Goal: Task Accomplishment & Management: Manage account settings

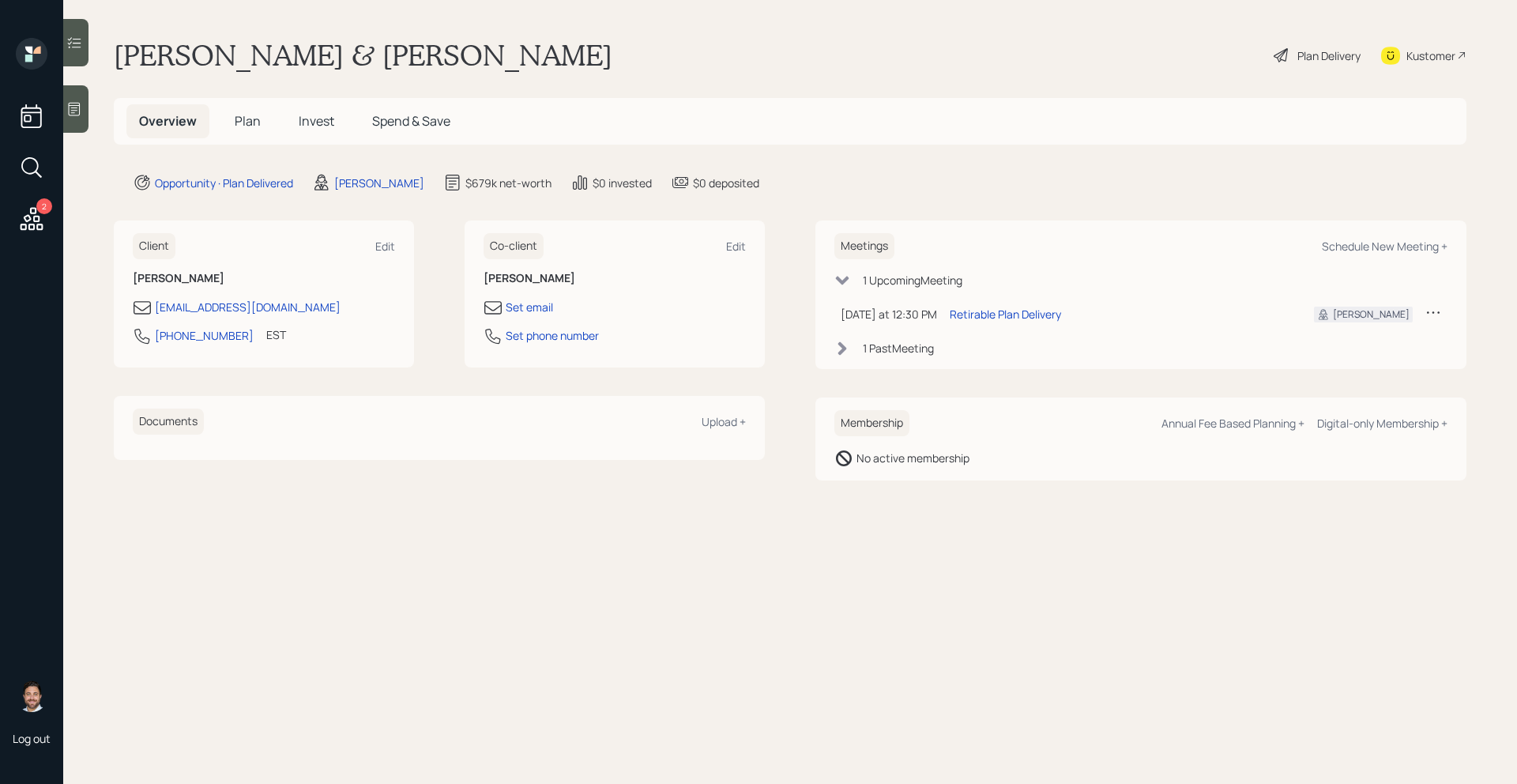
click at [251, 118] on span "Plan" at bounding box center [247, 120] width 26 height 17
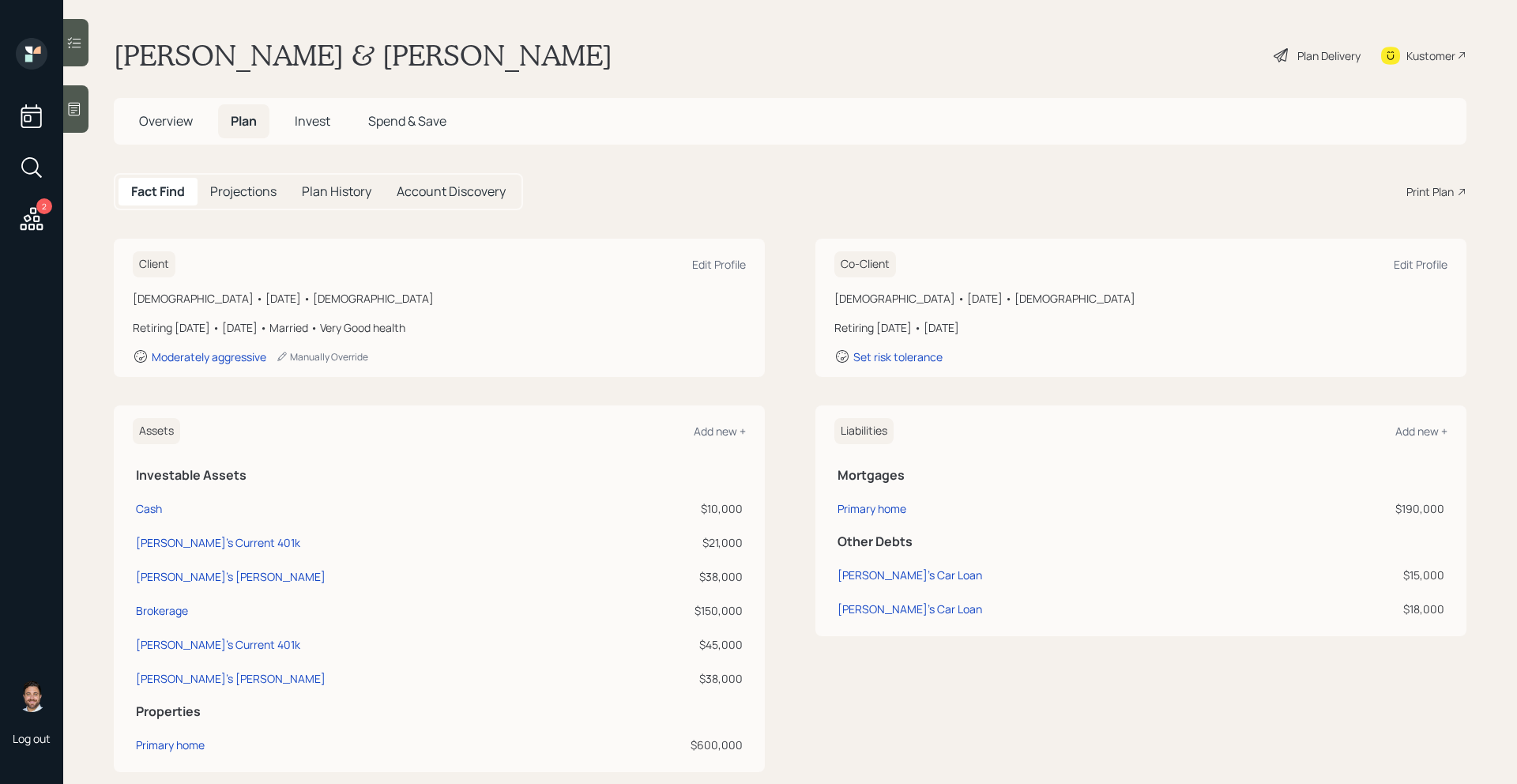
click at [311, 120] on span "Invest" at bounding box center [312, 120] width 36 height 17
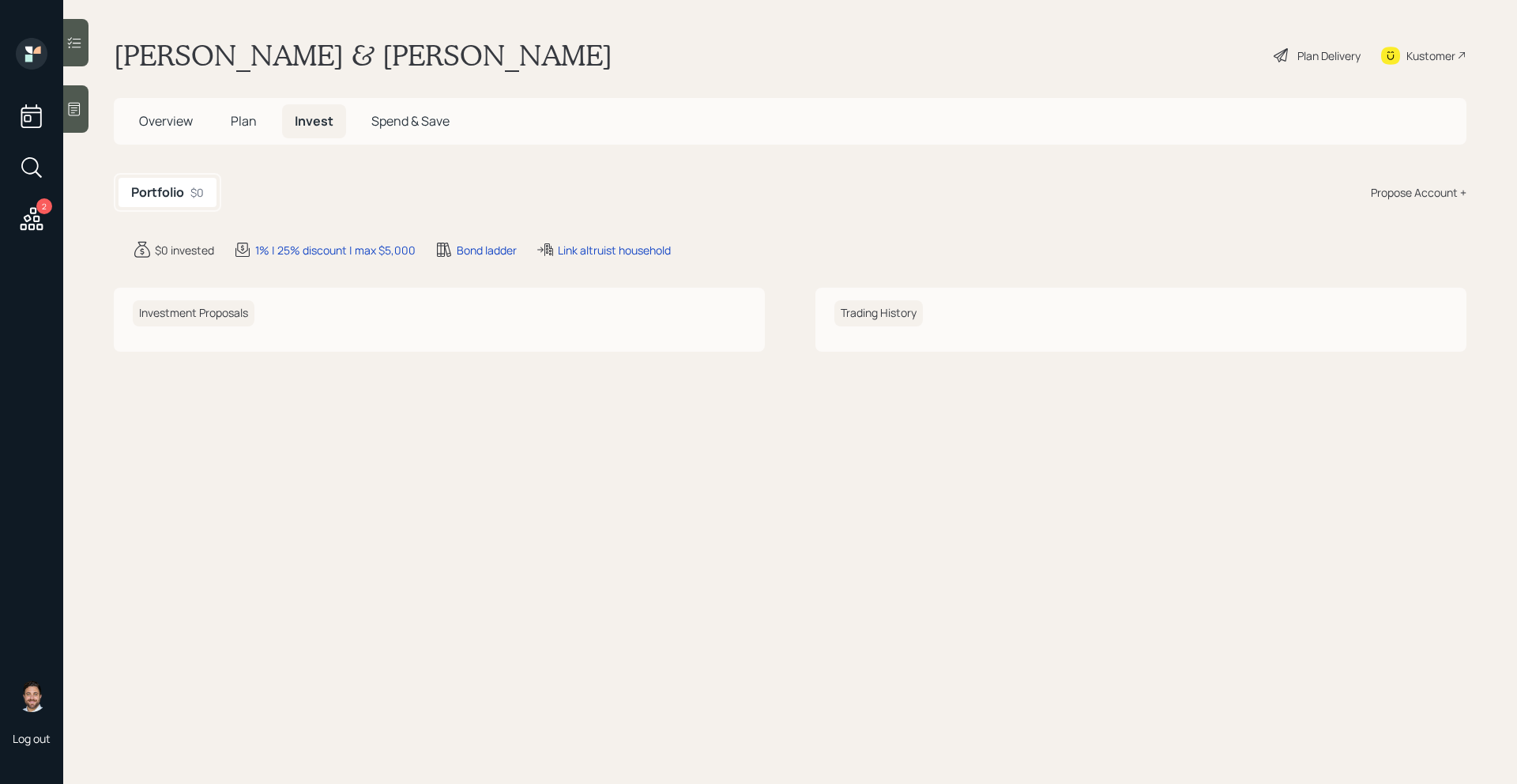
click at [255, 124] on span "Plan" at bounding box center [244, 120] width 26 height 17
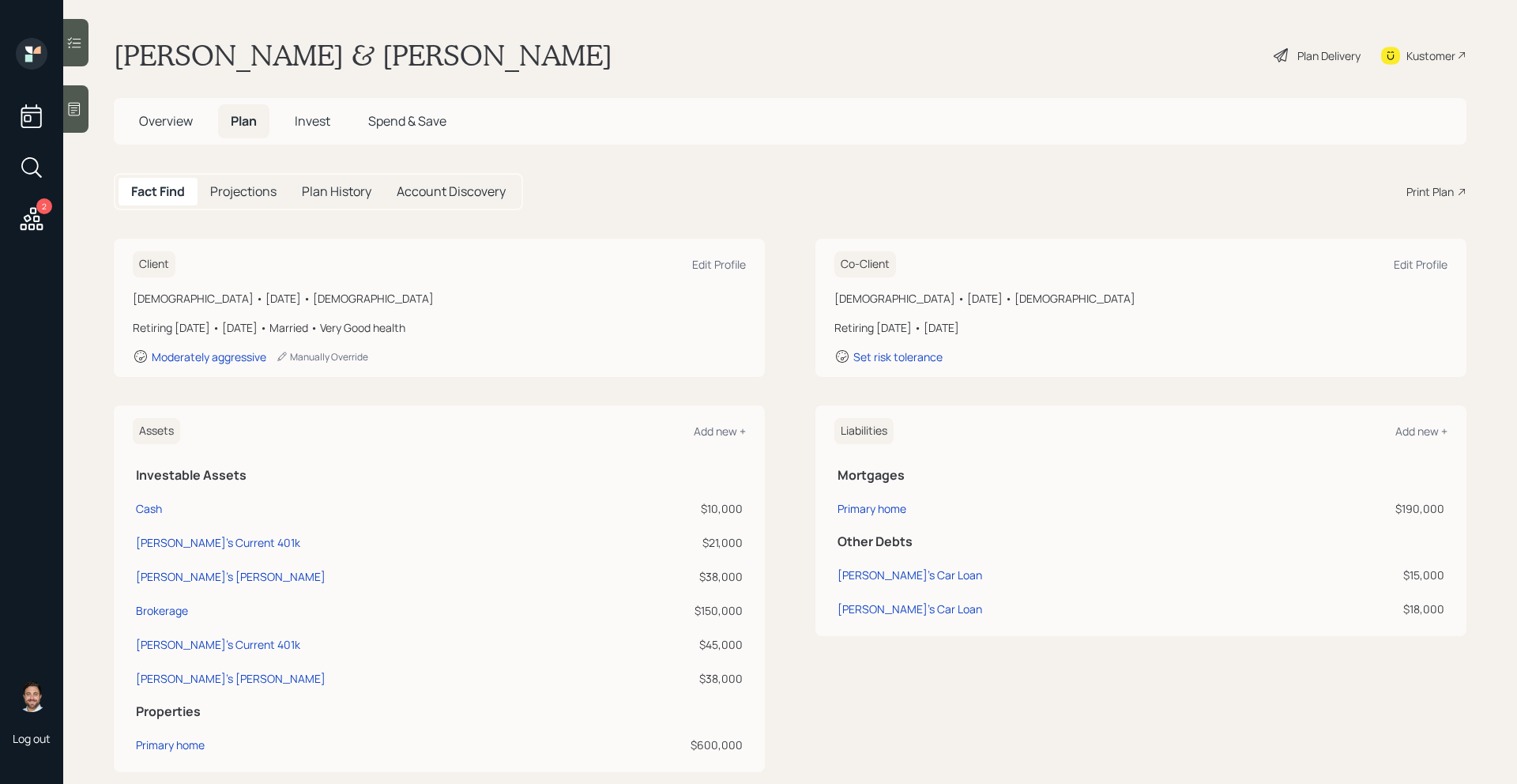
click at [169, 120] on span "Overview" at bounding box center [166, 120] width 54 height 17
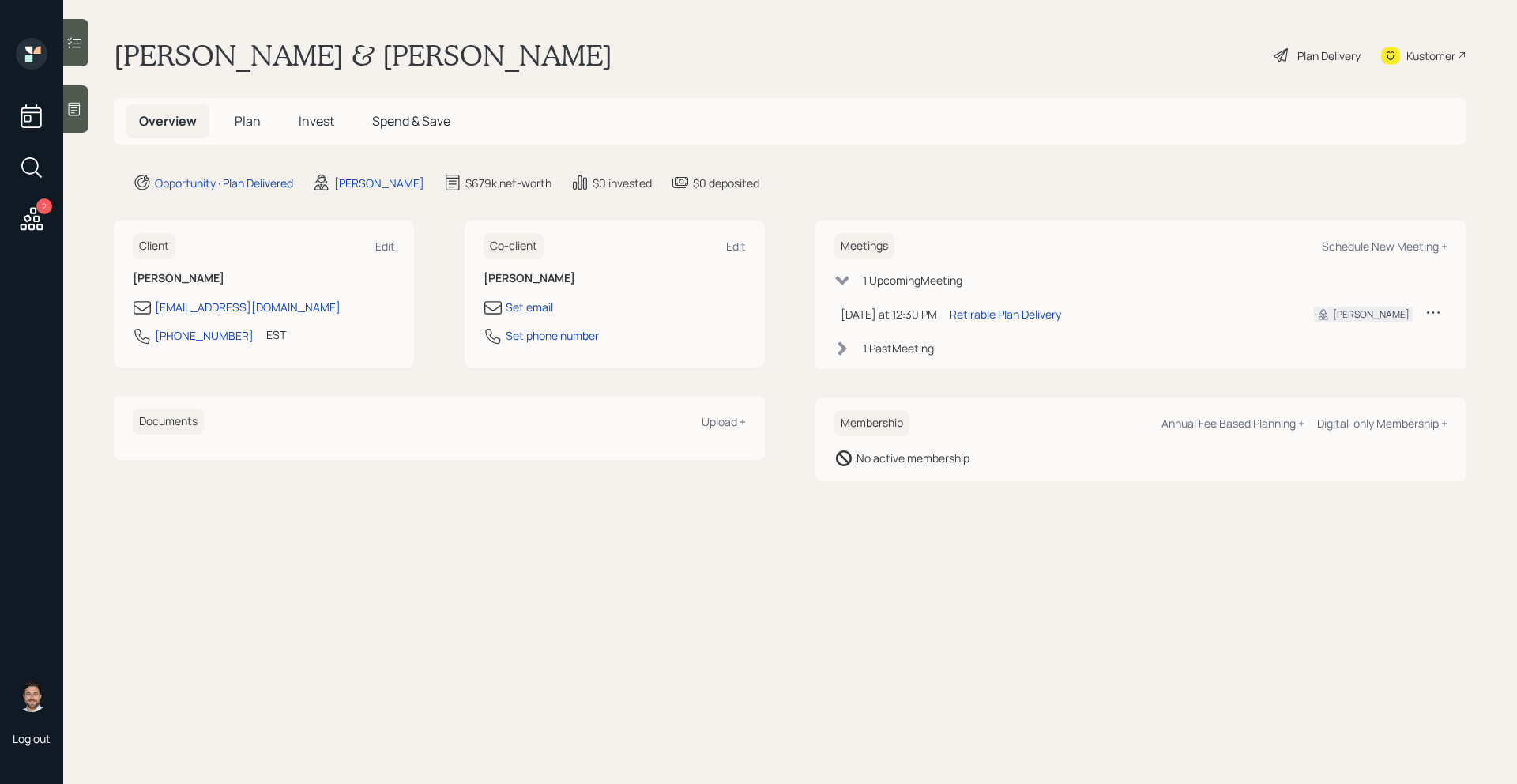
click at [256, 122] on span "Plan" at bounding box center [247, 120] width 26 height 17
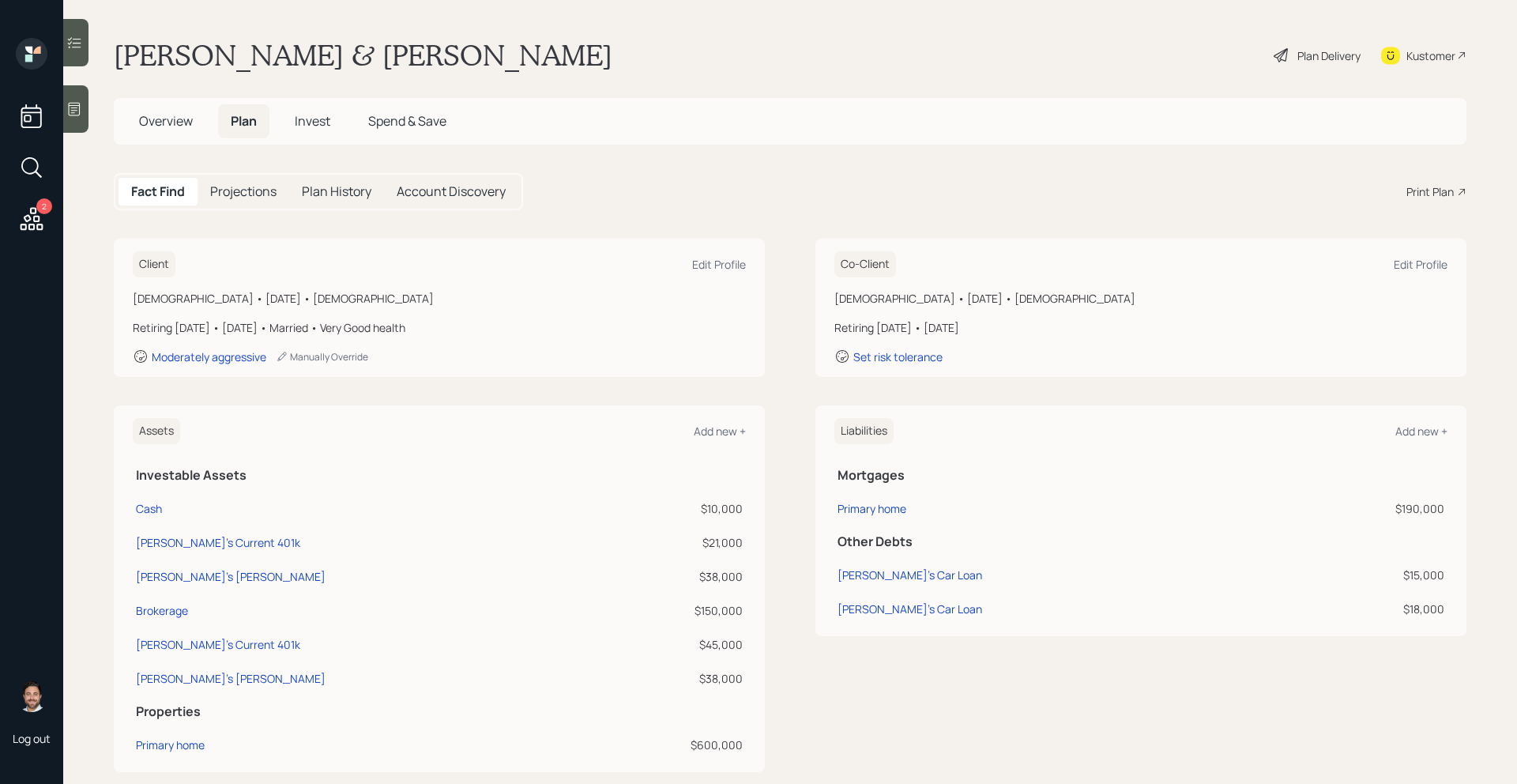
click at [1317, 60] on div "Plan Delivery" at bounding box center [1328, 56] width 63 height 16
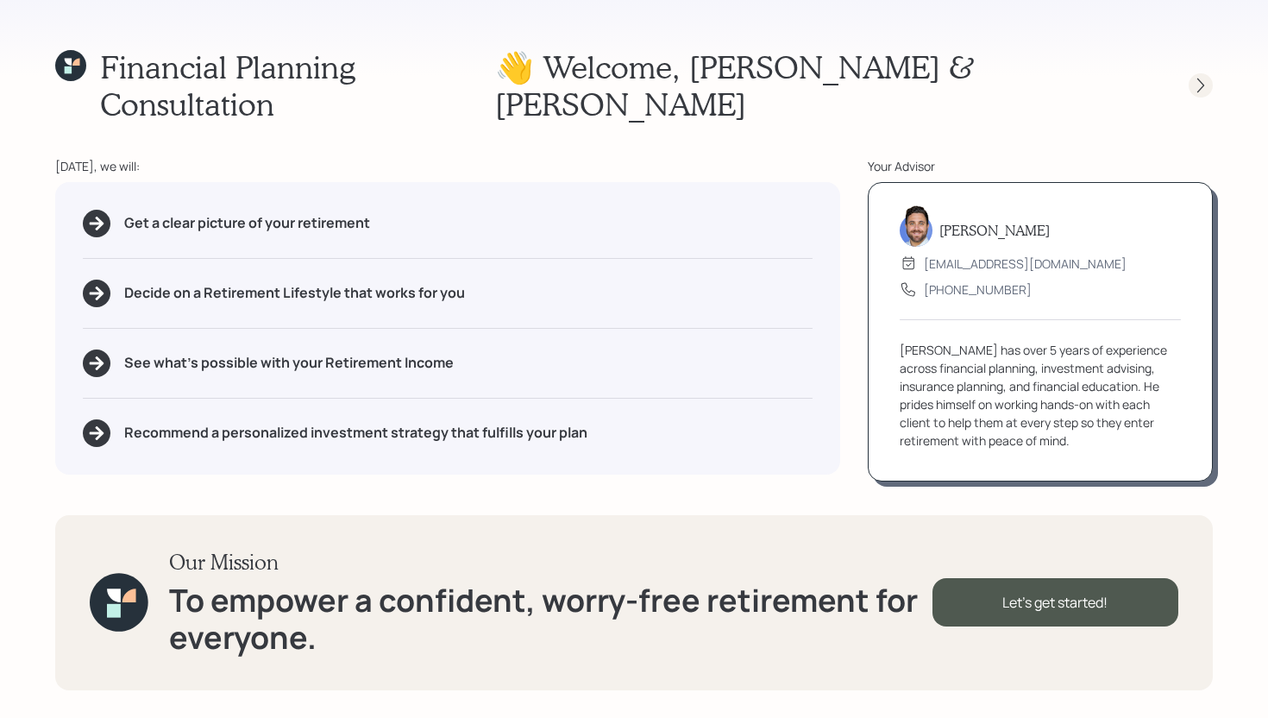
click at [1201, 77] on icon at bounding box center [1200, 85] width 17 height 17
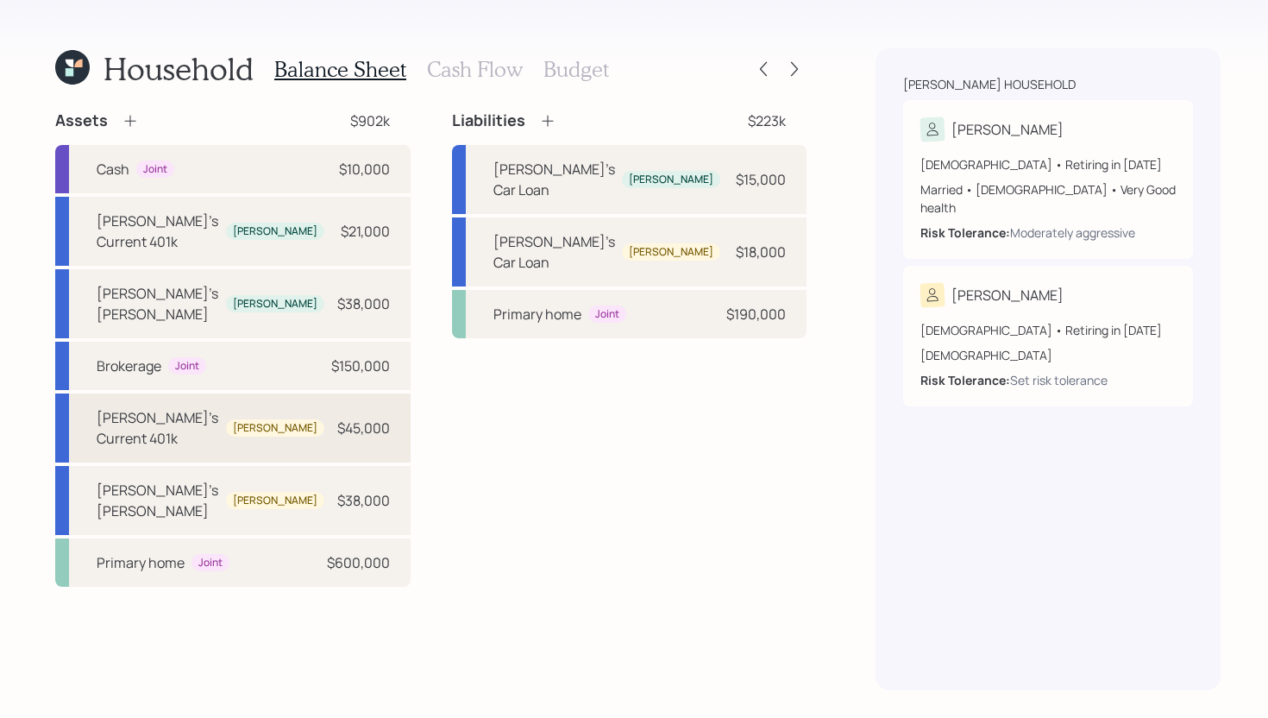
click at [276, 393] on div "[PERSON_NAME]'s Current 401k [PERSON_NAME] $45,000" at bounding box center [232, 427] width 355 height 69
select select "company_sponsored"
select select "balanced"
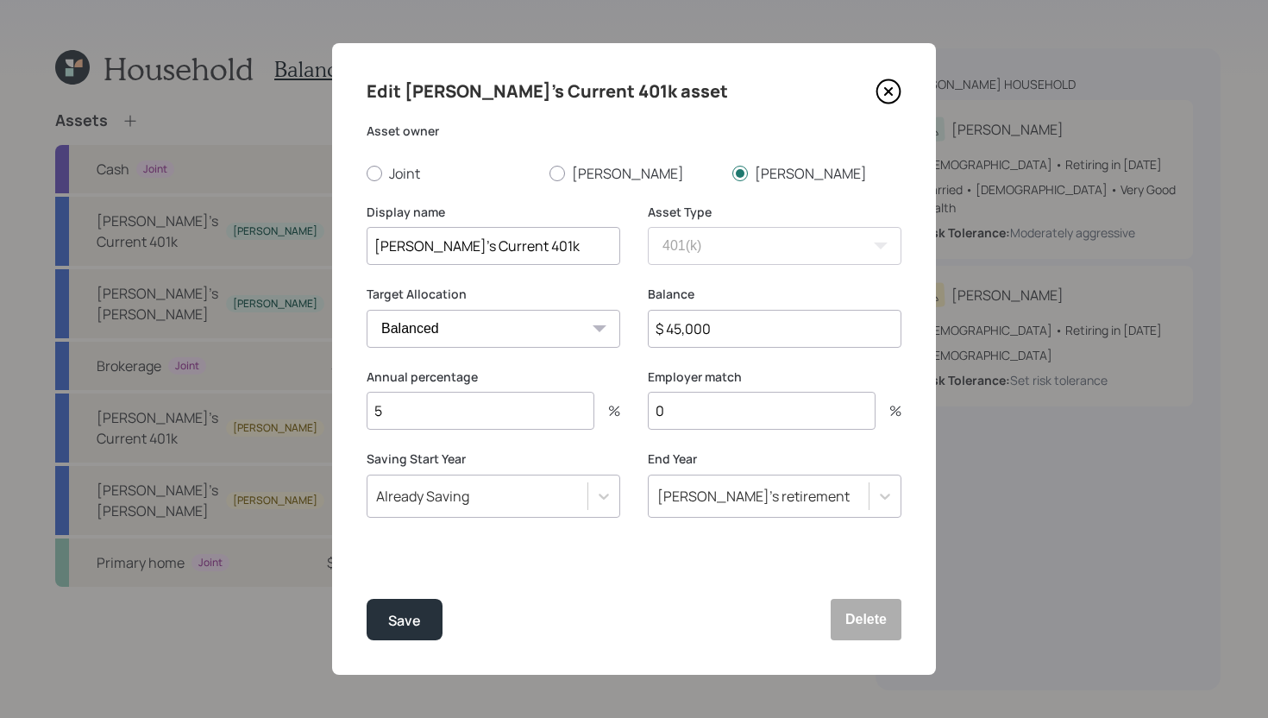
click at [888, 93] on icon at bounding box center [888, 91] width 26 height 26
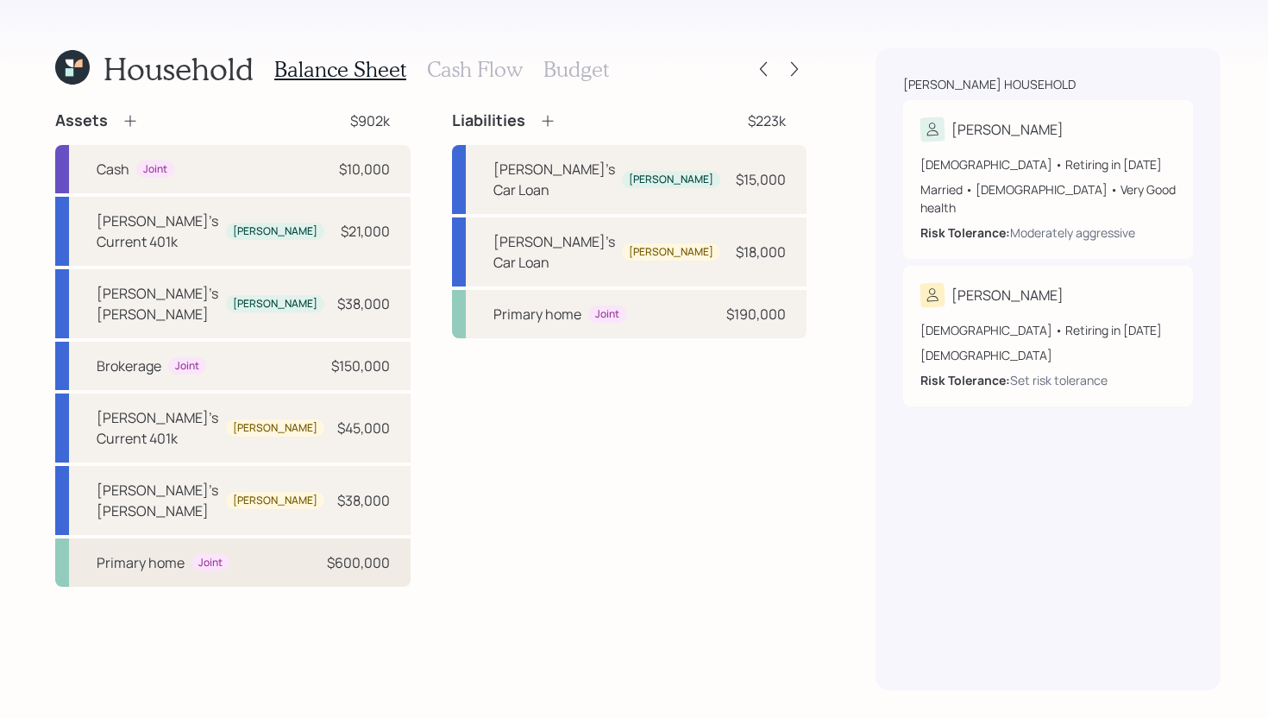
click at [267, 538] on div "Primary home Joint $600,000" at bounding box center [232, 562] width 355 height 48
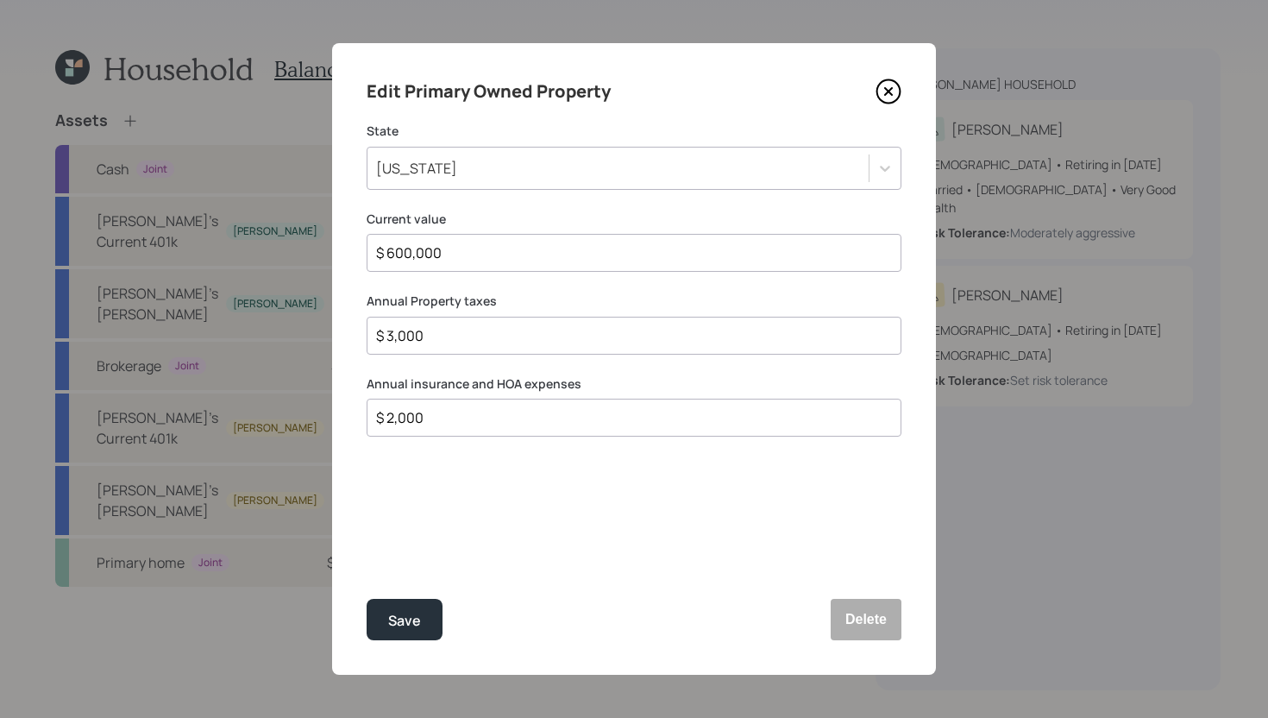
click at [891, 91] on icon at bounding box center [888, 91] width 26 height 26
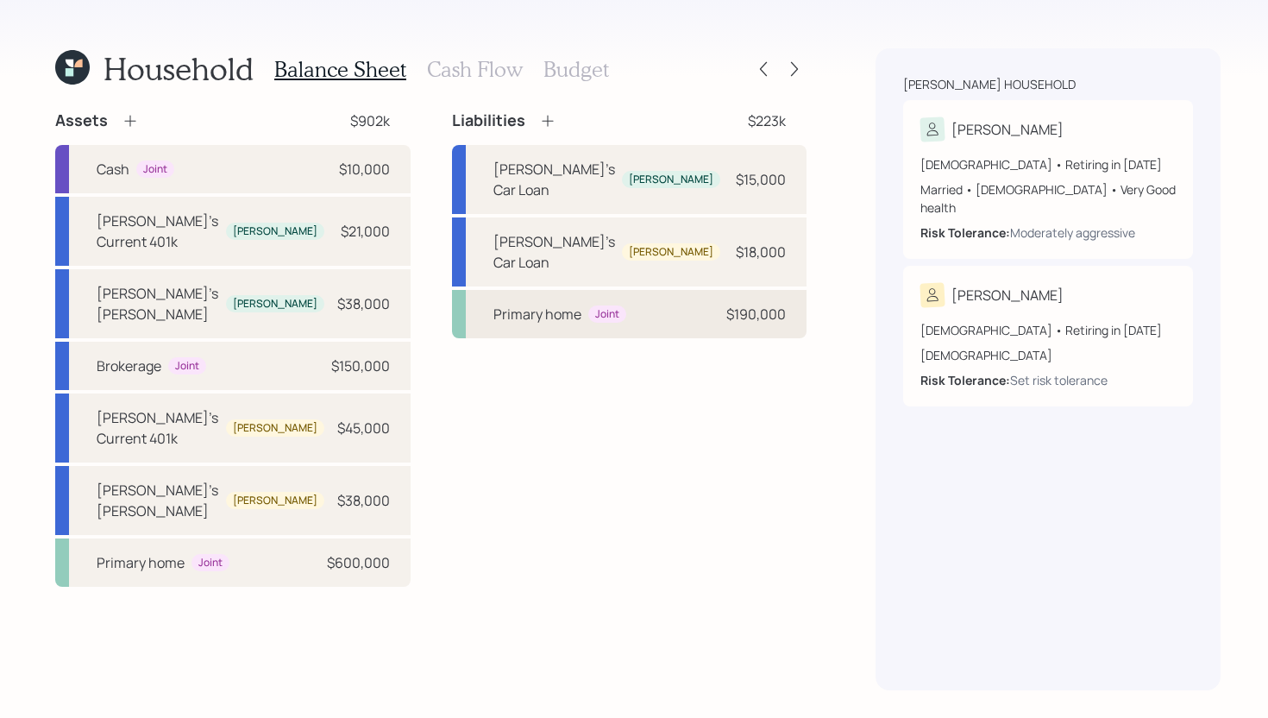
click at [536, 290] on div "Primary home Joint $190,000" at bounding box center [629, 314] width 354 height 48
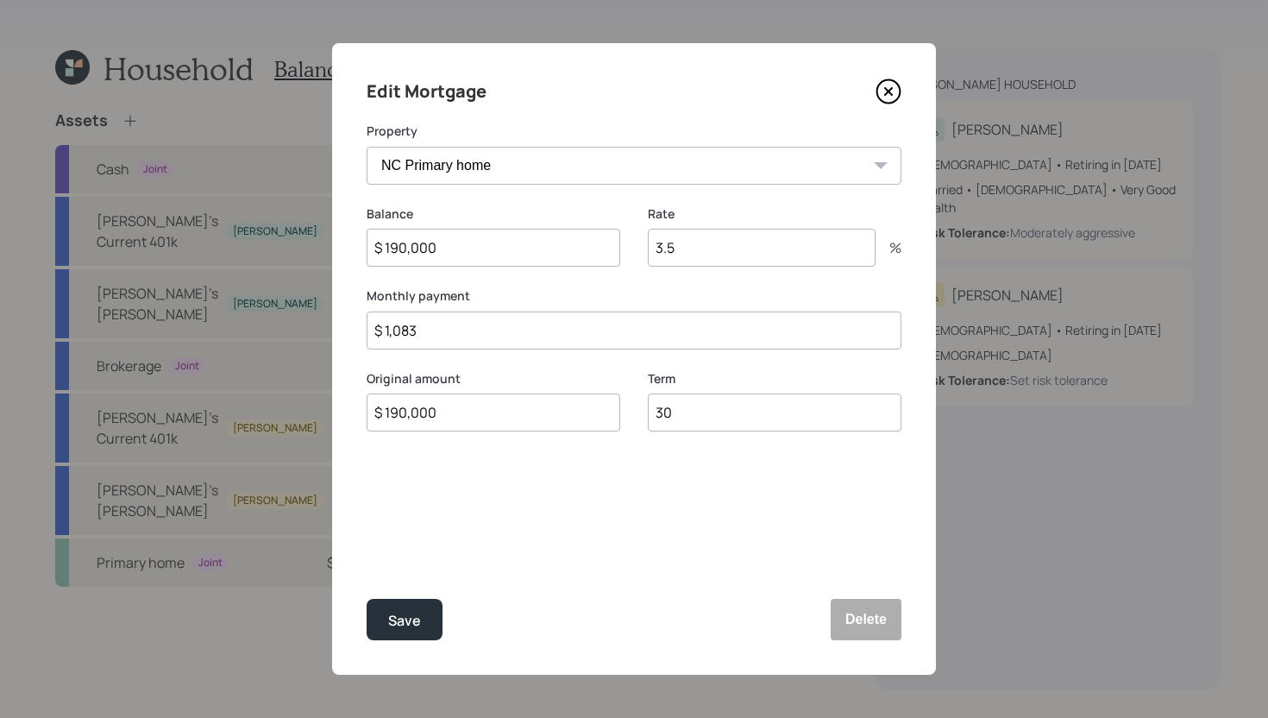
click at [875, 89] on div "Edit Mortgage" at bounding box center [634, 92] width 535 height 28
click at [886, 89] on icon at bounding box center [888, 91] width 7 height 7
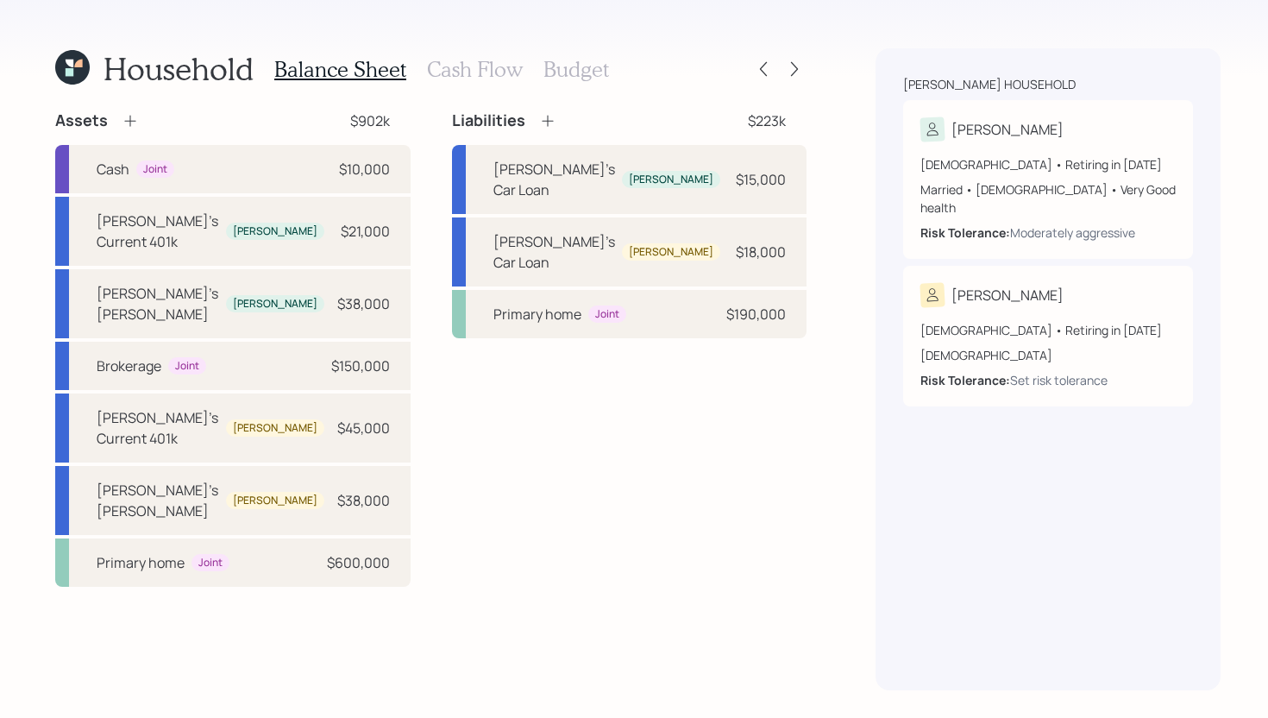
click at [464, 64] on h3 "Cash Flow" at bounding box center [475, 69] width 96 height 25
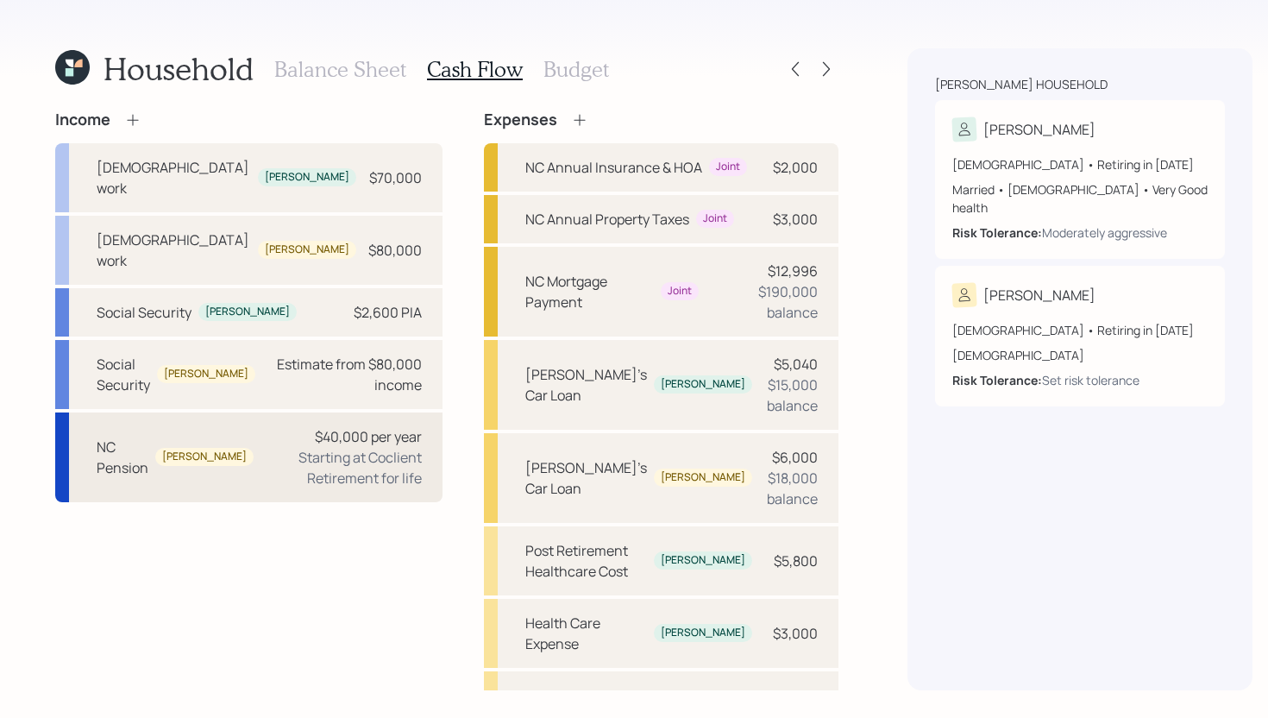
click at [267, 447] on div "Starting at Coclient Retirement for life" at bounding box center [344, 467] width 154 height 41
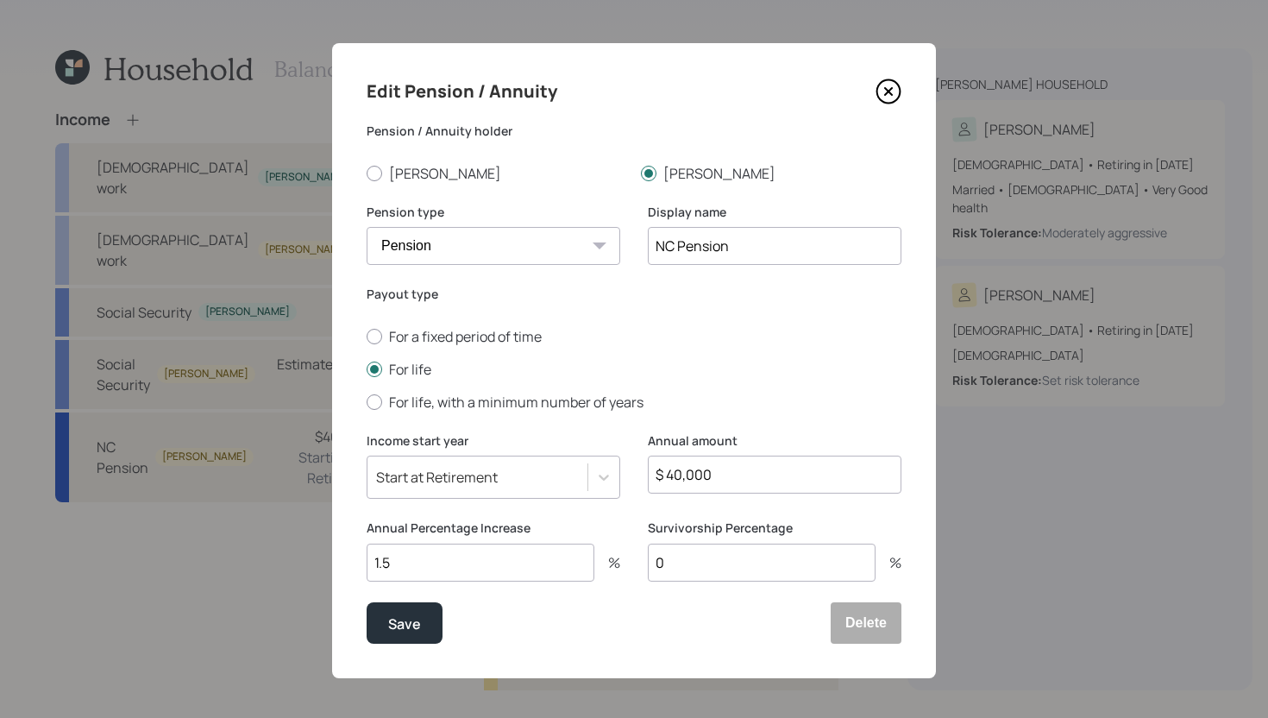
click at [890, 95] on icon at bounding box center [888, 91] width 26 height 26
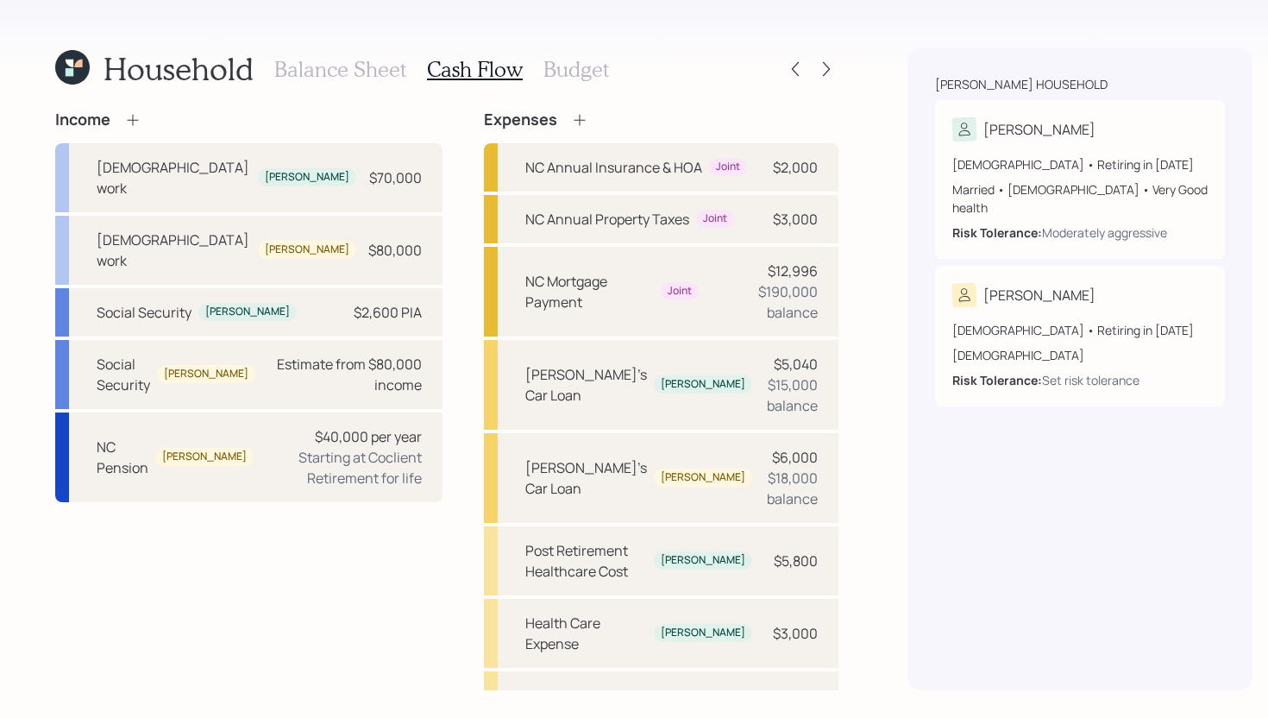
click at [569, 71] on h3 "Budget" at bounding box center [576, 69] width 66 height 25
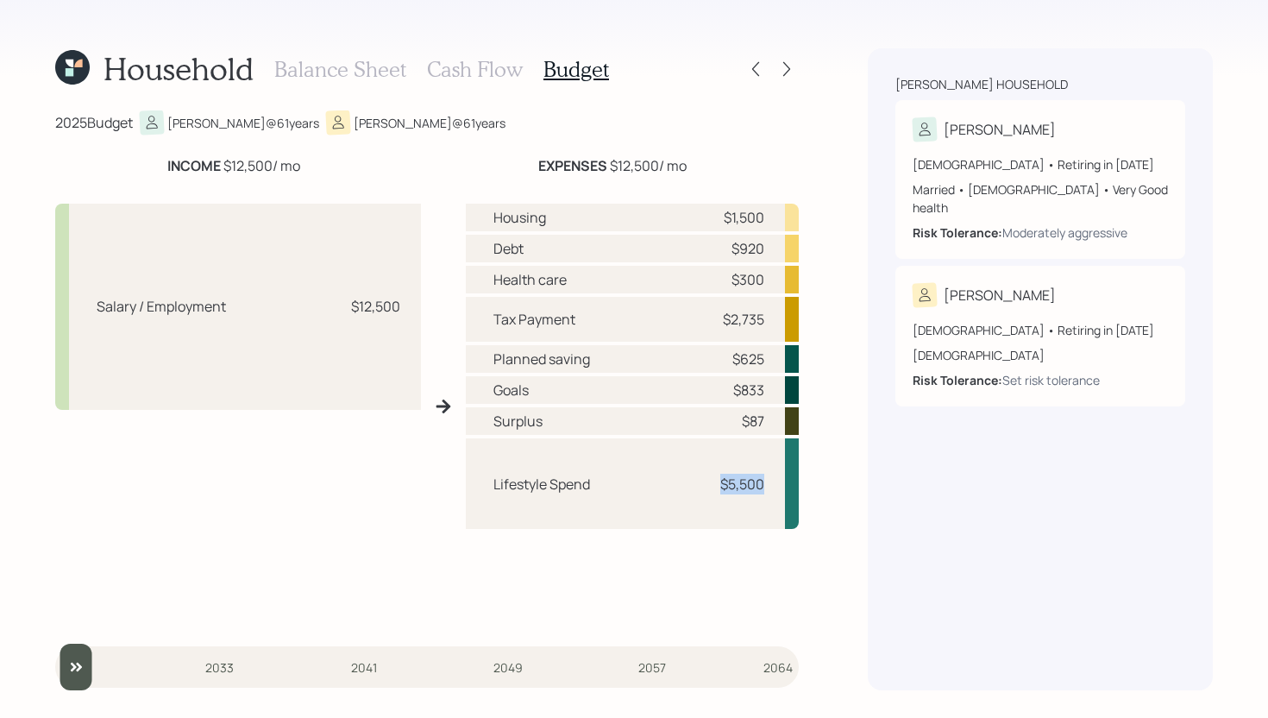
drag, startPoint x: 771, startPoint y: 480, endPoint x: 712, endPoint y: 480, distance: 59.5
click at [712, 480] on div "Lifestyle Spend $5,500" at bounding box center [632, 483] width 333 height 91
click at [505, 72] on h3 "Cash Flow" at bounding box center [475, 69] width 96 height 25
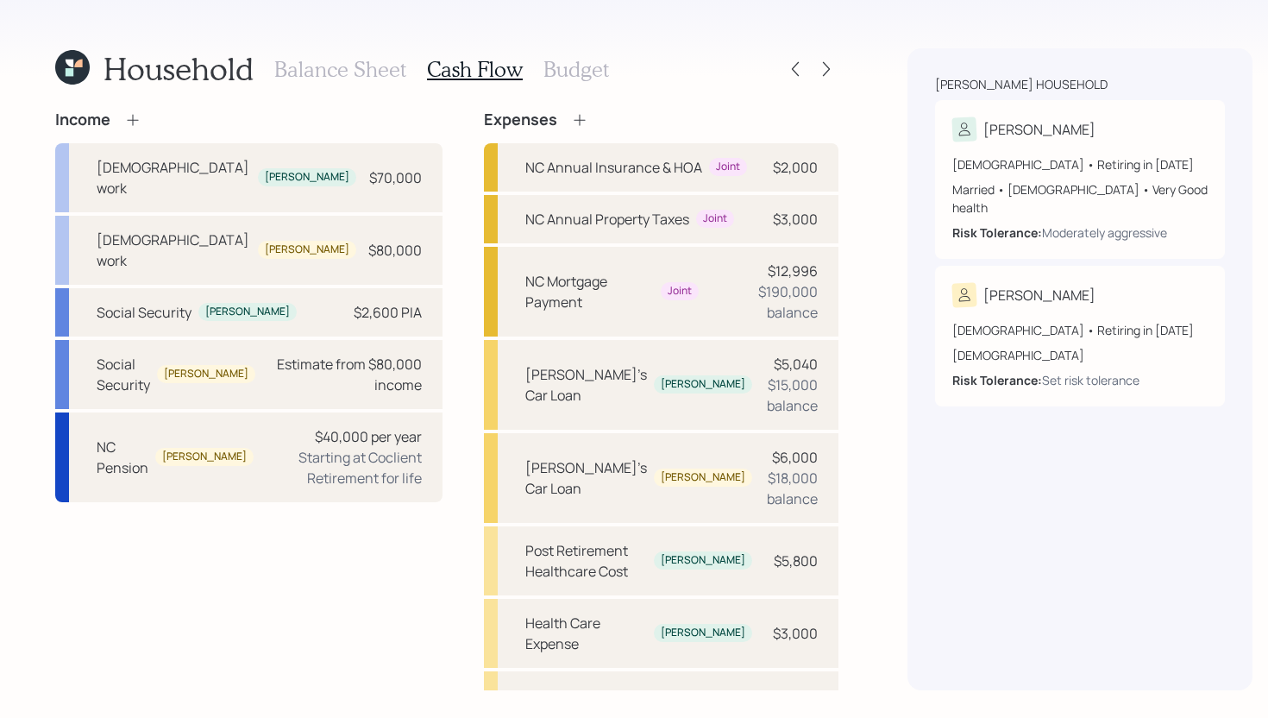
click at [570, 73] on h3 "Budget" at bounding box center [576, 69] width 66 height 25
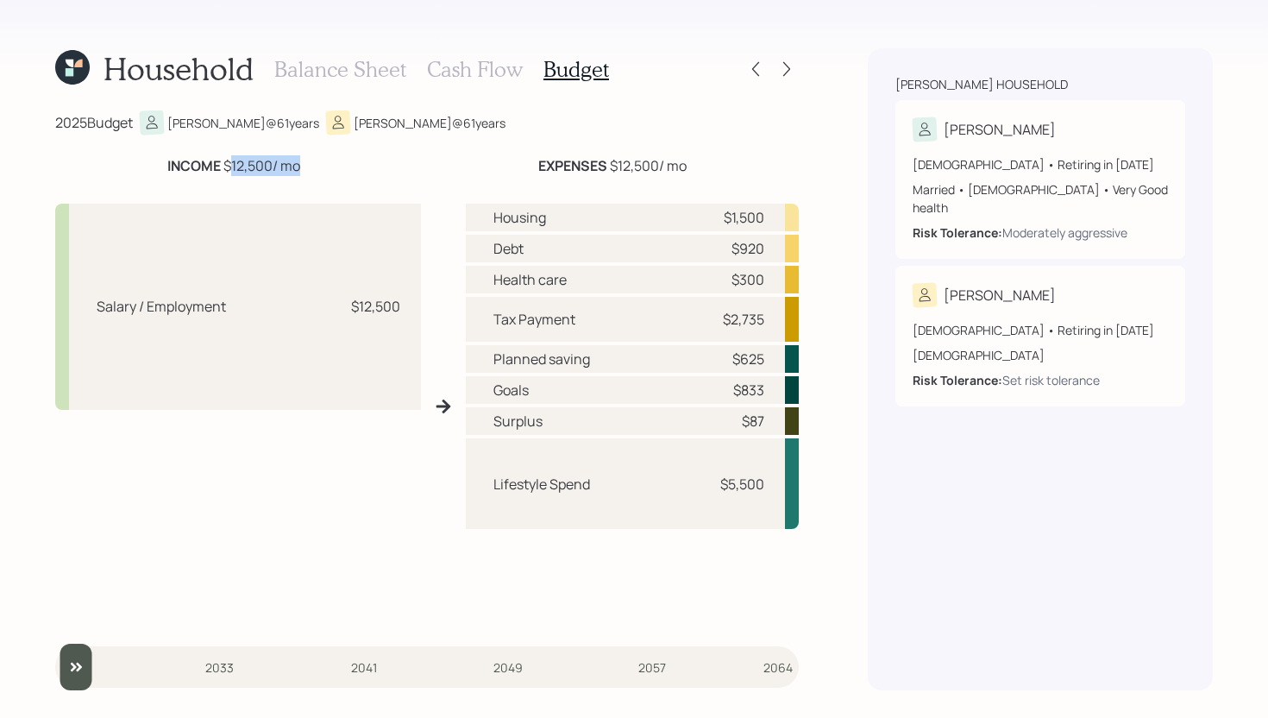
drag, startPoint x: 226, startPoint y: 165, endPoint x: 293, endPoint y: 165, distance: 67.3
click at [293, 165] on div "INCOME $12,500 / mo" at bounding box center [233, 165] width 133 height 21
click at [320, 166] on div "INCOME $12,500 / mo" at bounding box center [233, 165] width 357 height 21
drag, startPoint x: 712, startPoint y: 323, endPoint x: 765, endPoint y: 319, distance: 53.6
click at [765, 319] on div "Tax Payment $2,735" at bounding box center [632, 319] width 333 height 45
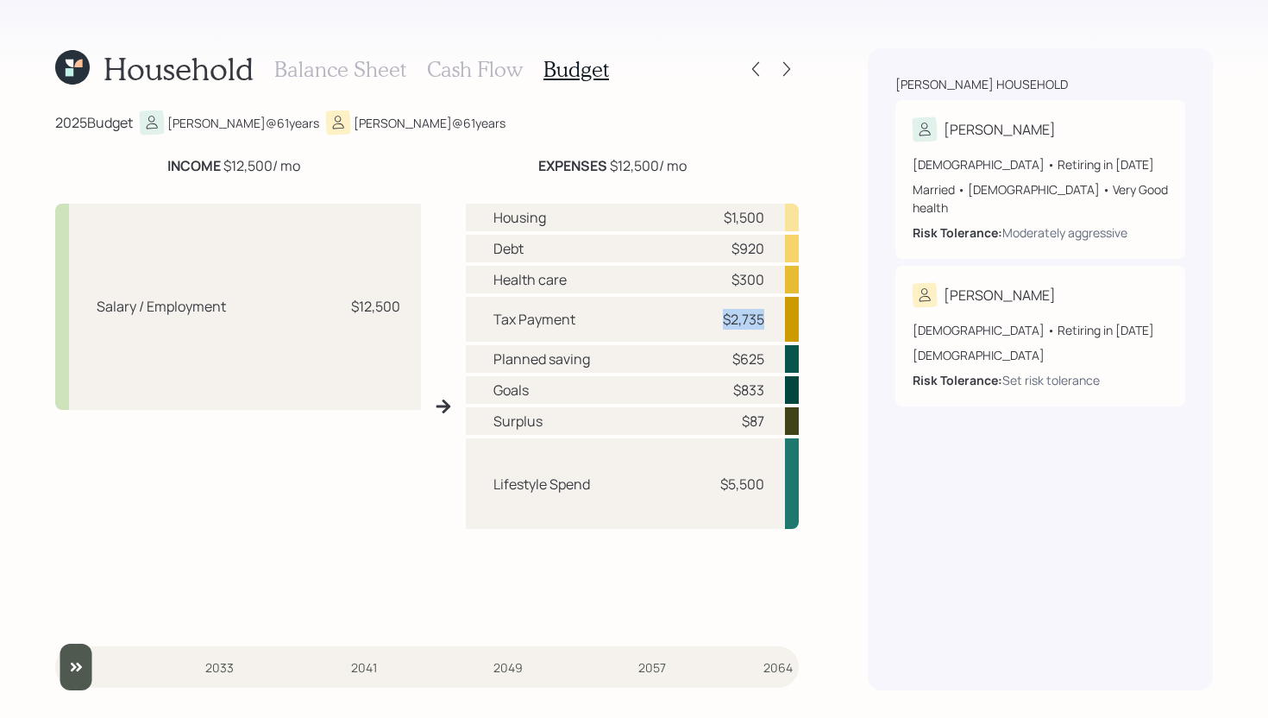
click at [768, 321] on div "Tax Payment $2,735" at bounding box center [632, 319] width 333 height 45
drag, startPoint x: 739, startPoint y: 249, endPoint x: 757, endPoint y: 249, distance: 18.1
click at [757, 249] on div "$920" at bounding box center [747, 248] width 33 height 21
click at [724, 268] on div "Health care $300" at bounding box center [632, 280] width 333 height 28
drag, startPoint x: 767, startPoint y: 357, endPoint x: 708, endPoint y: 357, distance: 58.6
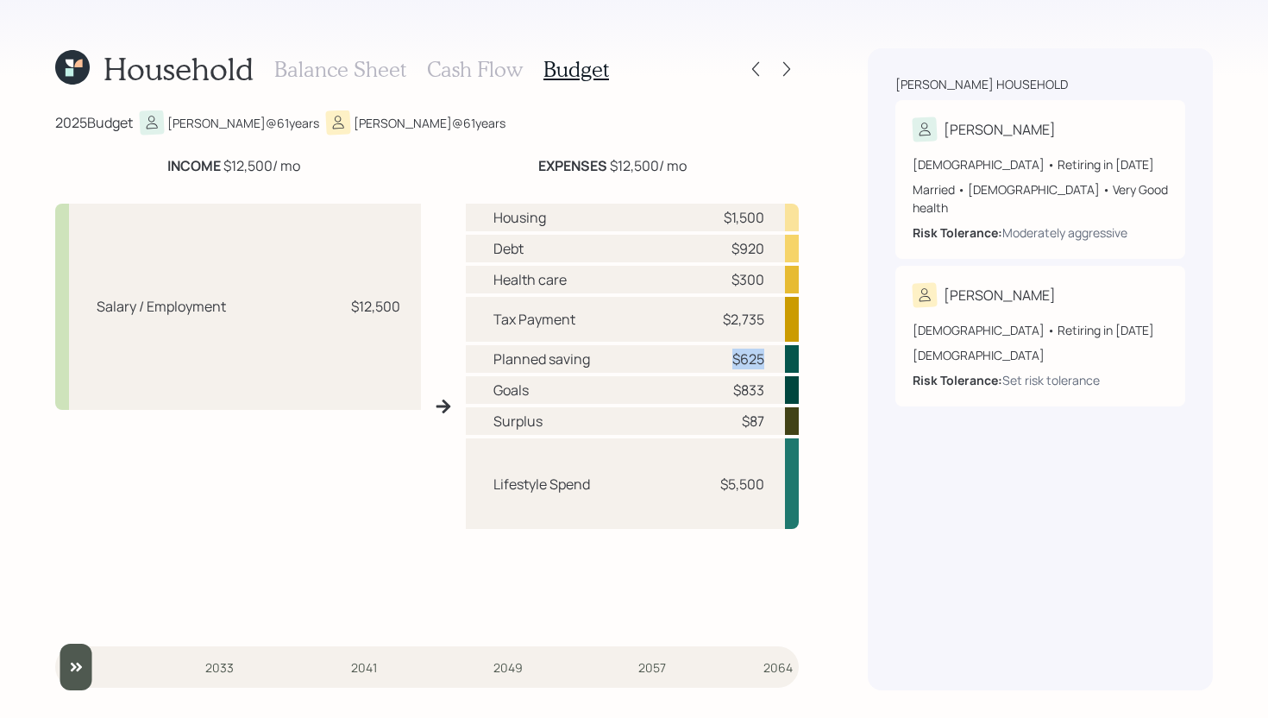
click at [707, 357] on div "Planned saving $625" at bounding box center [632, 359] width 333 height 28
drag, startPoint x: 718, startPoint y: 386, endPoint x: 765, endPoint y: 386, distance: 47.4
click at [765, 386] on div "Goals $833" at bounding box center [632, 390] width 333 height 28
drag, startPoint x: 770, startPoint y: 482, endPoint x: 687, endPoint y: 485, distance: 82.8
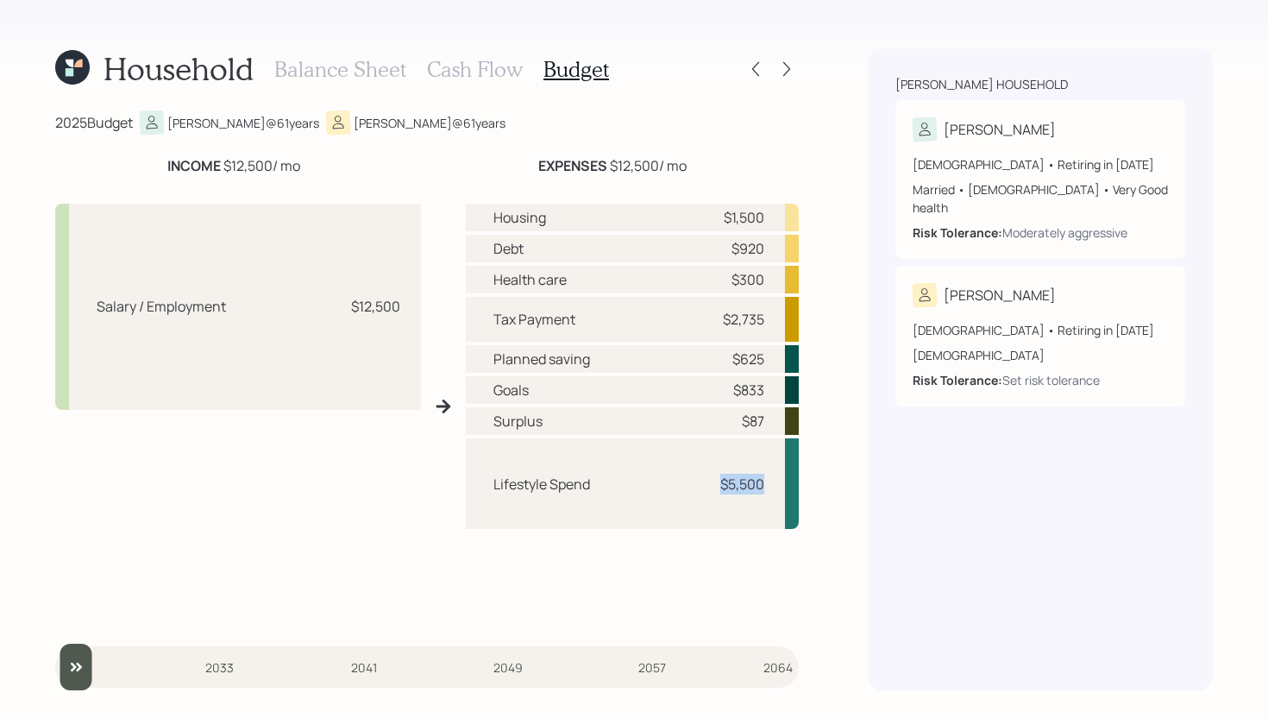
click at [687, 485] on div "Lifestyle Spend $5,500" at bounding box center [632, 483] width 333 height 91
click at [566, 134] on div "2025 Budget [PERSON_NAME] @ 61 years [PERSON_NAME] @ 61 years" at bounding box center [426, 122] width 743 height 24
click at [486, 69] on h3 "Cash Flow" at bounding box center [475, 69] width 96 height 25
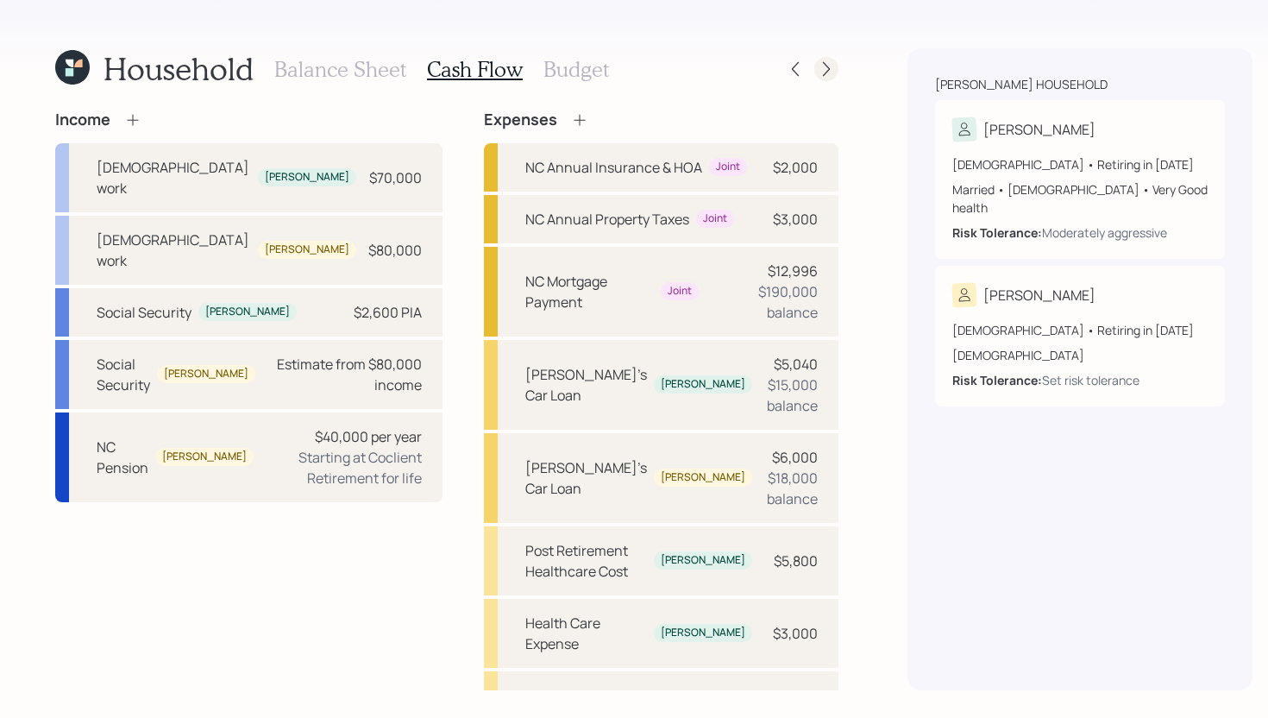
click at [818, 74] on icon at bounding box center [826, 68] width 17 height 17
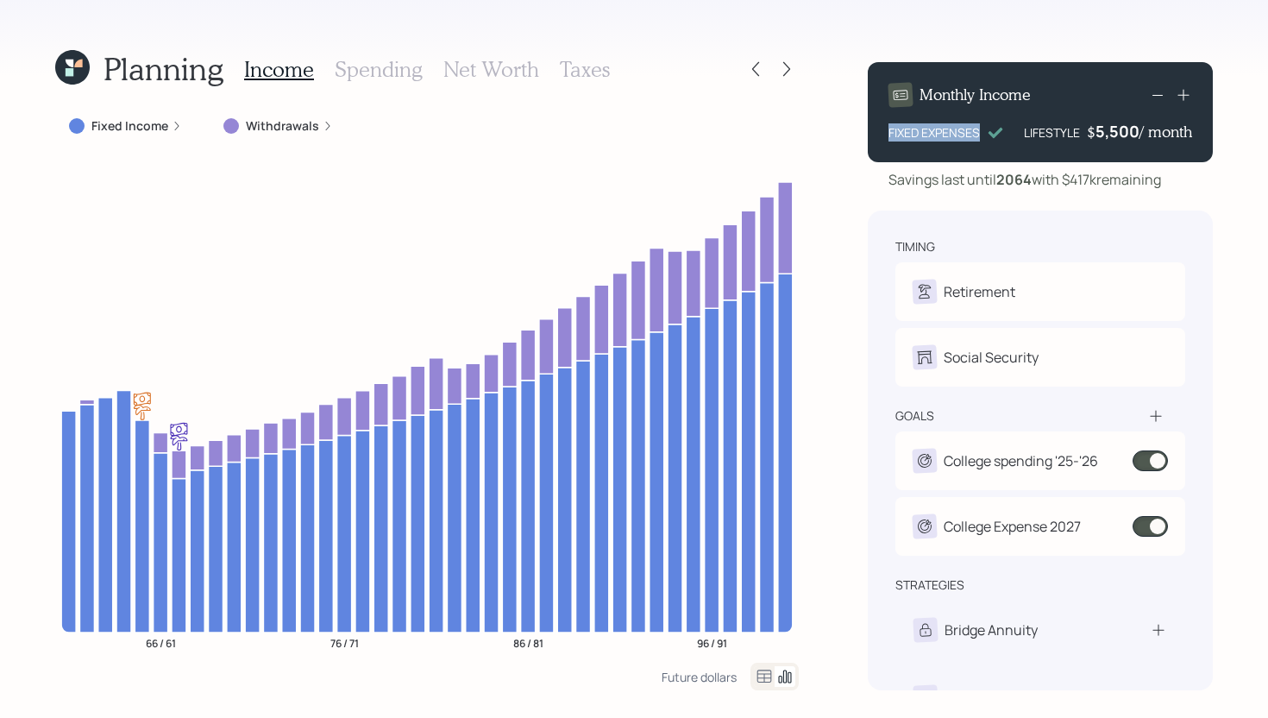
drag, startPoint x: 891, startPoint y: 132, endPoint x: 980, endPoint y: 125, distance: 89.1
click at [980, 125] on div "FIXED EXPENSES" at bounding box center [946, 132] width 116 height 18
click at [1024, 136] on div "LIFESTYLE" at bounding box center [1052, 132] width 56 height 18
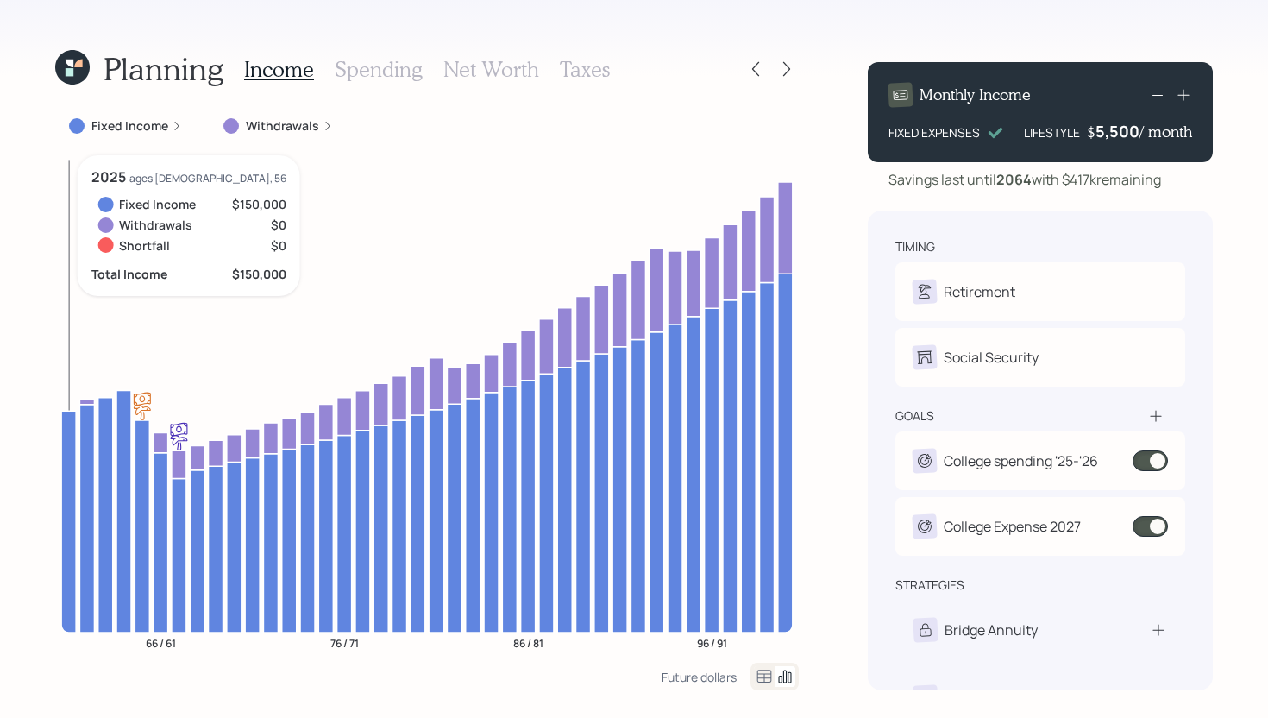
click at [70, 433] on icon at bounding box center [68, 522] width 15 height 222
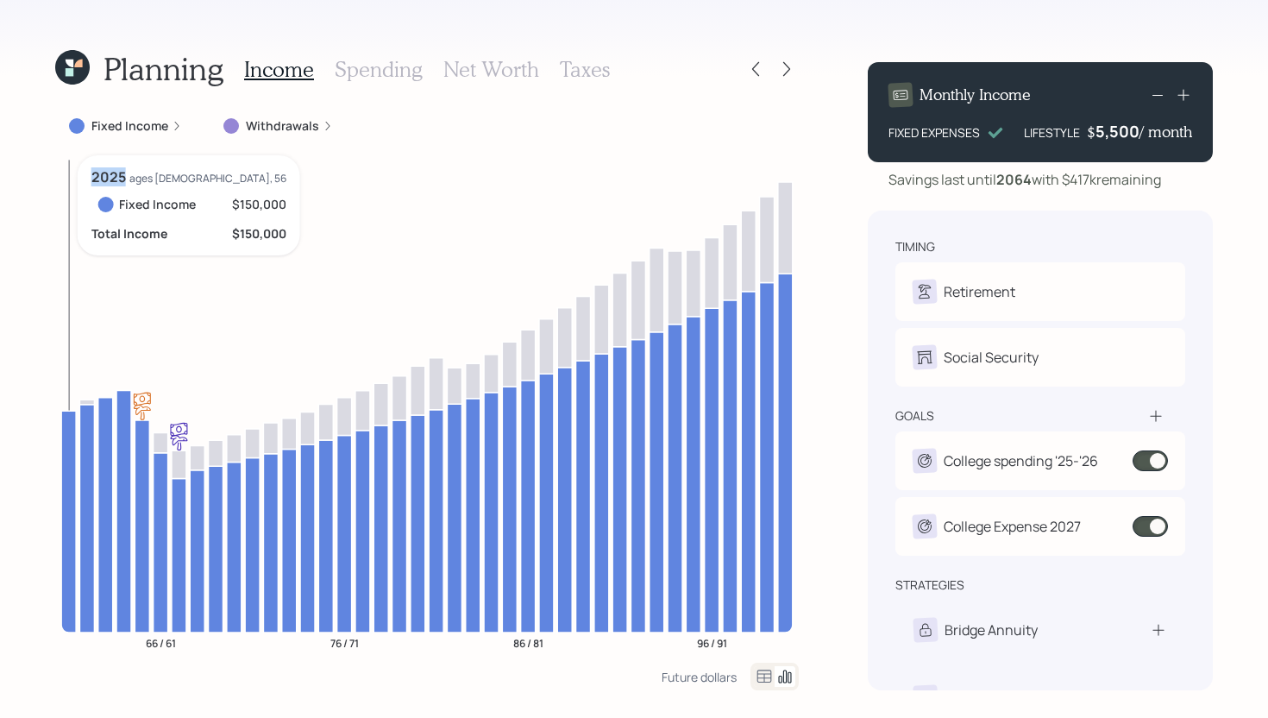
click at [70, 433] on icon at bounding box center [68, 522] width 15 height 222
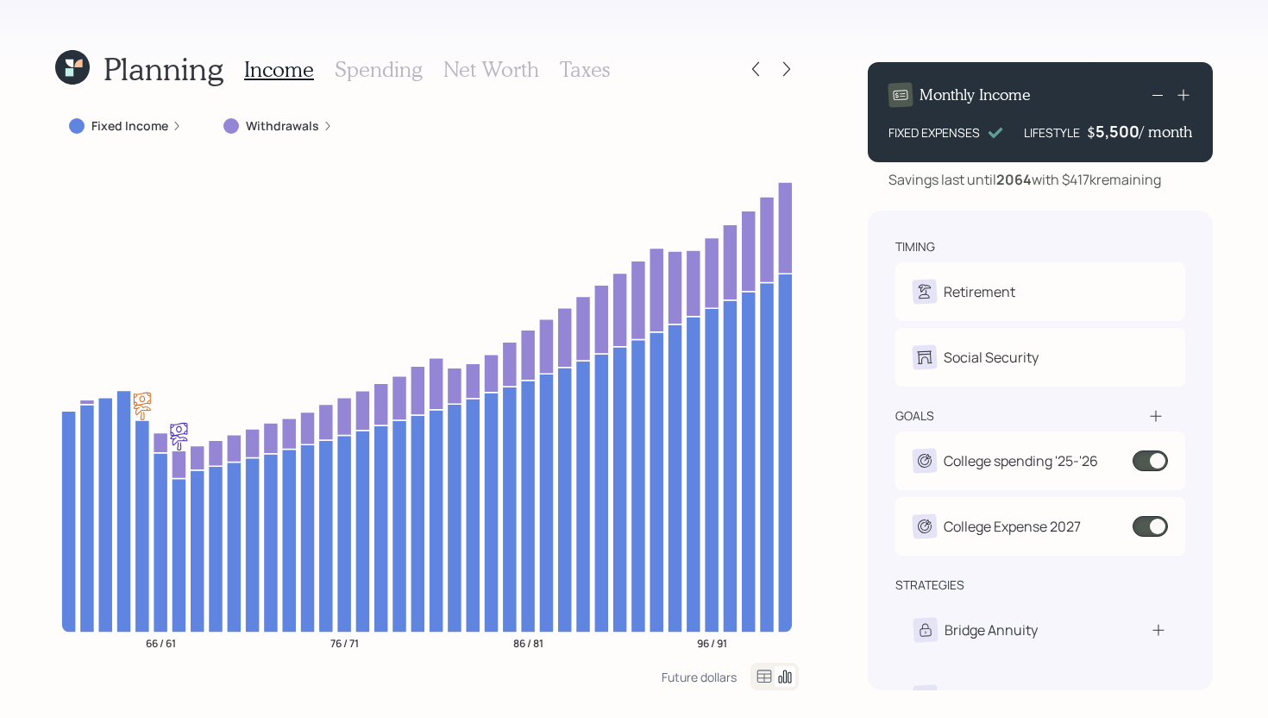
click at [120, 132] on label "Fixed Income" at bounding box center [129, 125] width 77 height 17
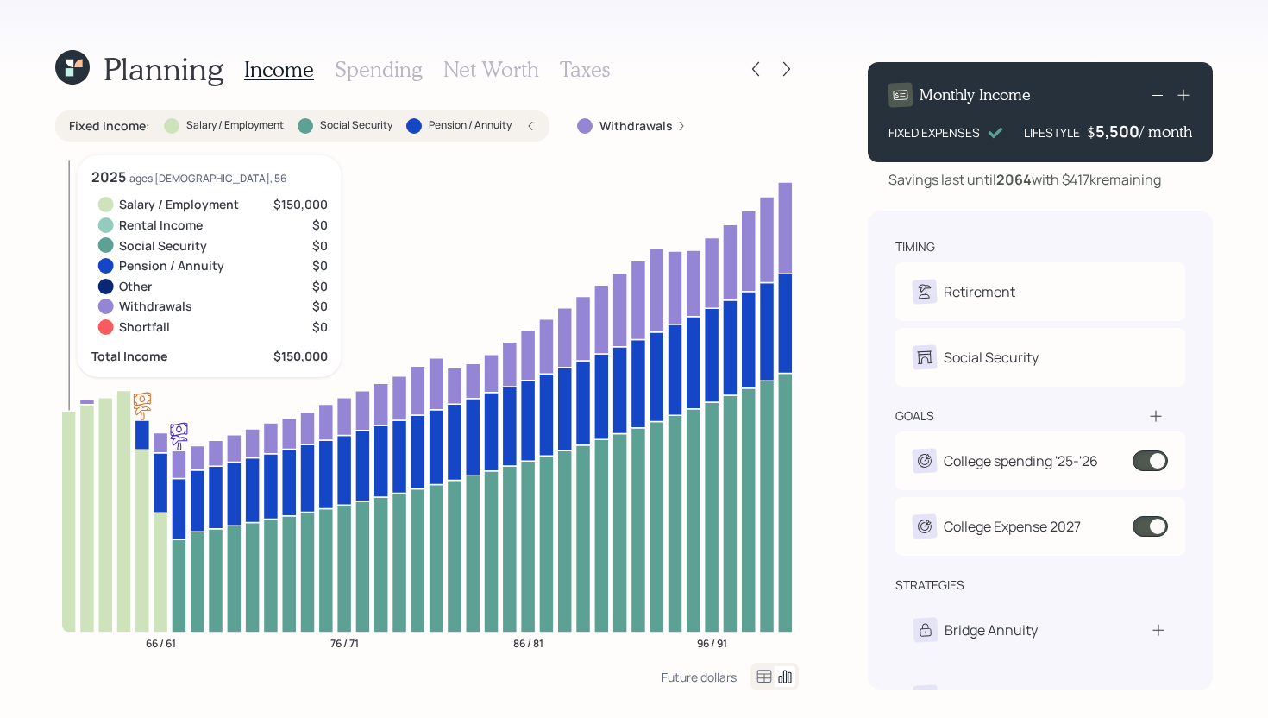
click at [67, 508] on icon at bounding box center [68, 522] width 15 height 222
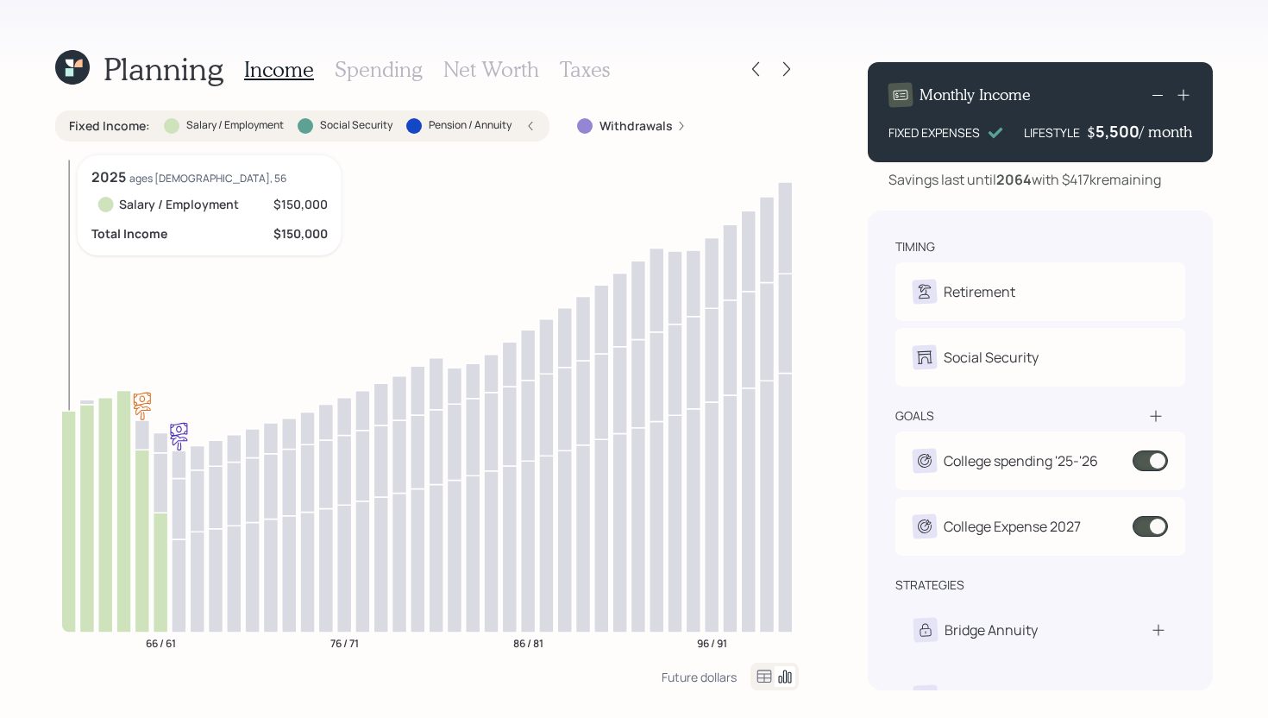
click at [67, 508] on icon at bounding box center [68, 522] width 15 height 222
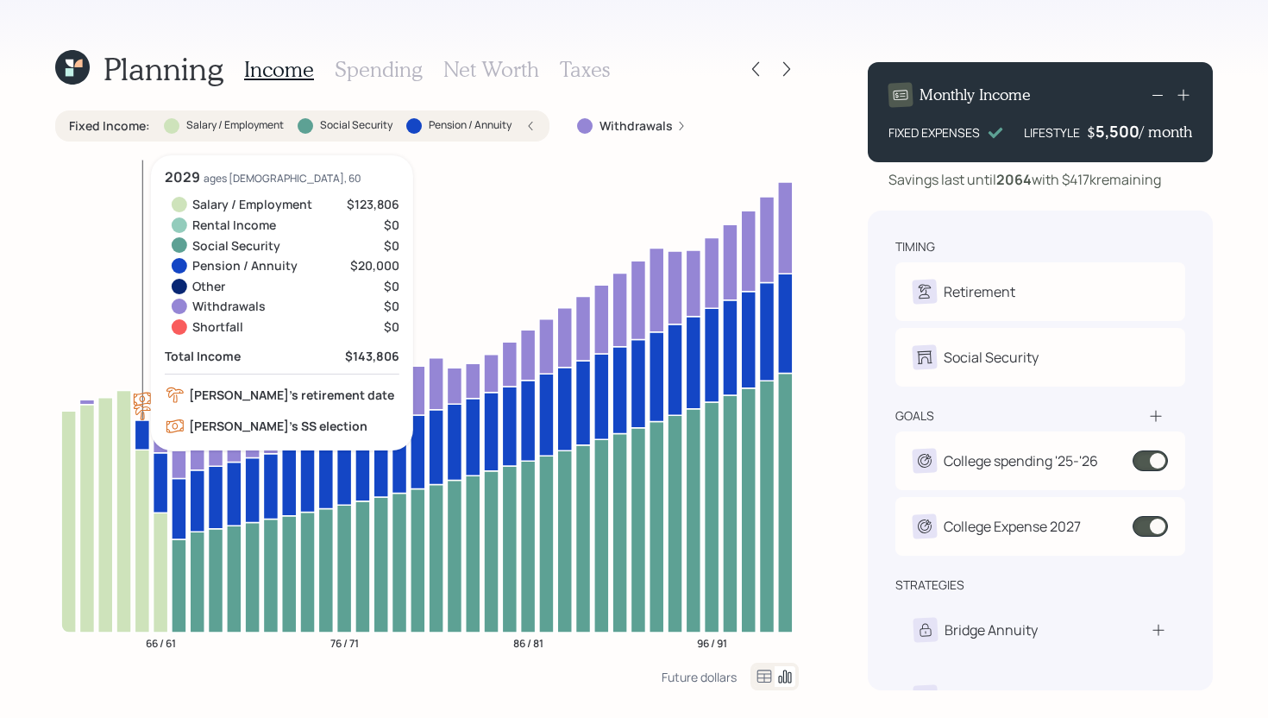
click at [141, 442] on icon at bounding box center [142, 434] width 15 height 29
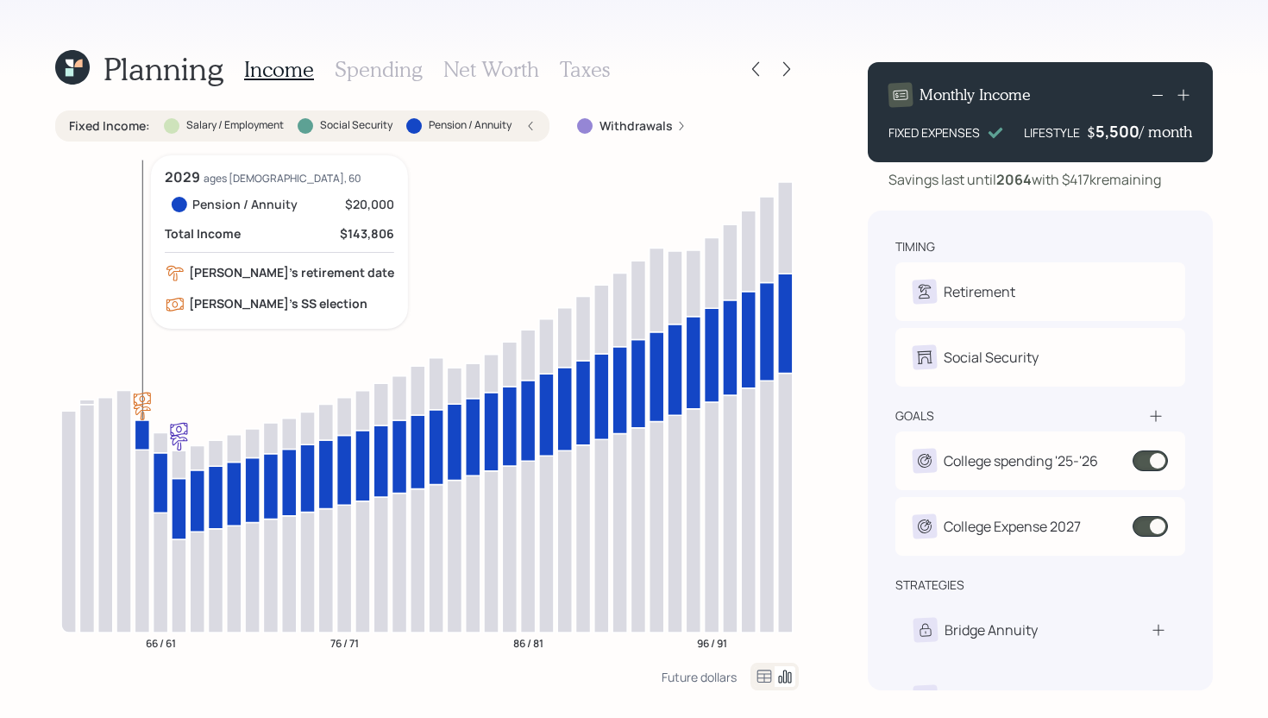
click at [141, 442] on icon at bounding box center [142, 434] width 15 height 29
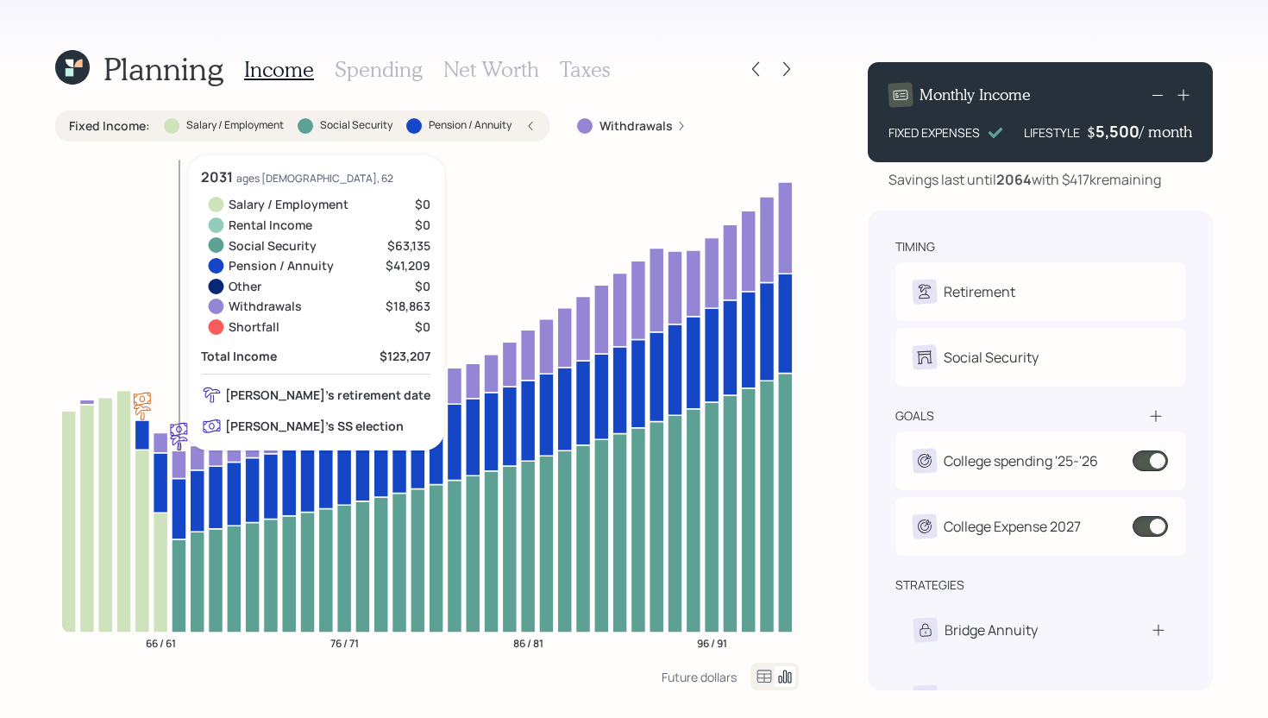
click at [178, 563] on icon at bounding box center [179, 585] width 15 height 93
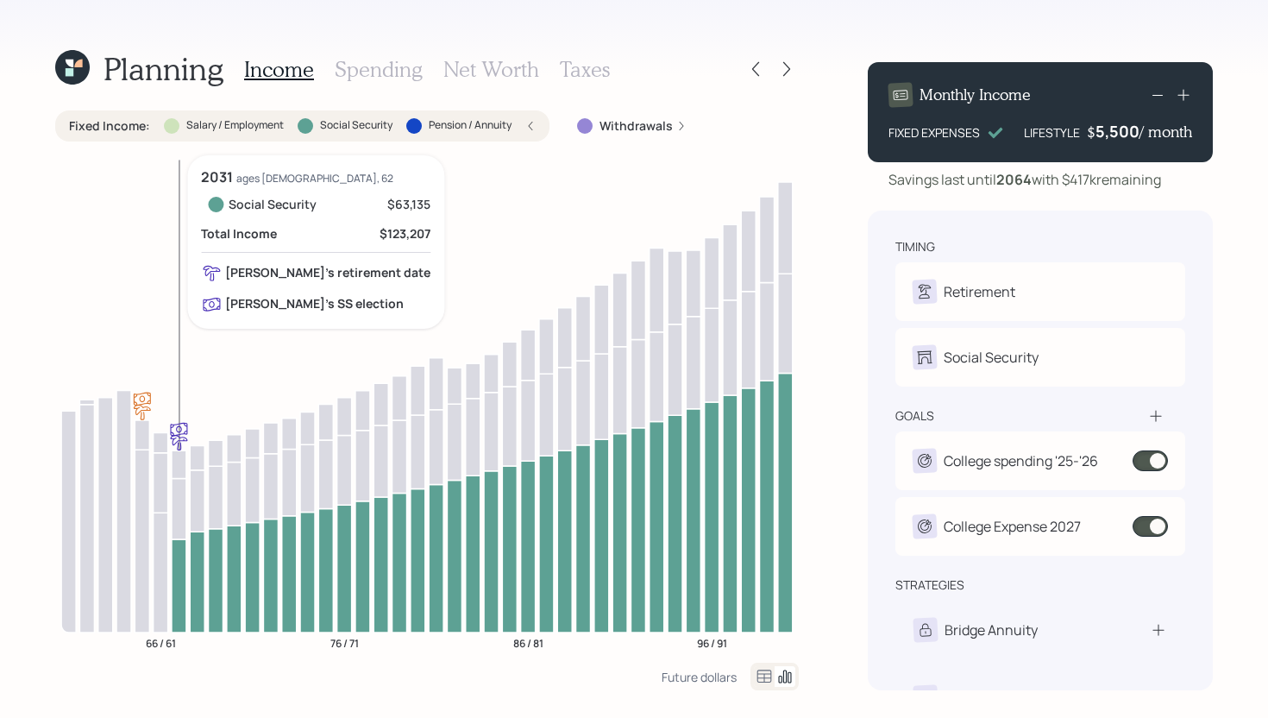
click at [178, 562] on icon at bounding box center [179, 585] width 15 height 93
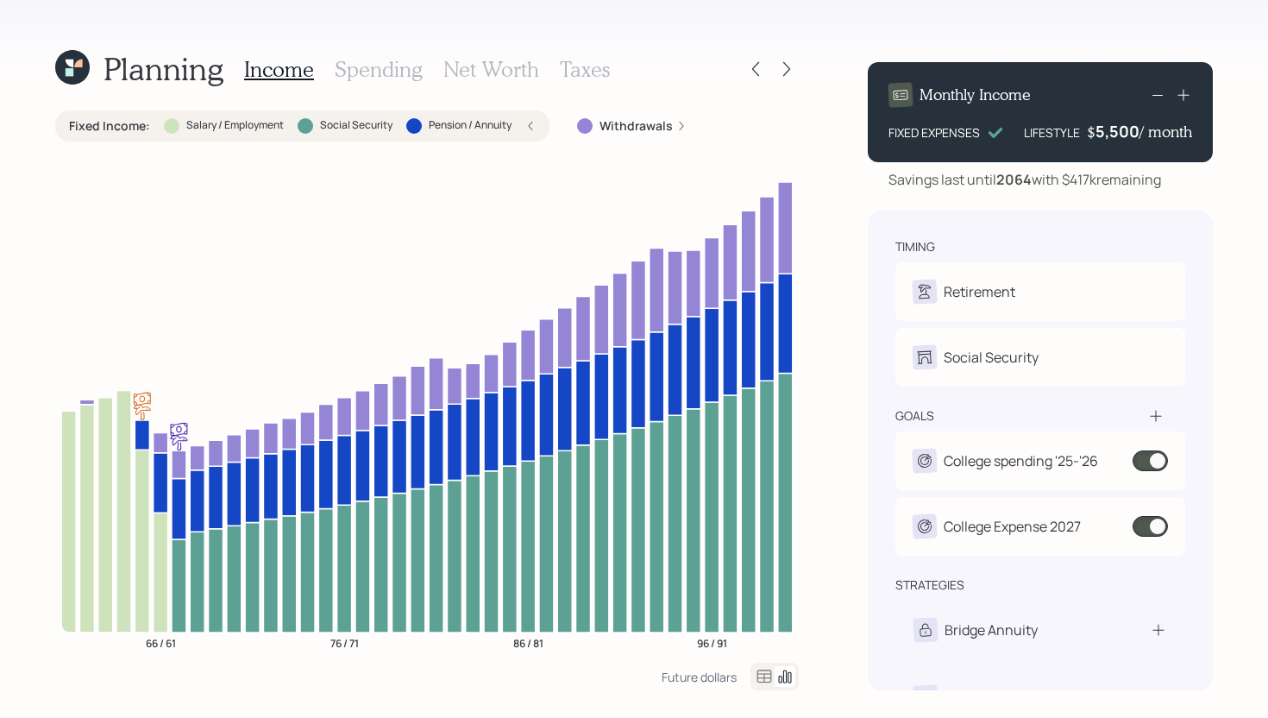
click at [129, 129] on label "Fixed Income :" at bounding box center [109, 125] width 81 height 17
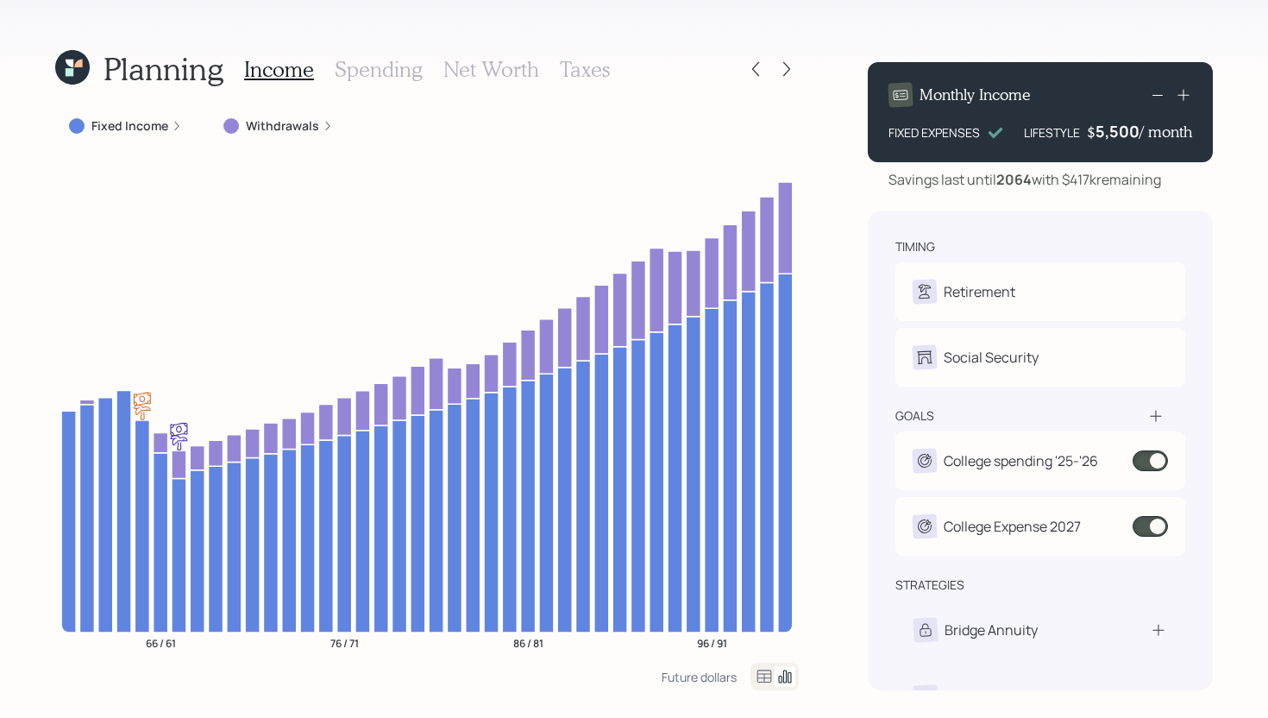
click at [284, 122] on label "Withdrawals" at bounding box center [282, 125] width 73 height 17
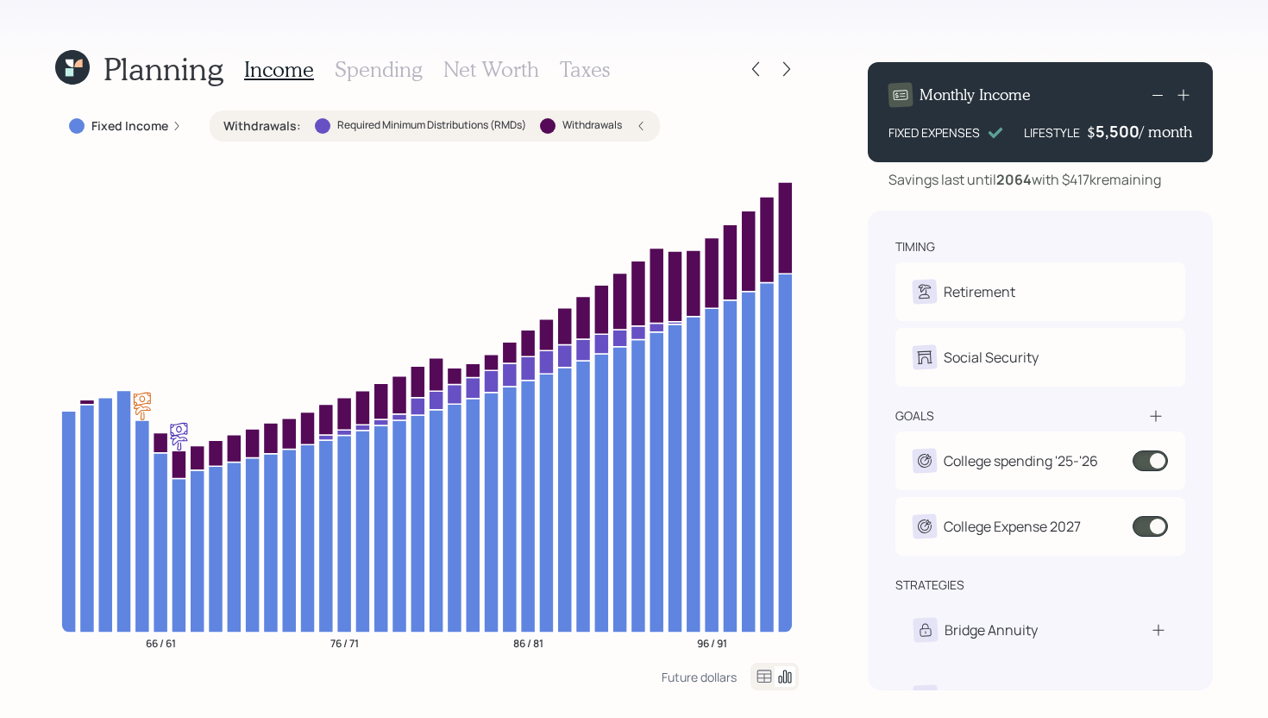
click at [285, 125] on label "Withdrawals :" at bounding box center [262, 125] width 78 height 17
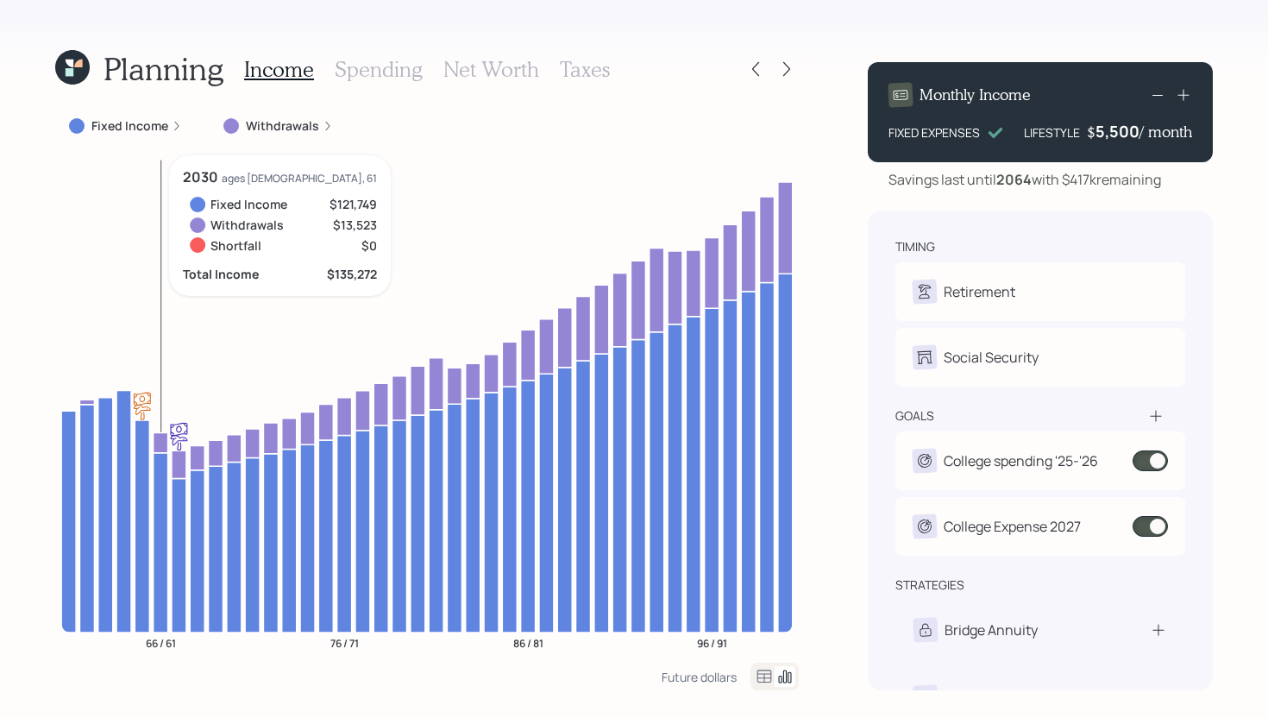
click at [160, 445] on icon at bounding box center [161, 442] width 15 height 20
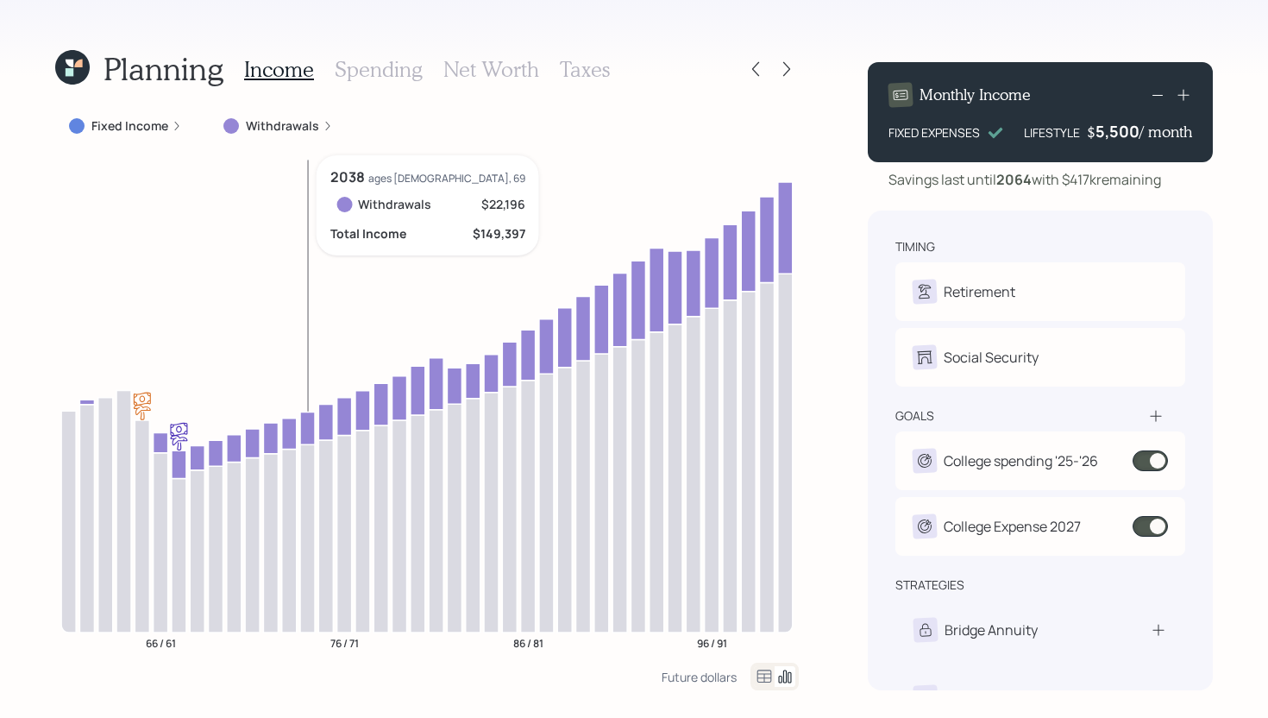
click at [309, 423] on icon at bounding box center [307, 427] width 15 height 33
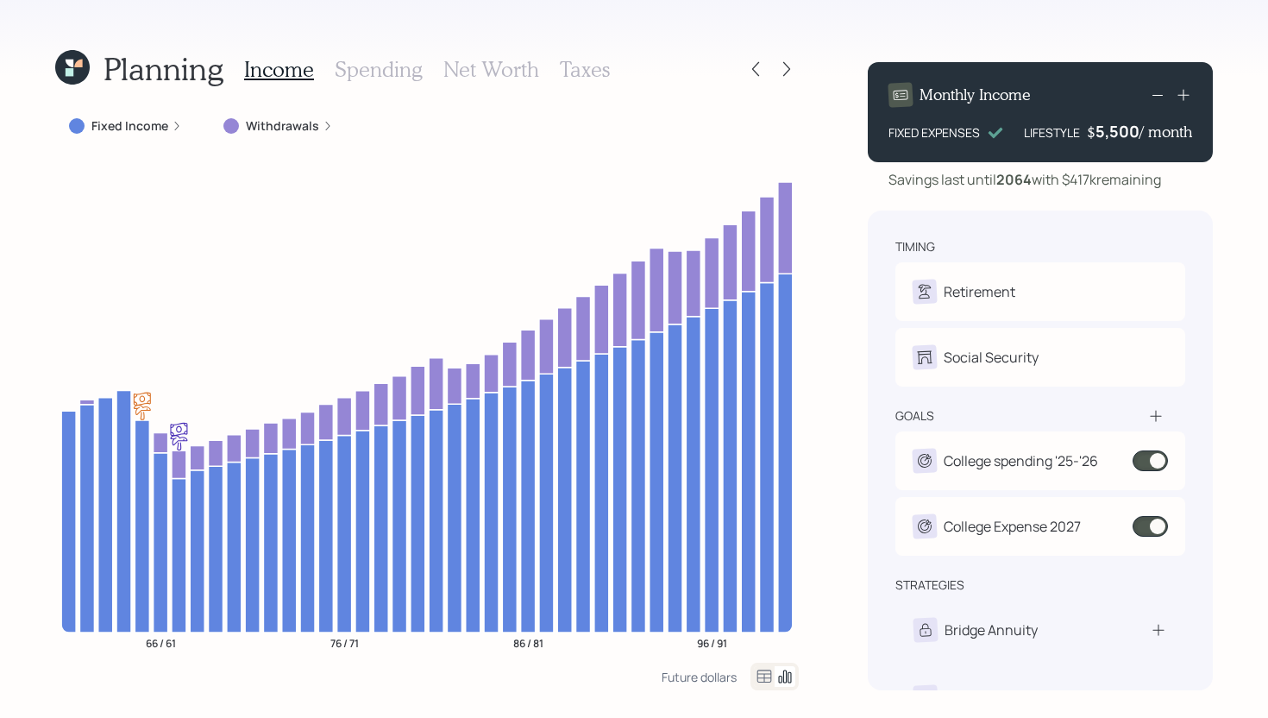
click at [365, 67] on h3 "Spending" at bounding box center [379, 69] width 88 height 25
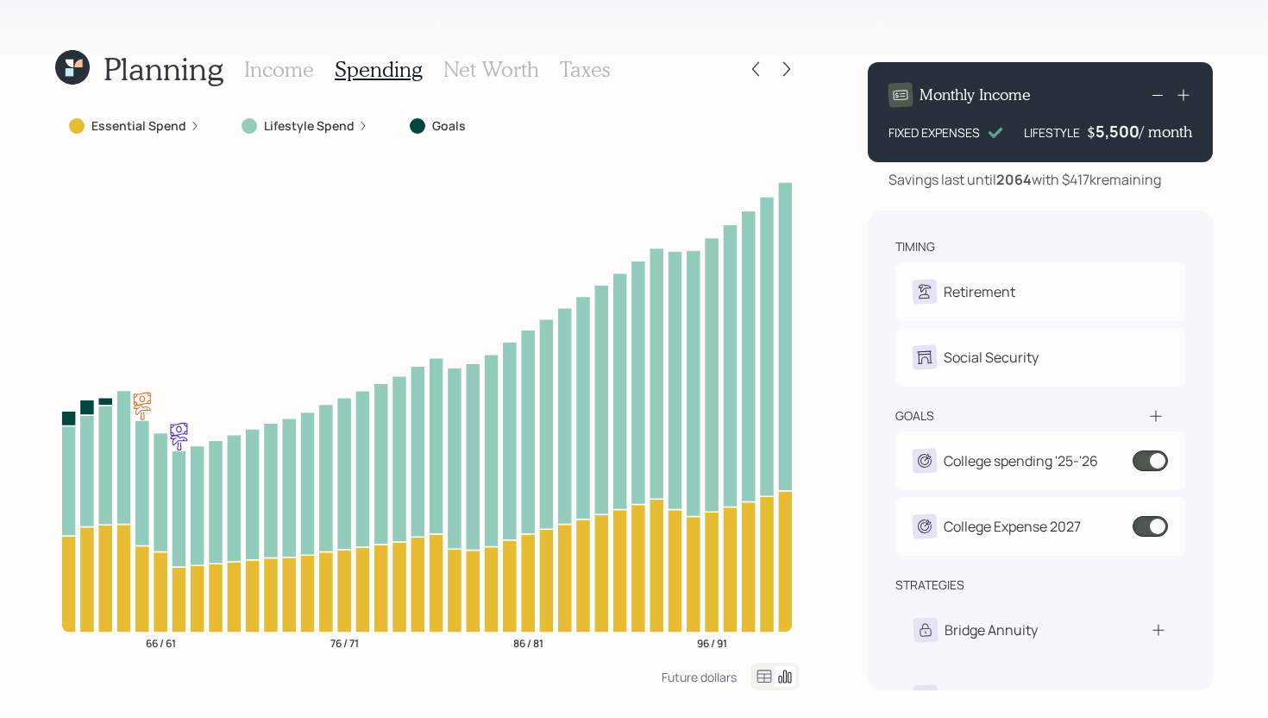
click at [149, 125] on label "Essential Spend" at bounding box center [138, 125] width 95 height 17
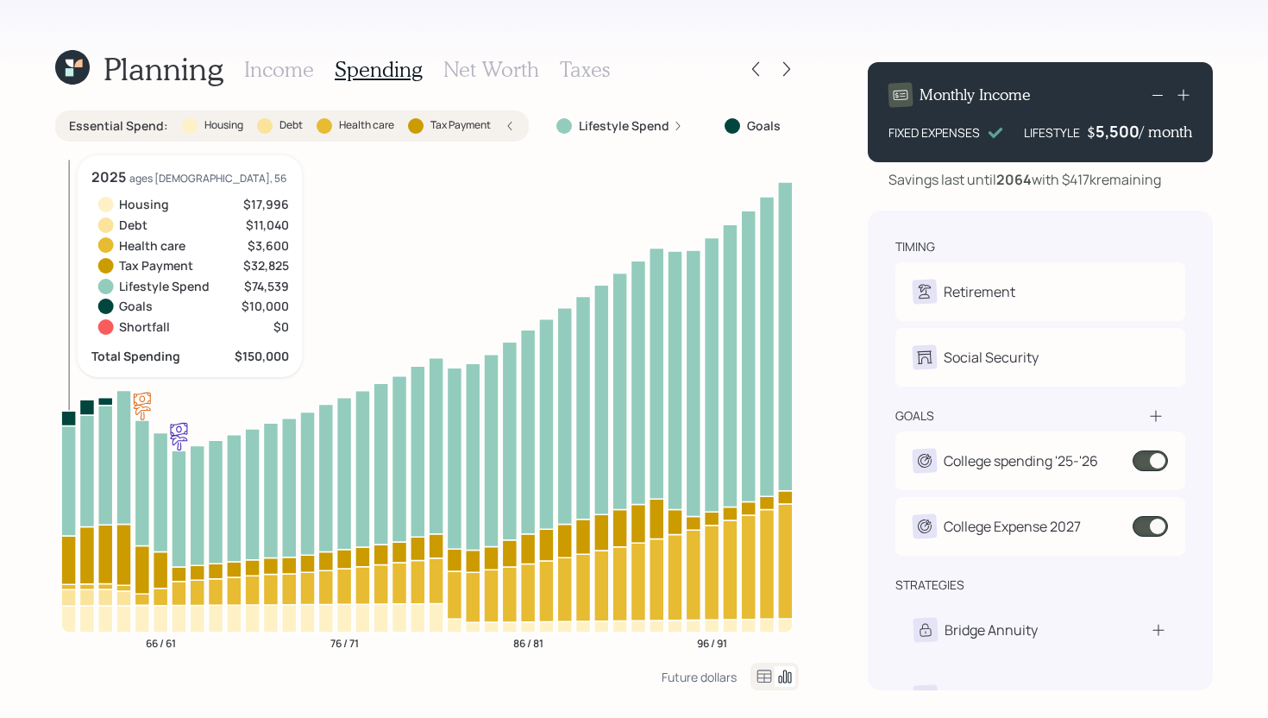
click at [74, 599] on icon at bounding box center [68, 597] width 15 height 16
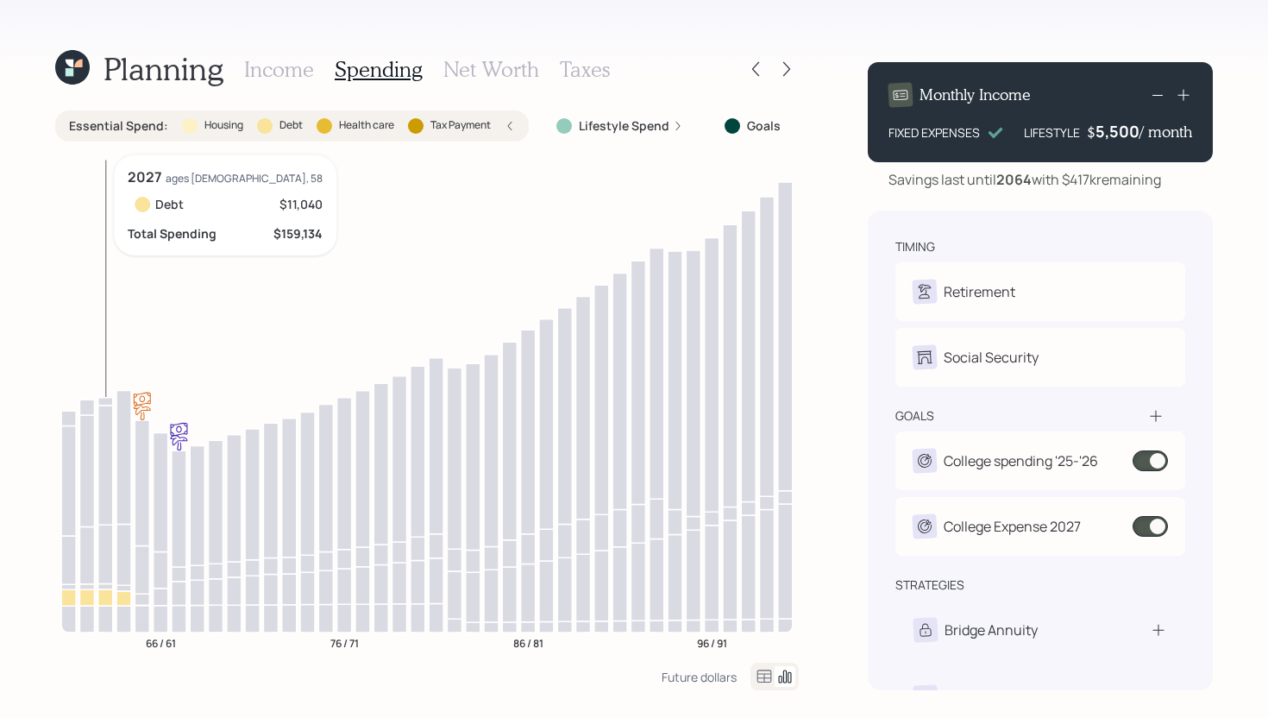
click at [105, 593] on icon at bounding box center [105, 597] width 15 height 16
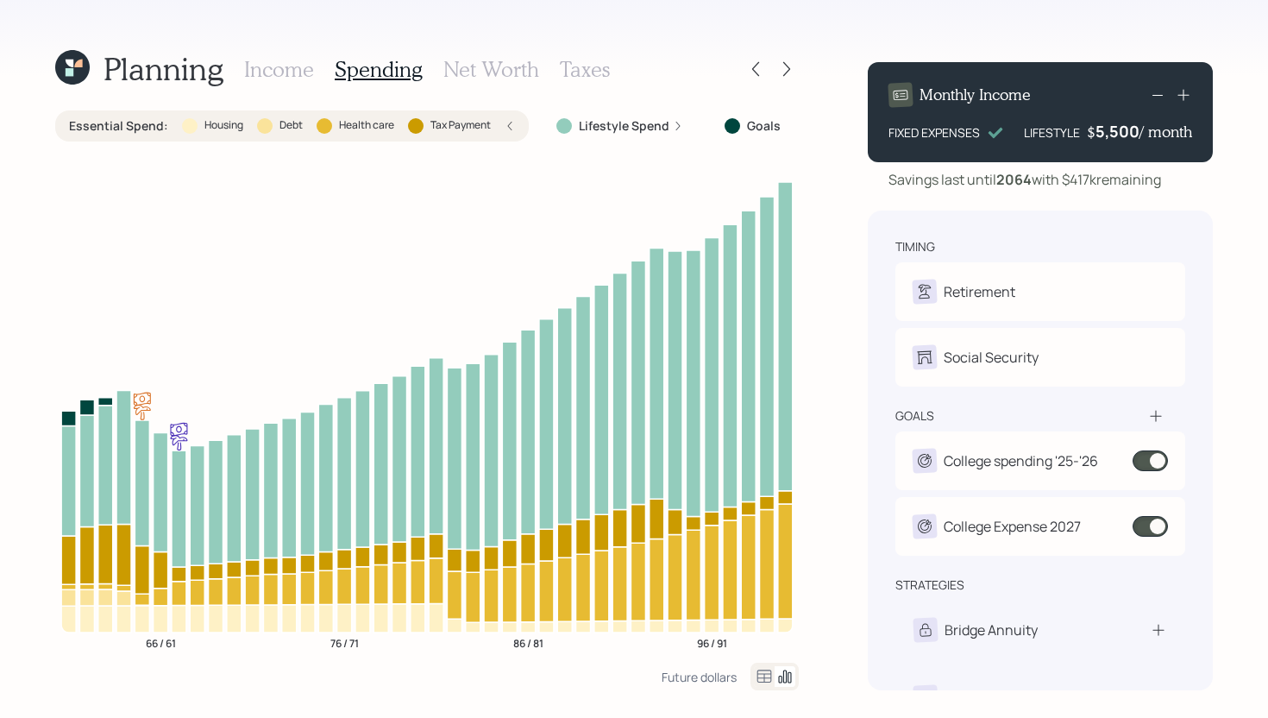
click at [274, 137] on div "Essential Spend : Housing Debt Health care Tax Payment" at bounding box center [292, 125] width 474 height 31
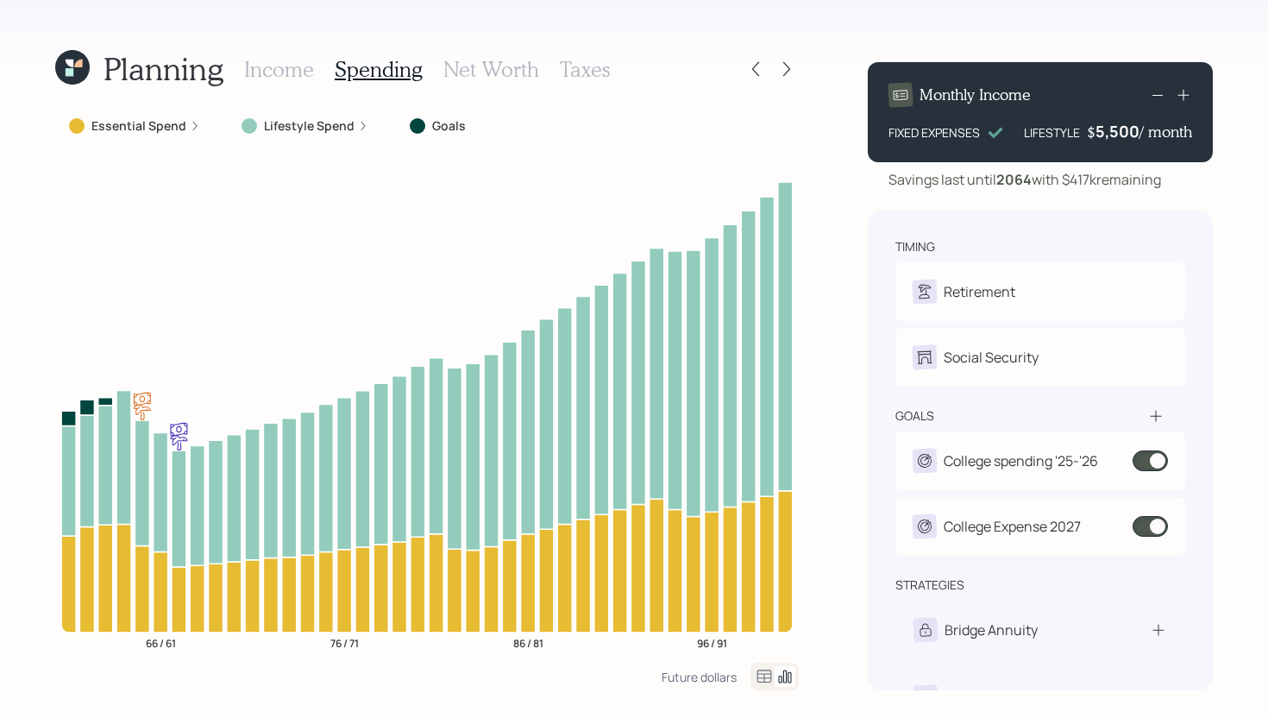
click at [291, 71] on h3 "Income" at bounding box center [279, 69] width 70 height 25
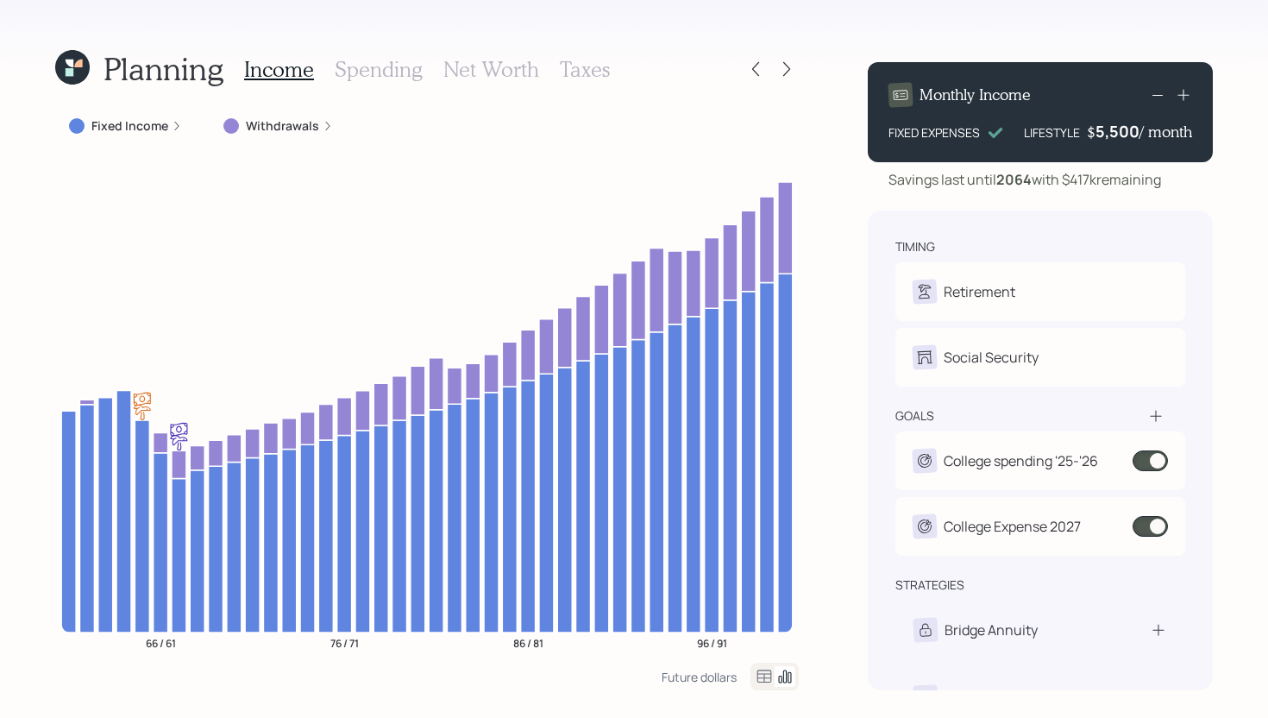
click at [310, 114] on div "Withdrawals" at bounding box center [278, 125] width 137 height 31
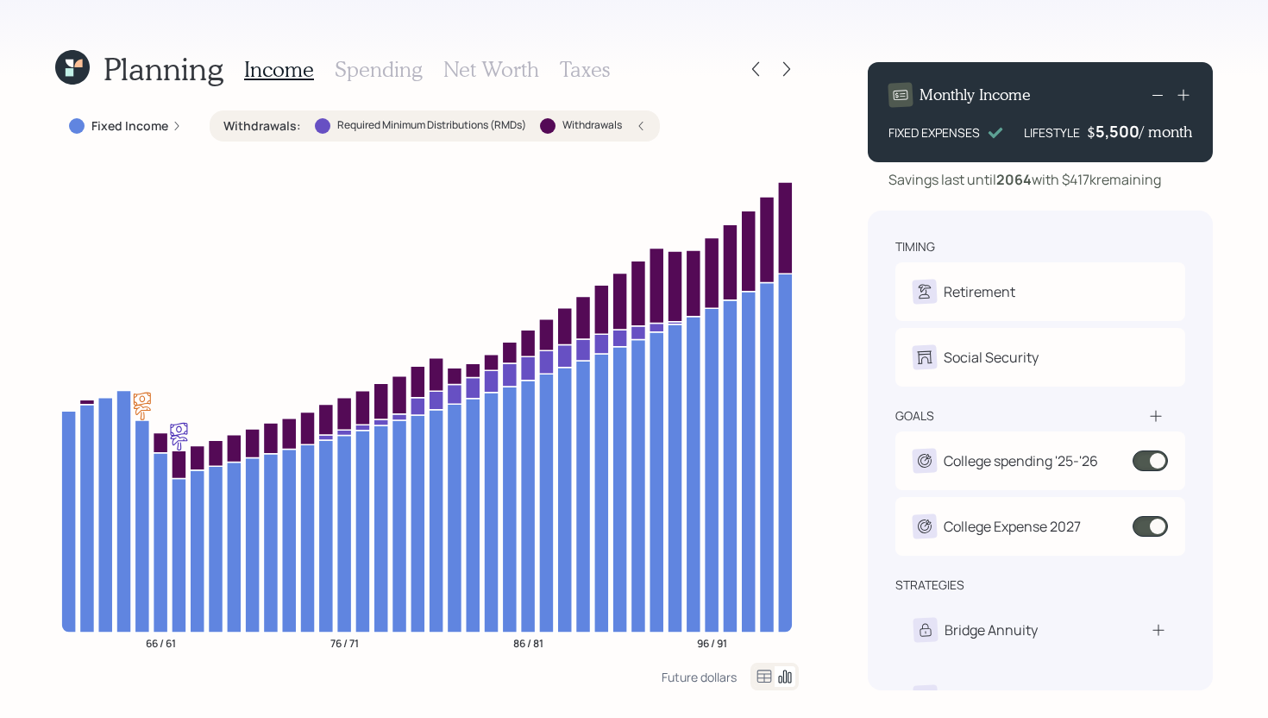
click at [310, 115] on div "Withdrawals : Required Minimum Distributions (RMDs) Withdrawals" at bounding box center [435, 125] width 450 height 31
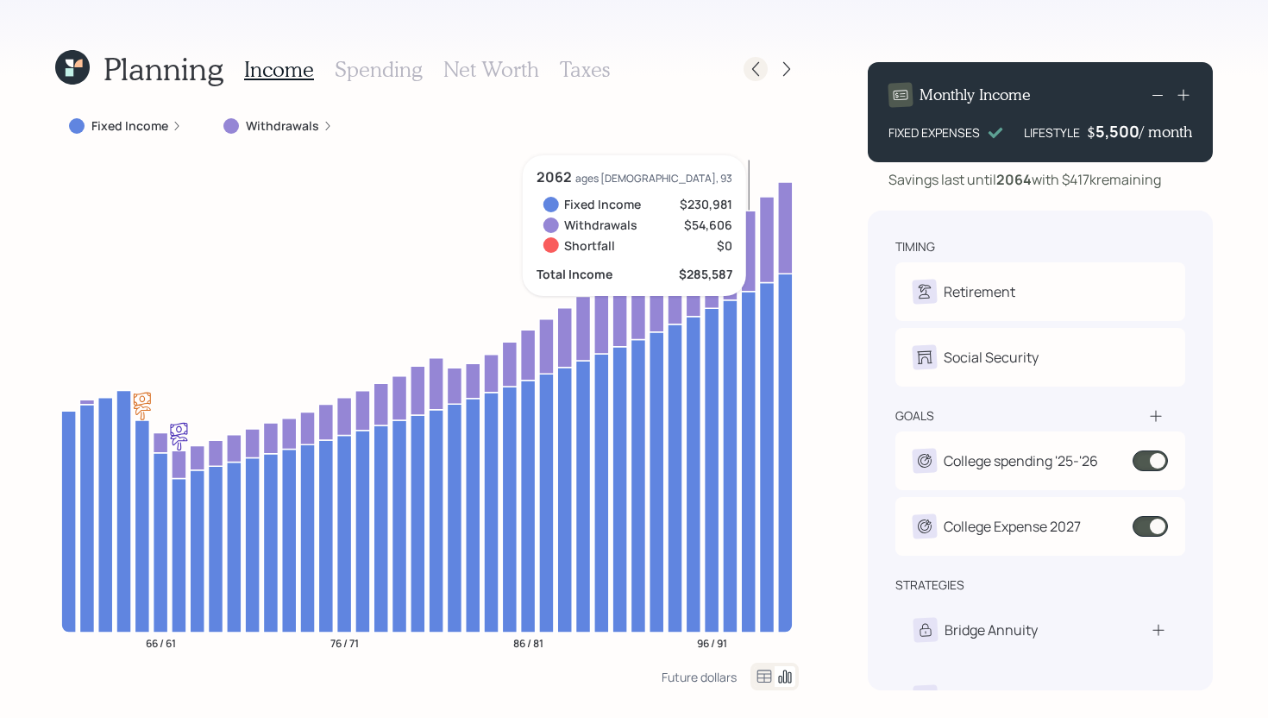
click at [747, 66] on icon at bounding box center [755, 68] width 17 height 17
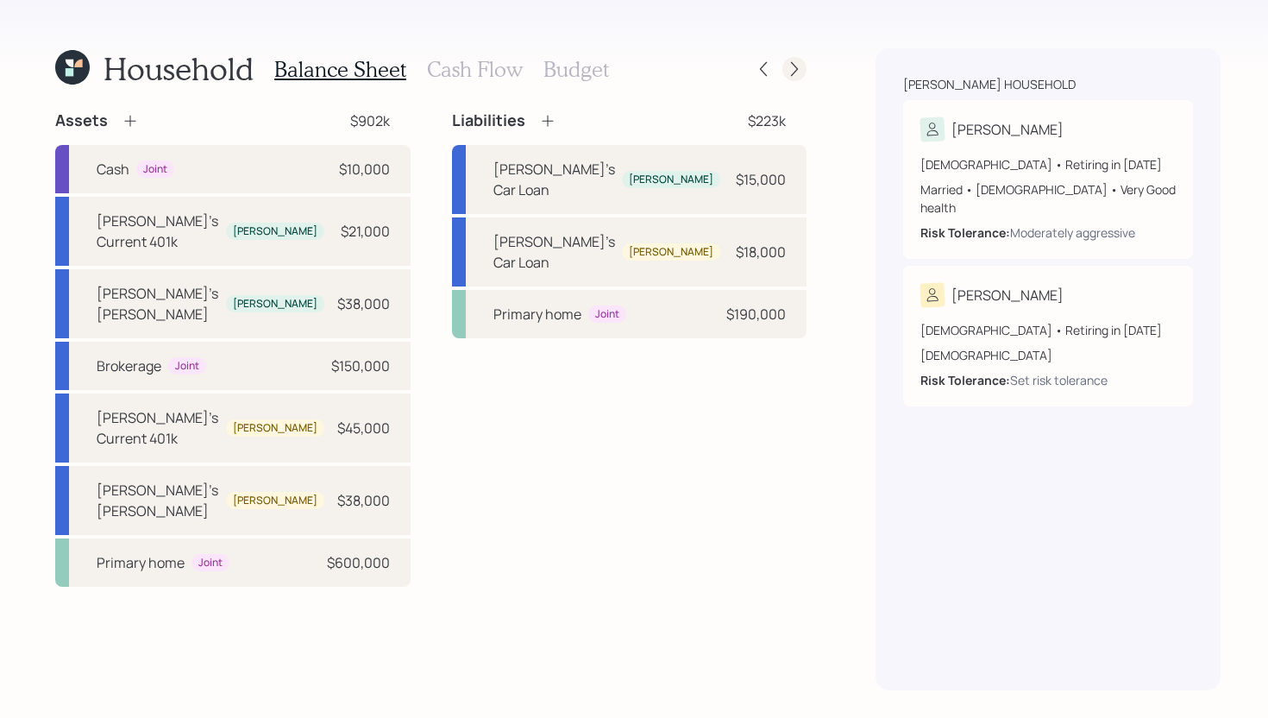
click at [787, 68] on icon at bounding box center [794, 68] width 17 height 17
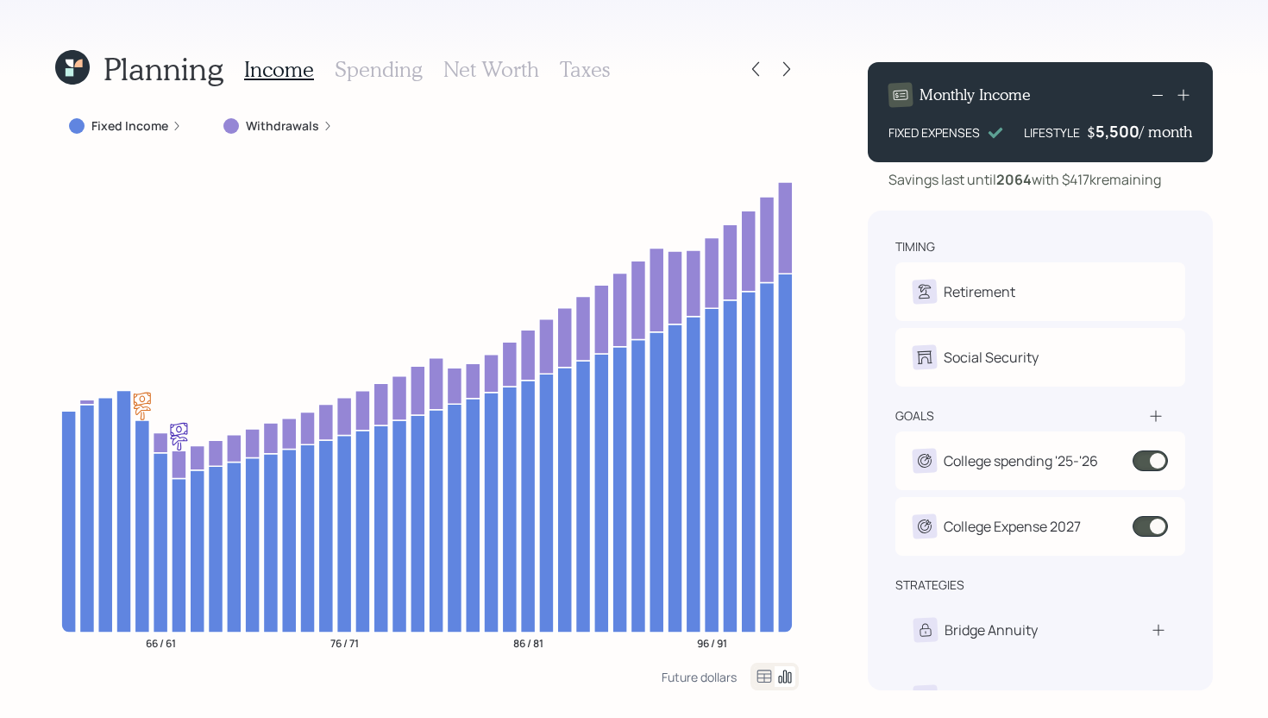
click at [580, 76] on h3 "Taxes" at bounding box center [585, 69] width 50 height 25
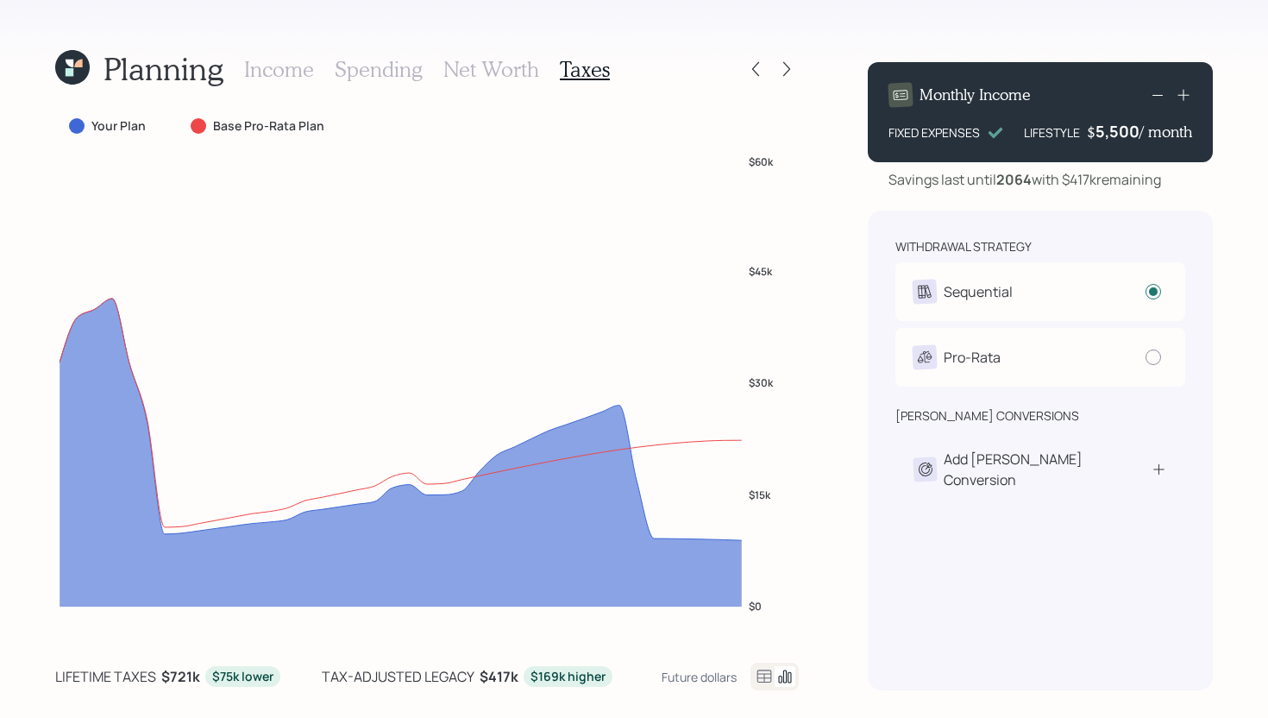
click at [487, 74] on h3 "Net Worth" at bounding box center [491, 69] width 96 height 25
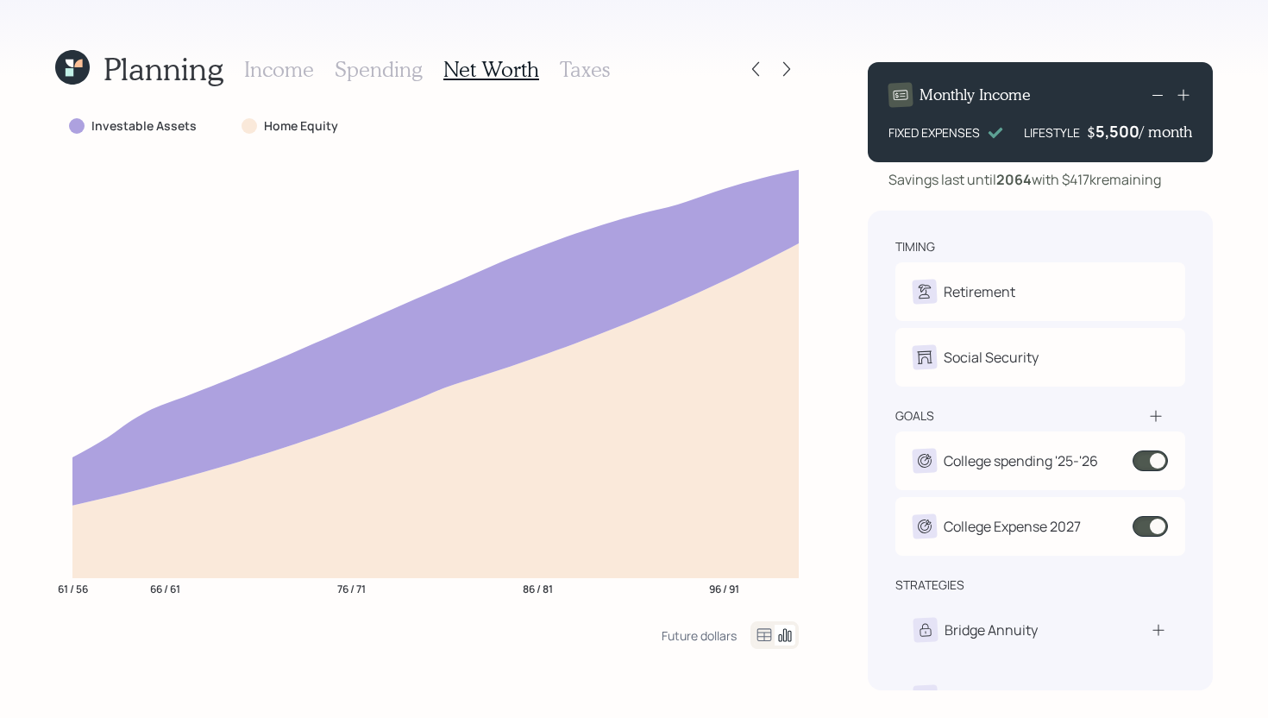
click at [599, 70] on h3 "Taxes" at bounding box center [585, 69] width 50 height 25
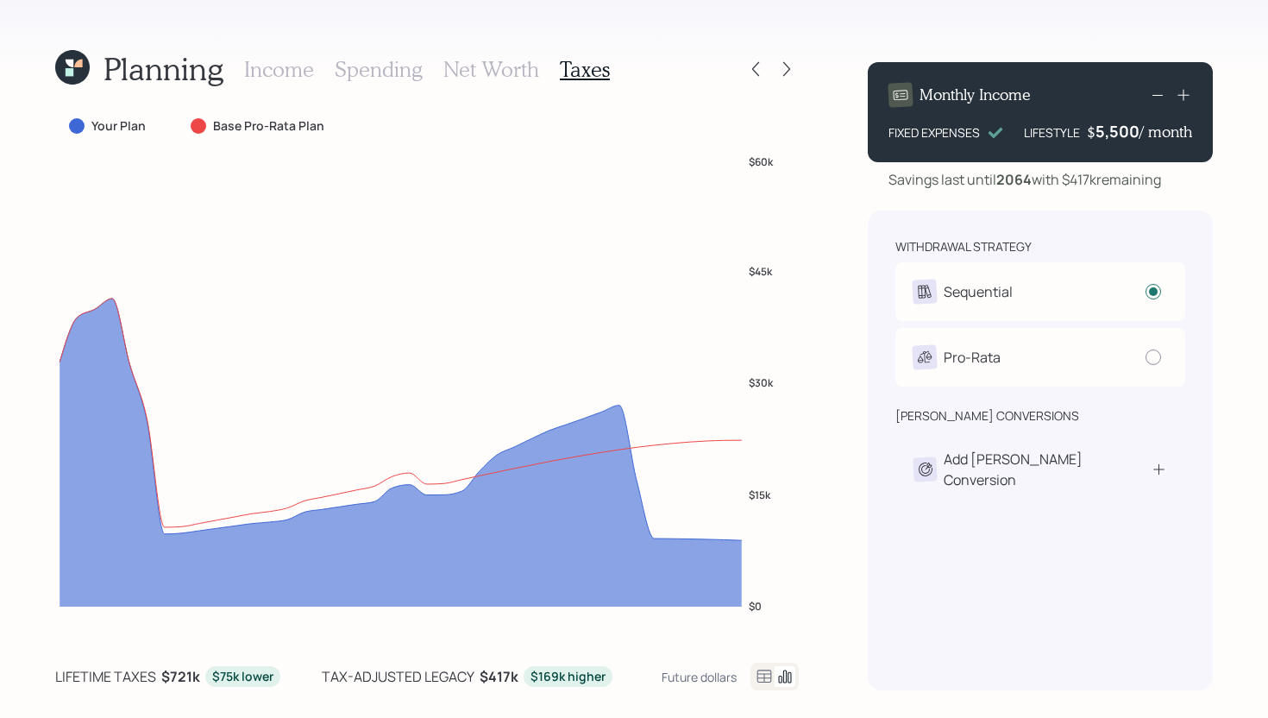
click at [297, 75] on h3 "Income" at bounding box center [279, 69] width 70 height 25
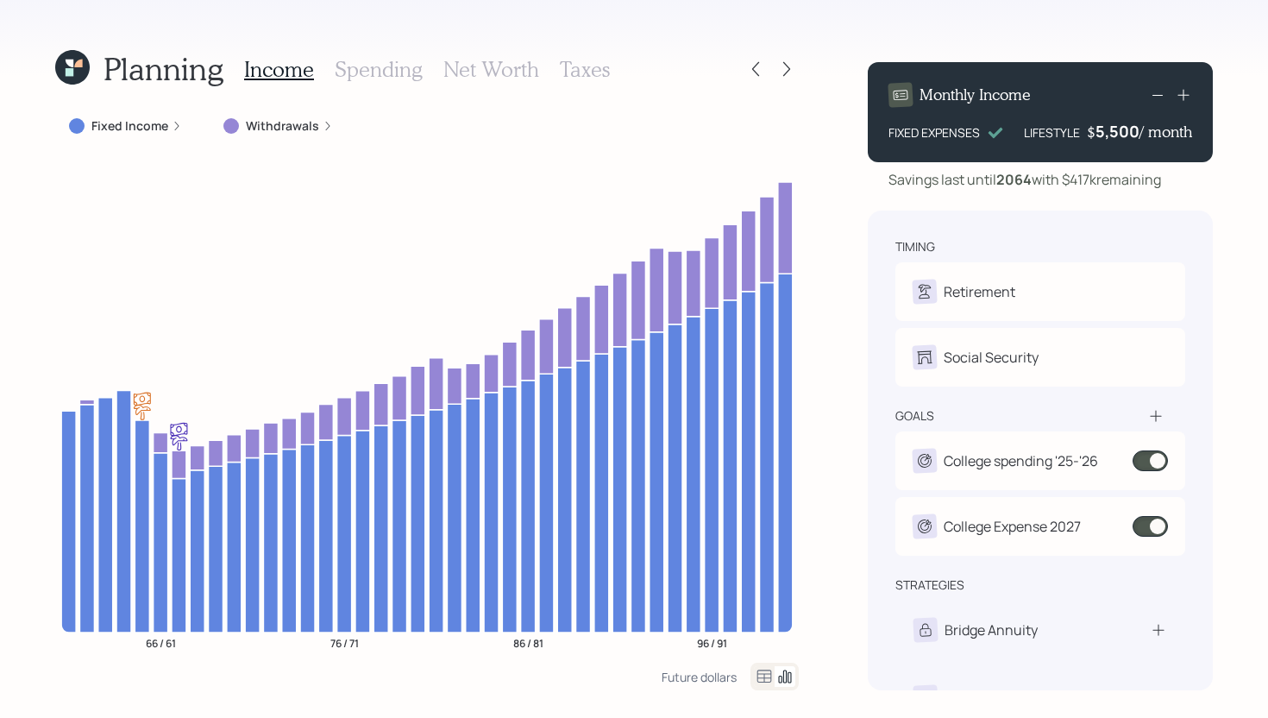
click at [591, 68] on h3 "Taxes" at bounding box center [585, 69] width 50 height 25
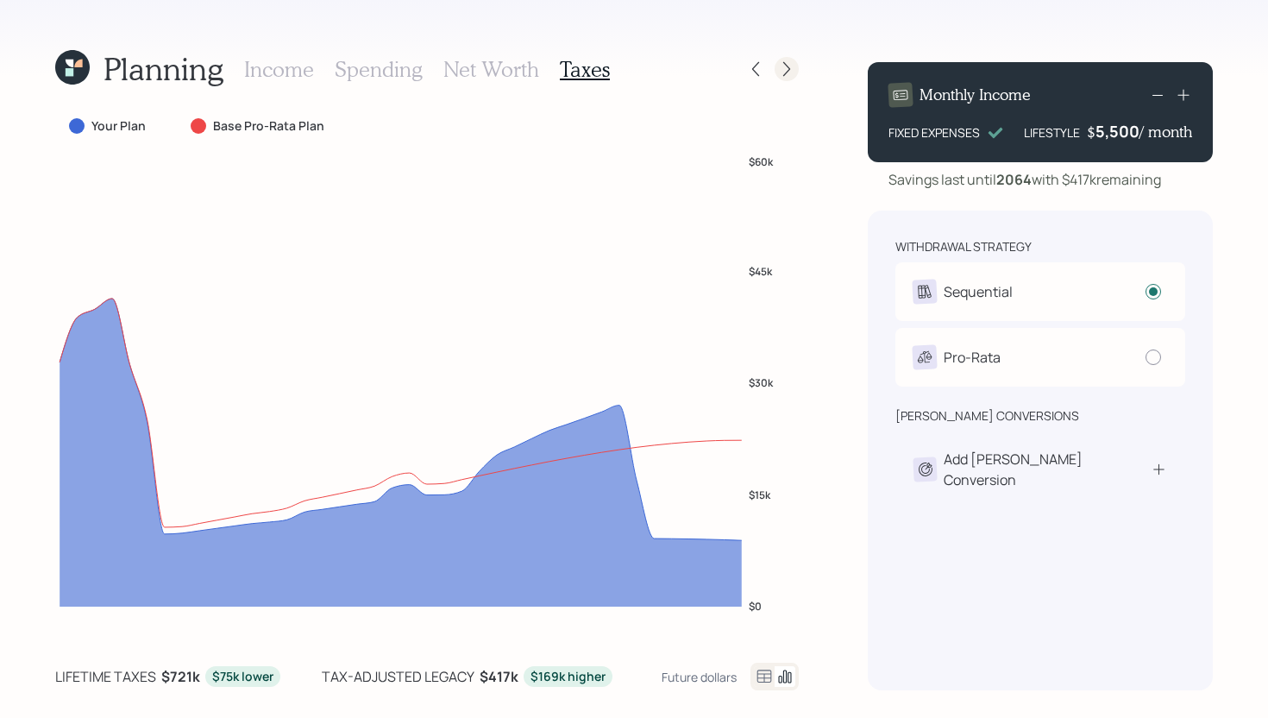
click at [792, 73] on icon at bounding box center [786, 68] width 17 height 17
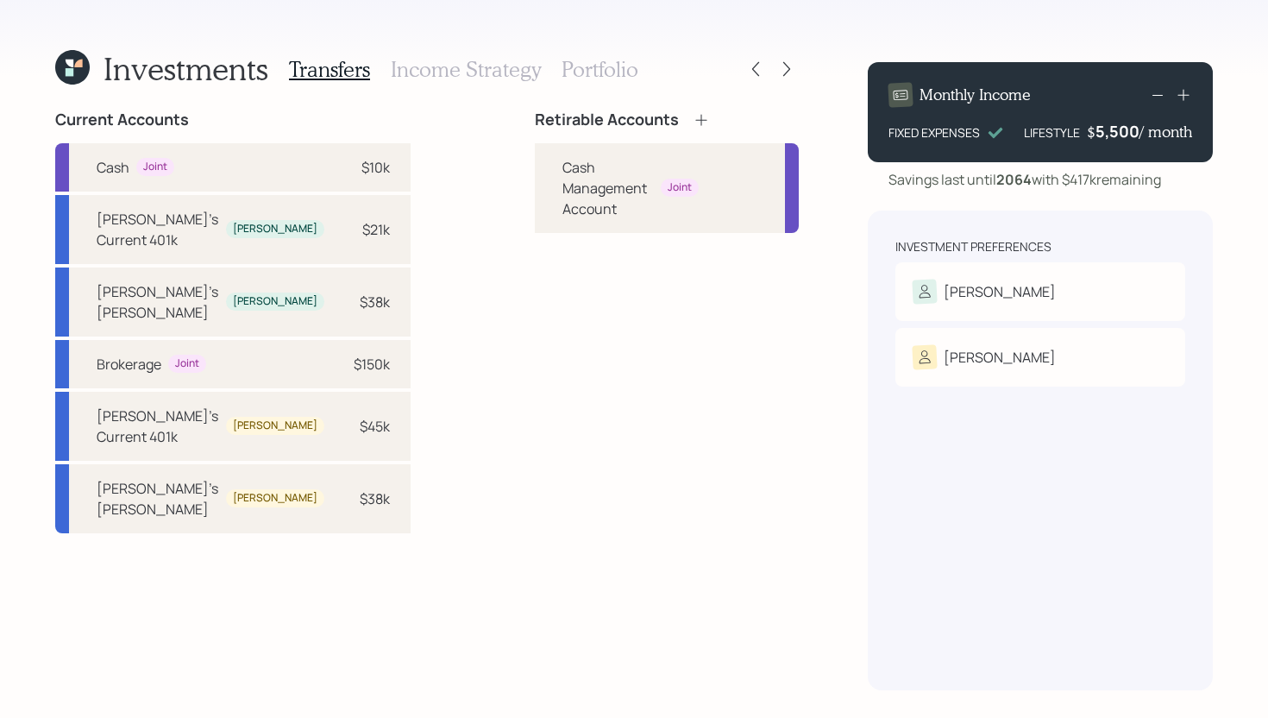
click at [693, 121] on icon at bounding box center [701, 119] width 17 height 17
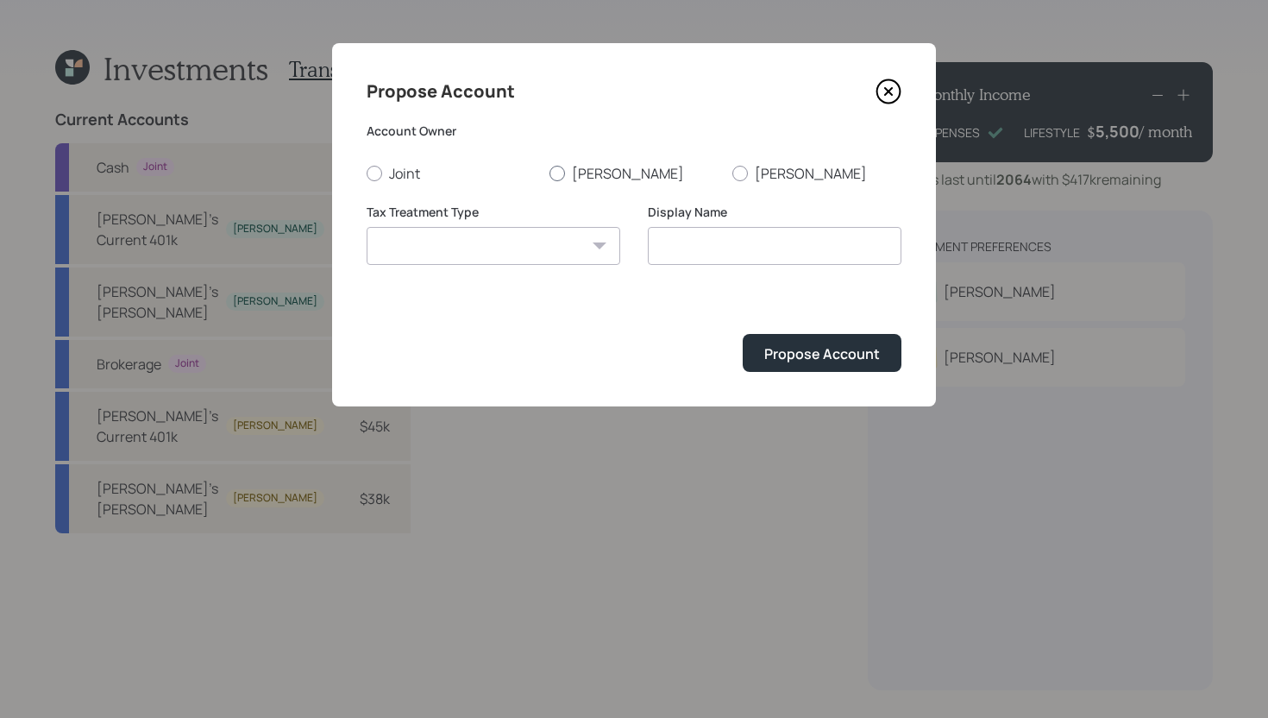
click at [573, 171] on label "[PERSON_NAME]" at bounding box center [633, 173] width 169 height 19
click at [549, 172] on input "[PERSON_NAME]" at bounding box center [549, 172] width 1 height 1
radio input "true"
click at [530, 242] on select "[PERSON_NAME] Taxable Traditional" at bounding box center [494, 246] width 254 height 38
select select "[PERSON_NAME]"
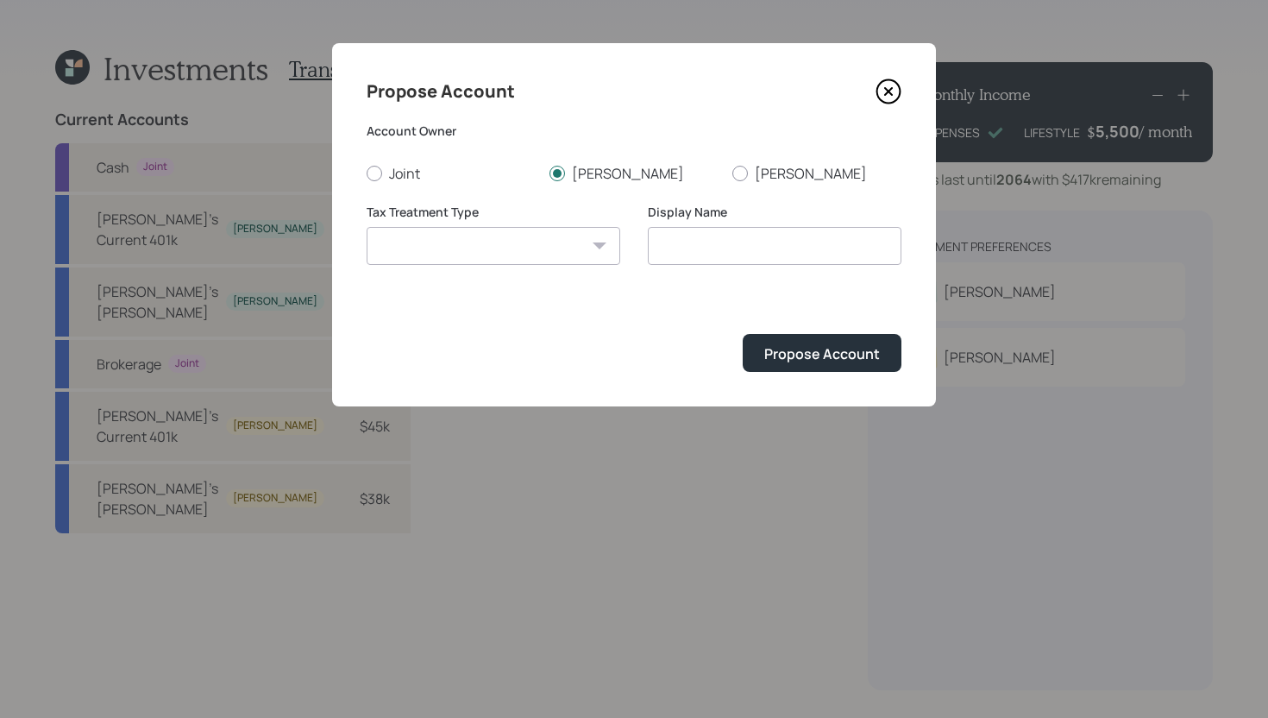
click at [367, 227] on select "[PERSON_NAME] Taxable Traditional" at bounding box center [494, 246] width 254 height 38
click at [737, 245] on input "[PERSON_NAME]" at bounding box center [775, 246] width 254 height 38
type input "[PERSON_NAME]"
click at [836, 357] on div "Propose Account" at bounding box center [822, 353] width 116 height 19
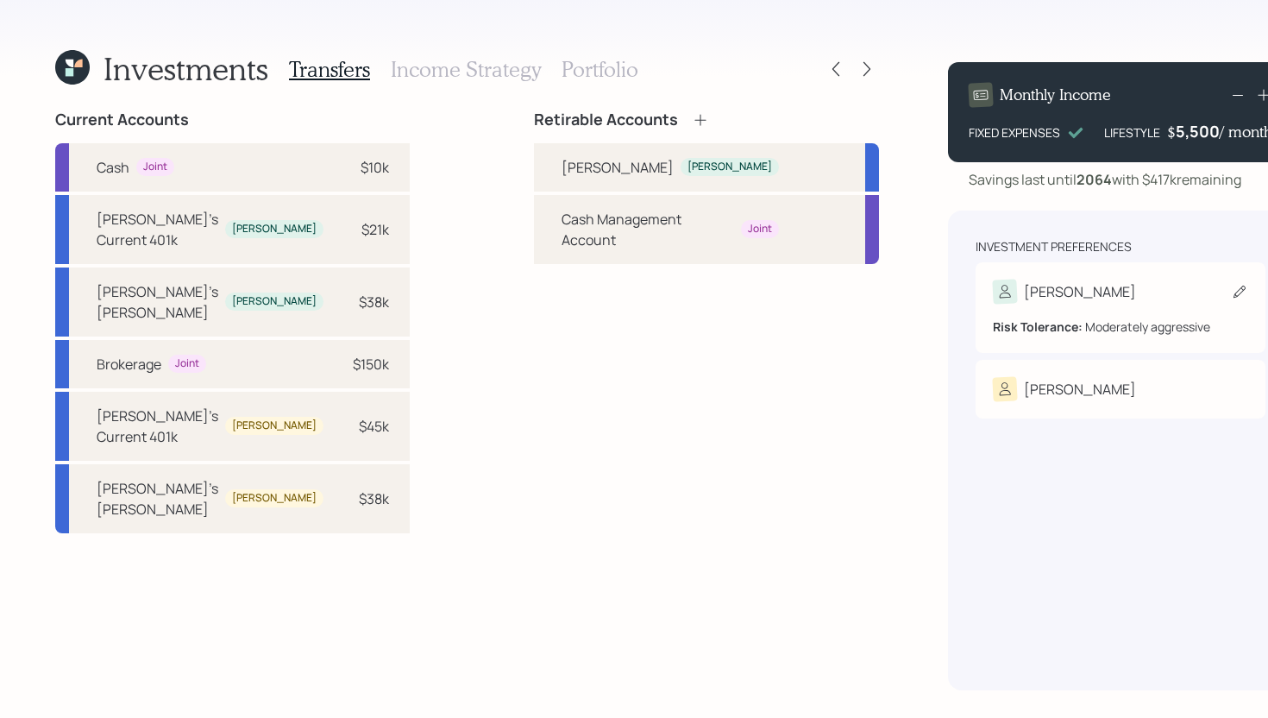
click at [1065, 282] on div "[PERSON_NAME]" at bounding box center [1120, 291] width 255 height 24
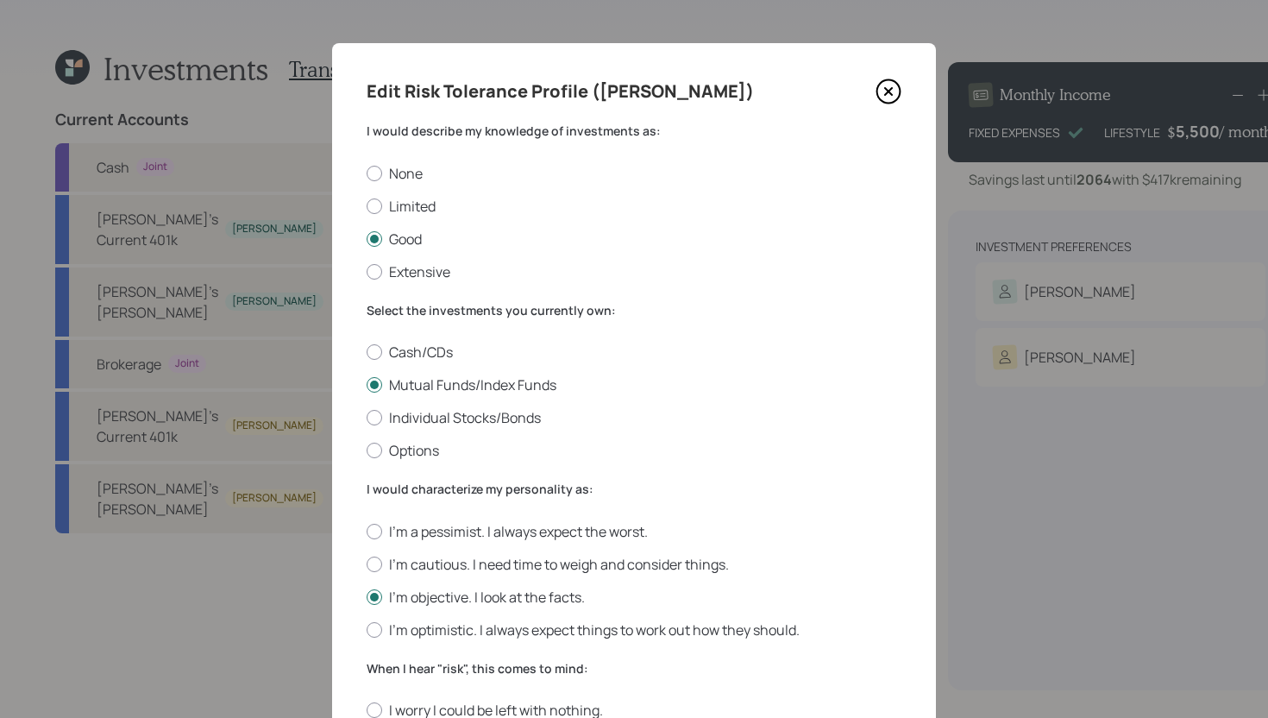
click at [894, 94] on icon at bounding box center [888, 91] width 26 height 26
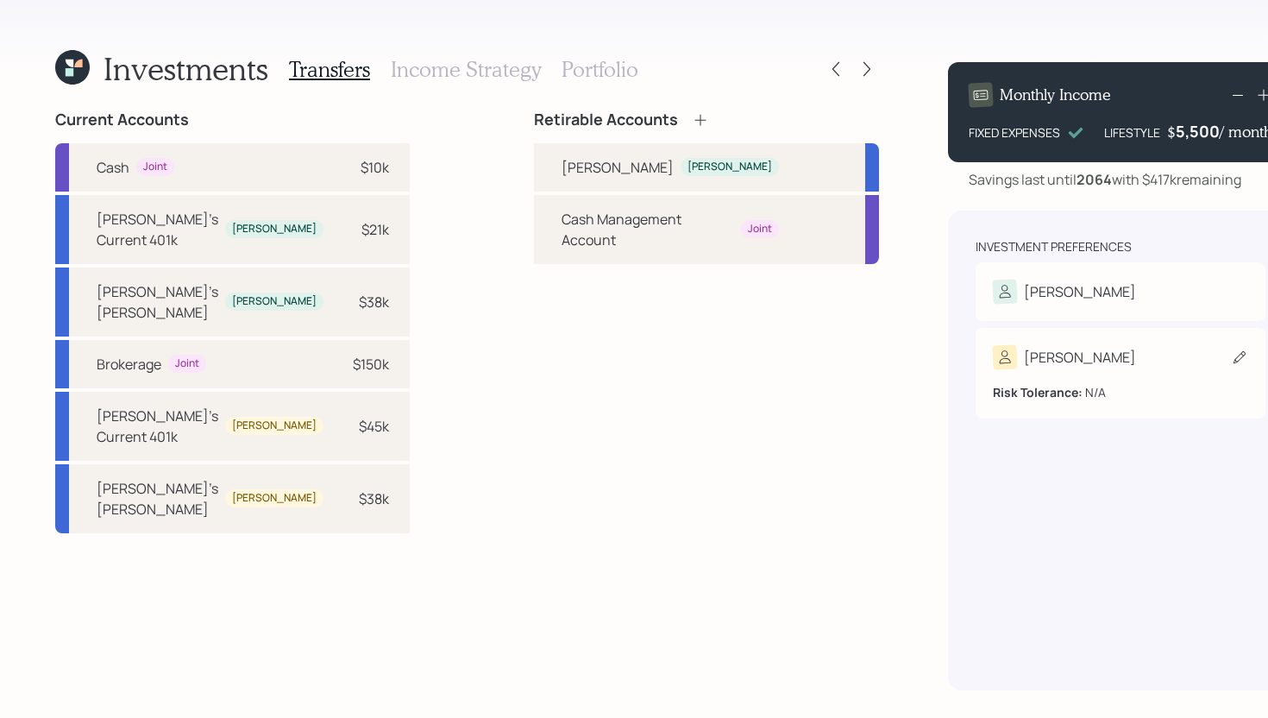
click at [1017, 368] on div "[PERSON_NAME]" at bounding box center [1120, 357] width 255 height 24
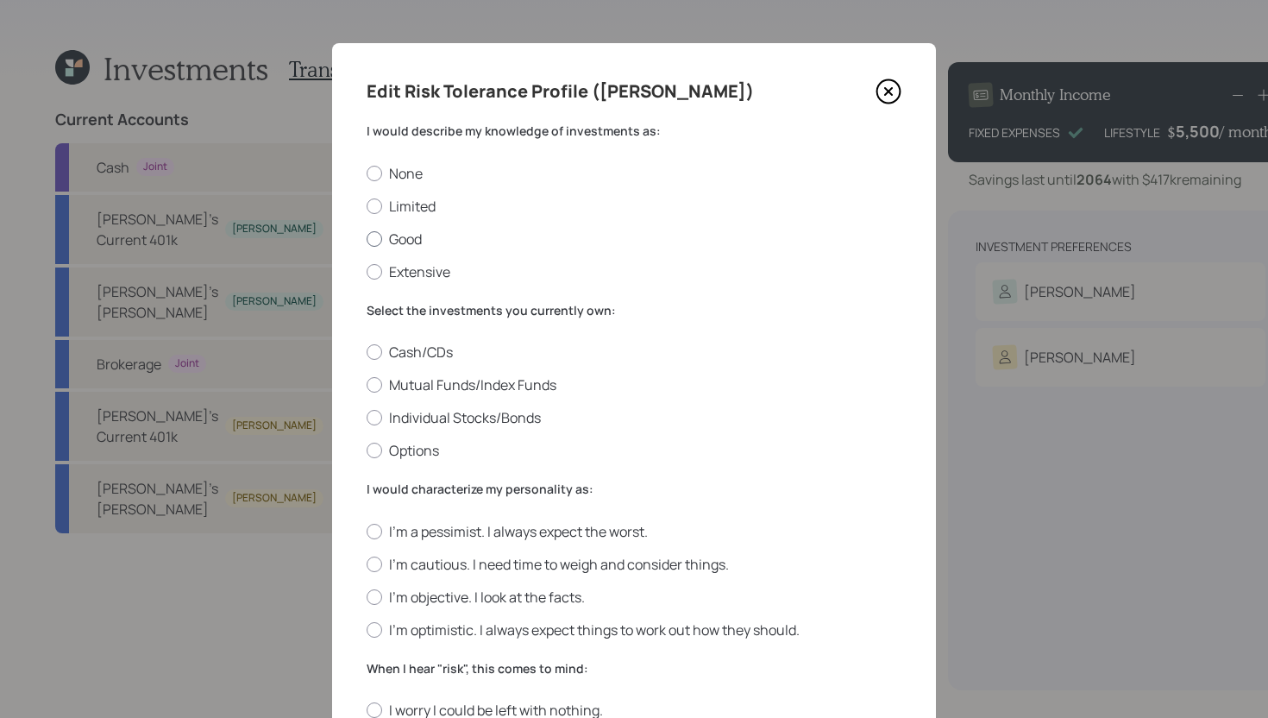
click at [392, 235] on label "Good" at bounding box center [634, 238] width 535 height 19
click at [367, 238] on input "Good" at bounding box center [366, 238] width 1 height 1
radio input "true"
click at [417, 384] on label "Mutual Funds/Index Funds" at bounding box center [634, 384] width 535 height 19
click at [367, 385] on input "Mutual Funds/Index Funds" at bounding box center [366, 385] width 1 height 1
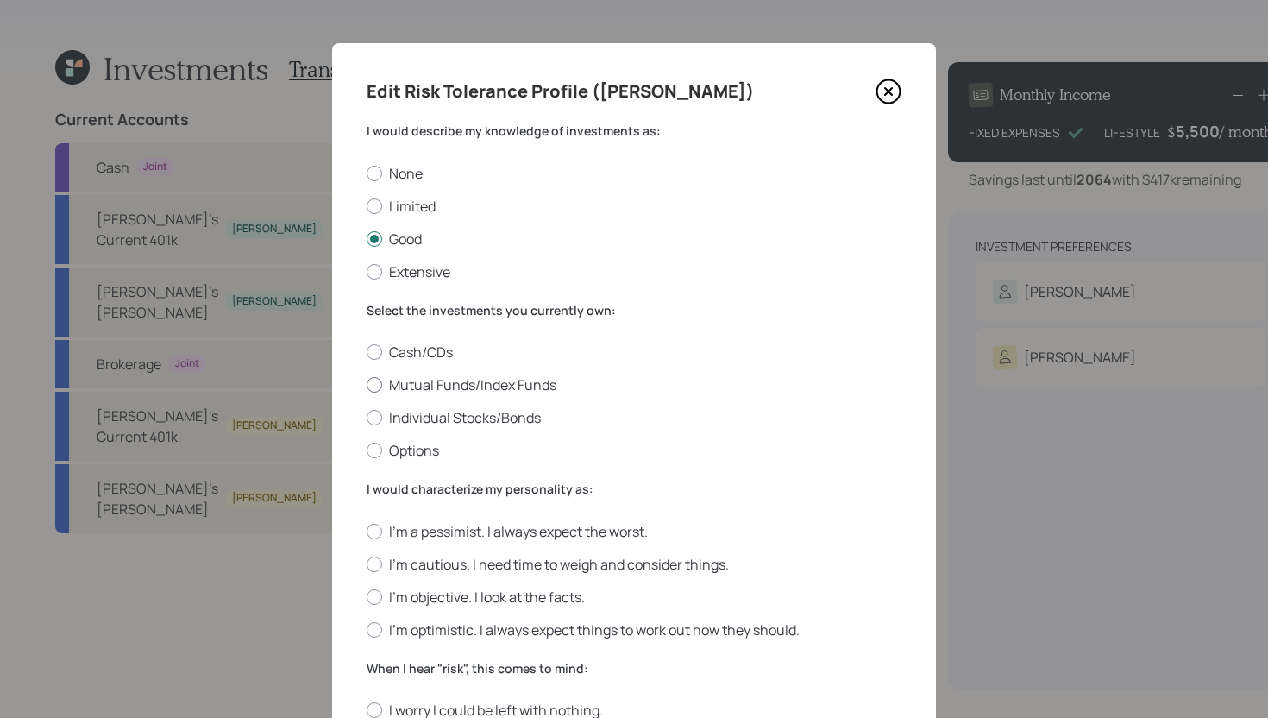
radio input "true"
click at [424, 595] on label "I'm objective. I look at the facts." at bounding box center [634, 596] width 535 height 19
click at [367, 596] on input "I'm objective. I look at the facts." at bounding box center [366, 596] width 1 height 1
radio input "true"
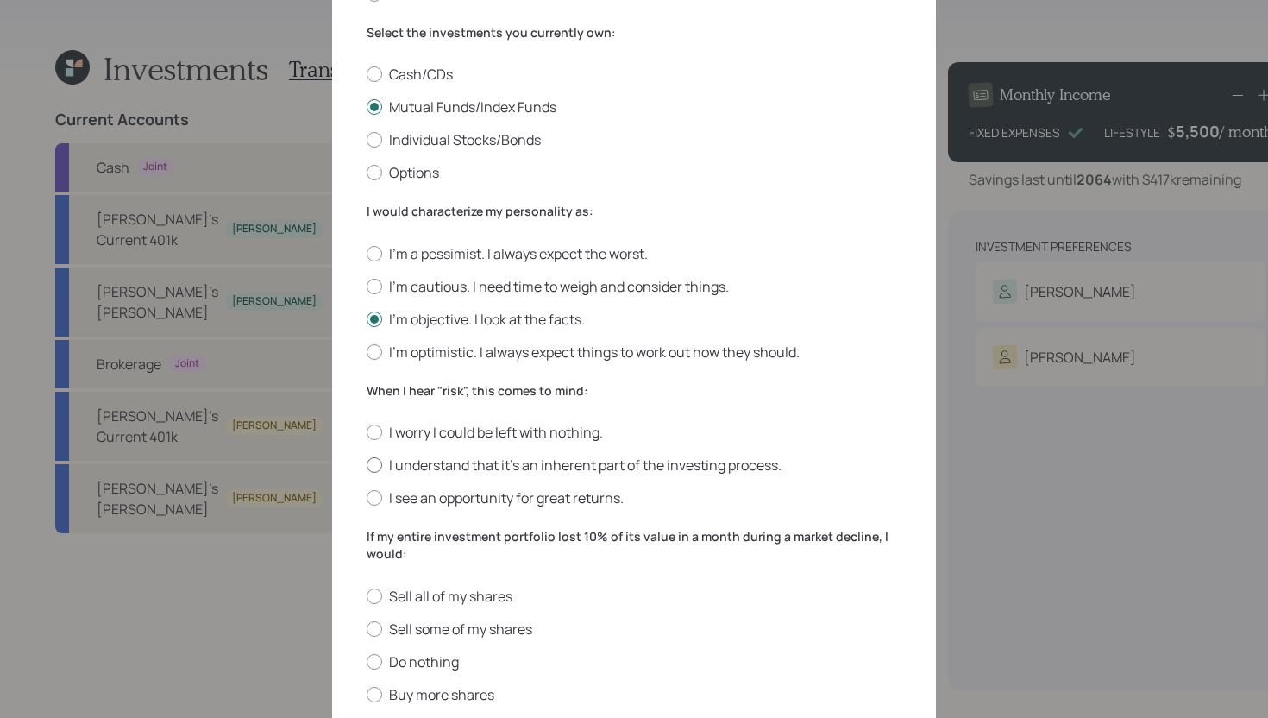
click at [448, 460] on label "I understand that it’s an inherent part of the investing process." at bounding box center [634, 464] width 535 height 19
click at [367, 465] on input "I understand that it’s an inherent part of the investing process." at bounding box center [366, 465] width 1 height 1
radio input "true"
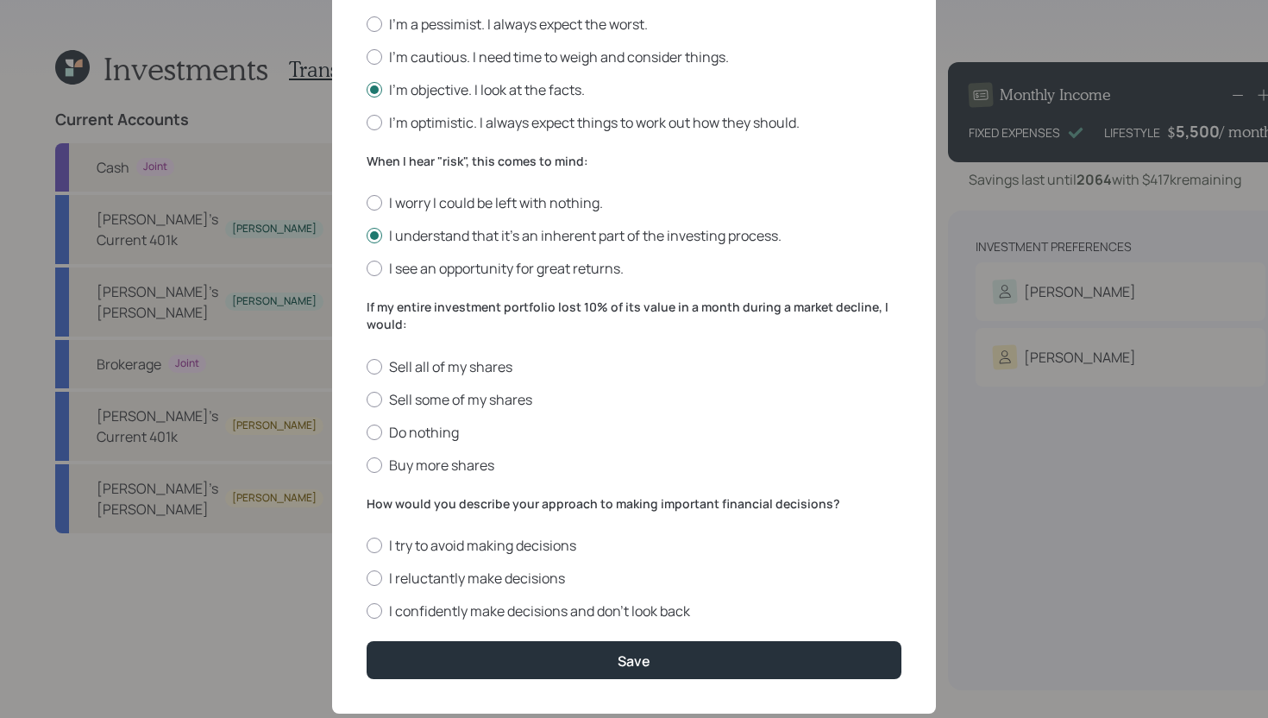
scroll to position [517, 0]
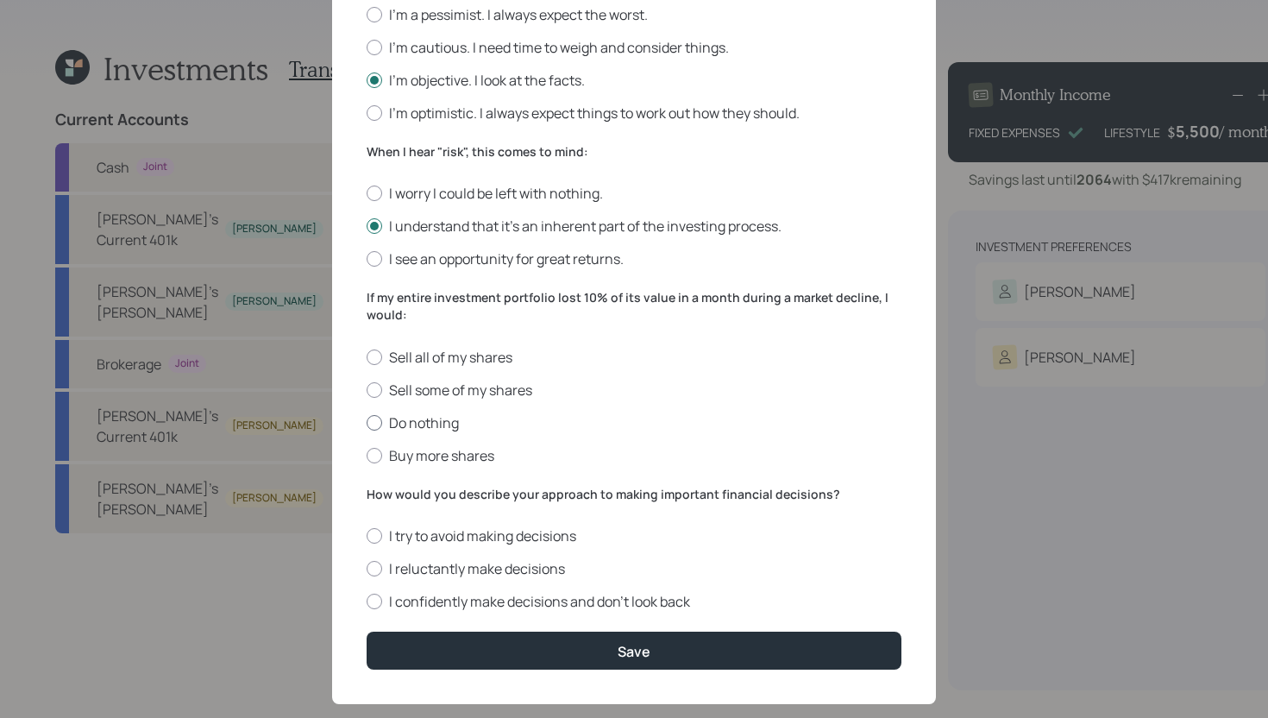
click at [423, 424] on label "Do nothing" at bounding box center [634, 422] width 535 height 19
click at [367, 423] on input "Do nothing" at bounding box center [366, 422] width 1 height 1
radio input "true"
click at [423, 608] on label "I confidently make decisions and don’t look back" at bounding box center [634, 601] width 535 height 19
click at [367, 602] on input "I confidently make decisions and don’t look back" at bounding box center [366, 601] width 1 height 1
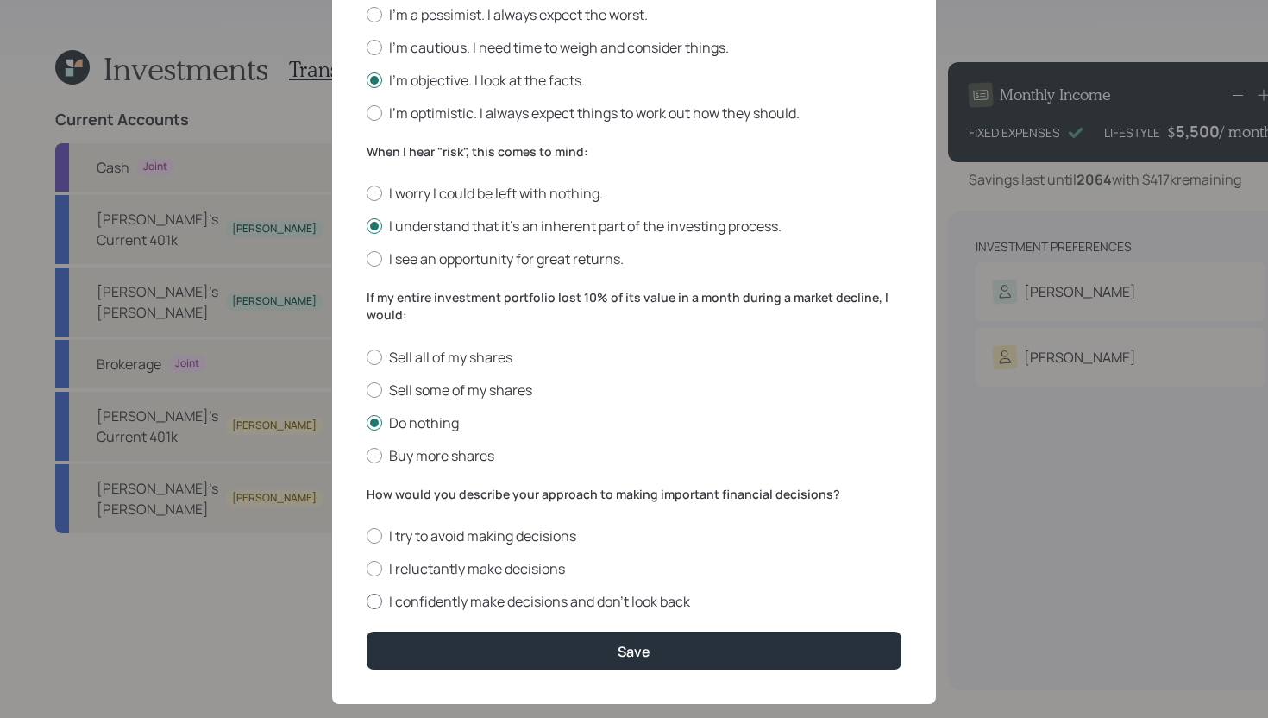
radio input "true"
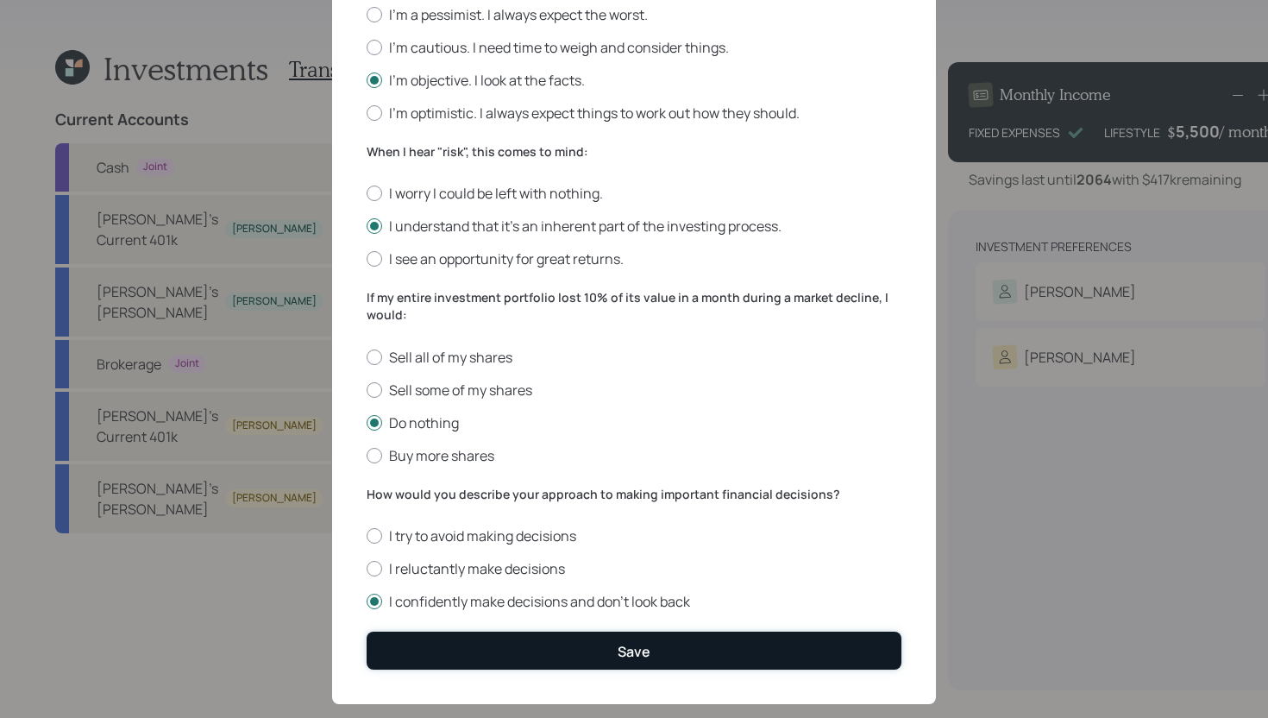
click at [430, 642] on button "Save" at bounding box center [634, 649] width 535 height 37
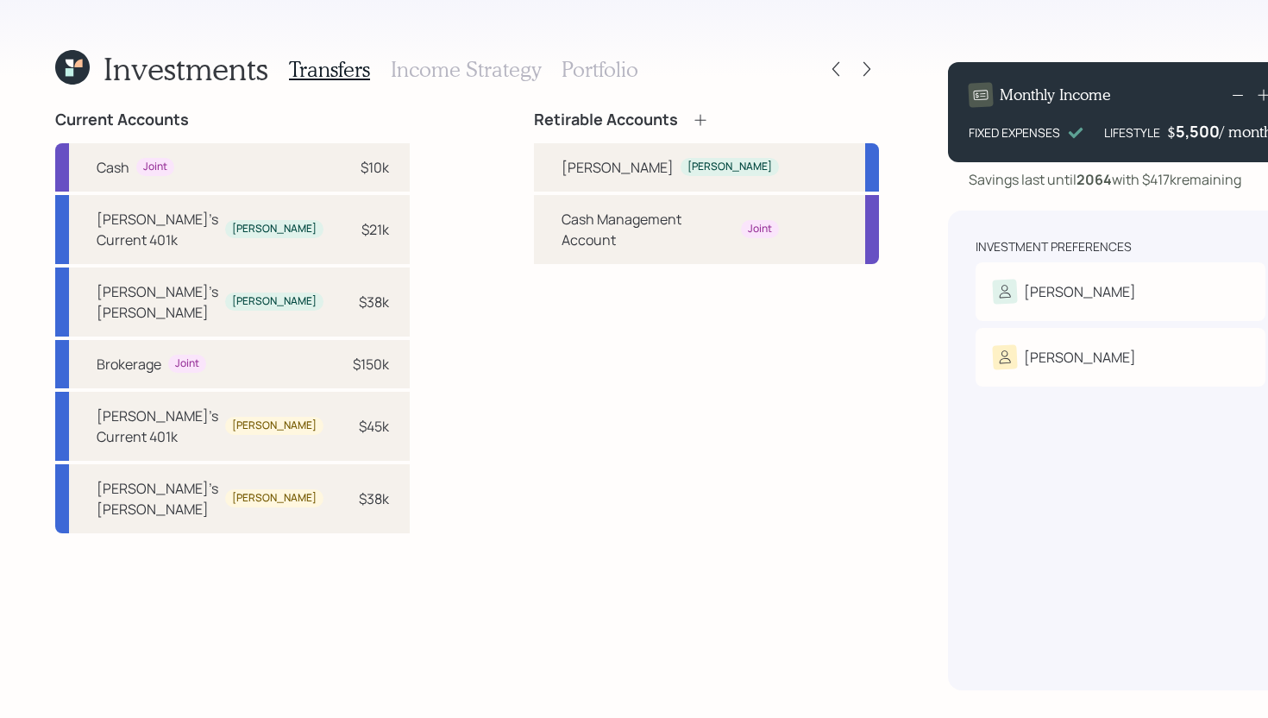
click at [692, 121] on icon at bounding box center [700, 119] width 17 height 17
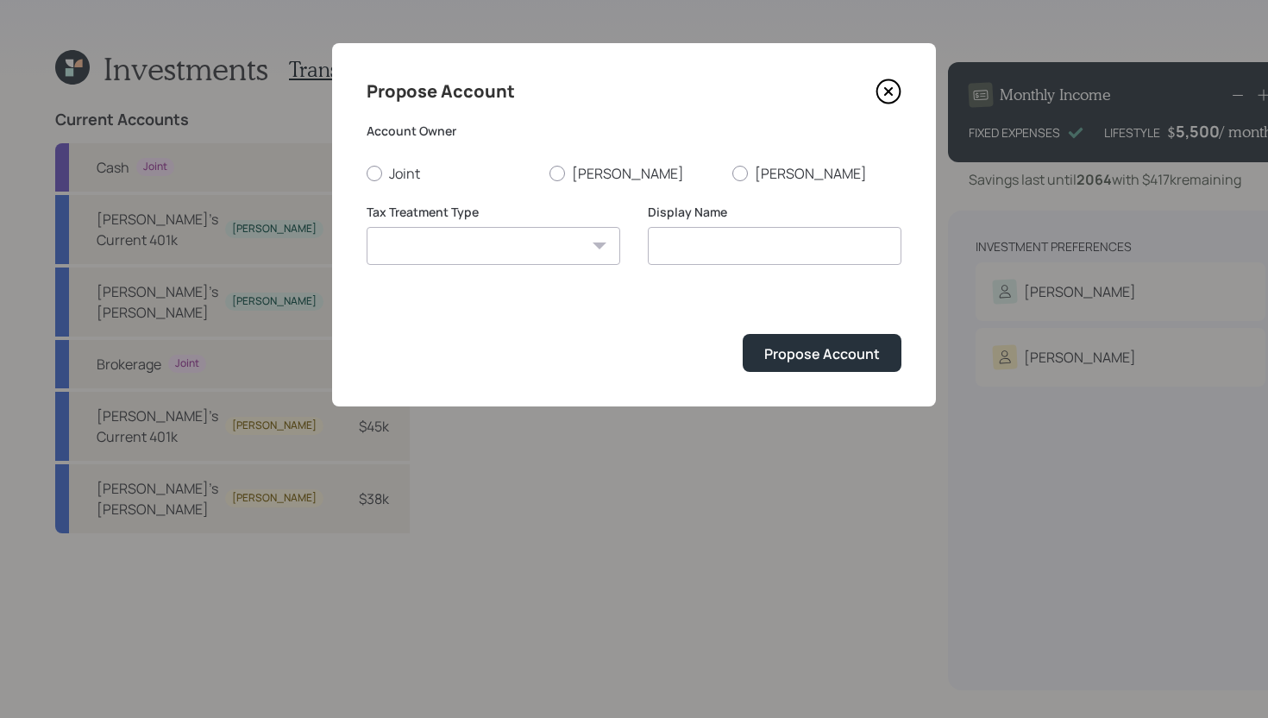
click at [491, 255] on select "[PERSON_NAME] Taxable Traditional" at bounding box center [494, 246] width 254 height 38
select select "[PERSON_NAME]"
click at [367, 227] on select "[PERSON_NAME] Taxable Traditional" at bounding box center [494, 246] width 254 height 38
type input "[PERSON_NAME]"
click at [742, 172] on div at bounding box center [740, 174] width 16 height 16
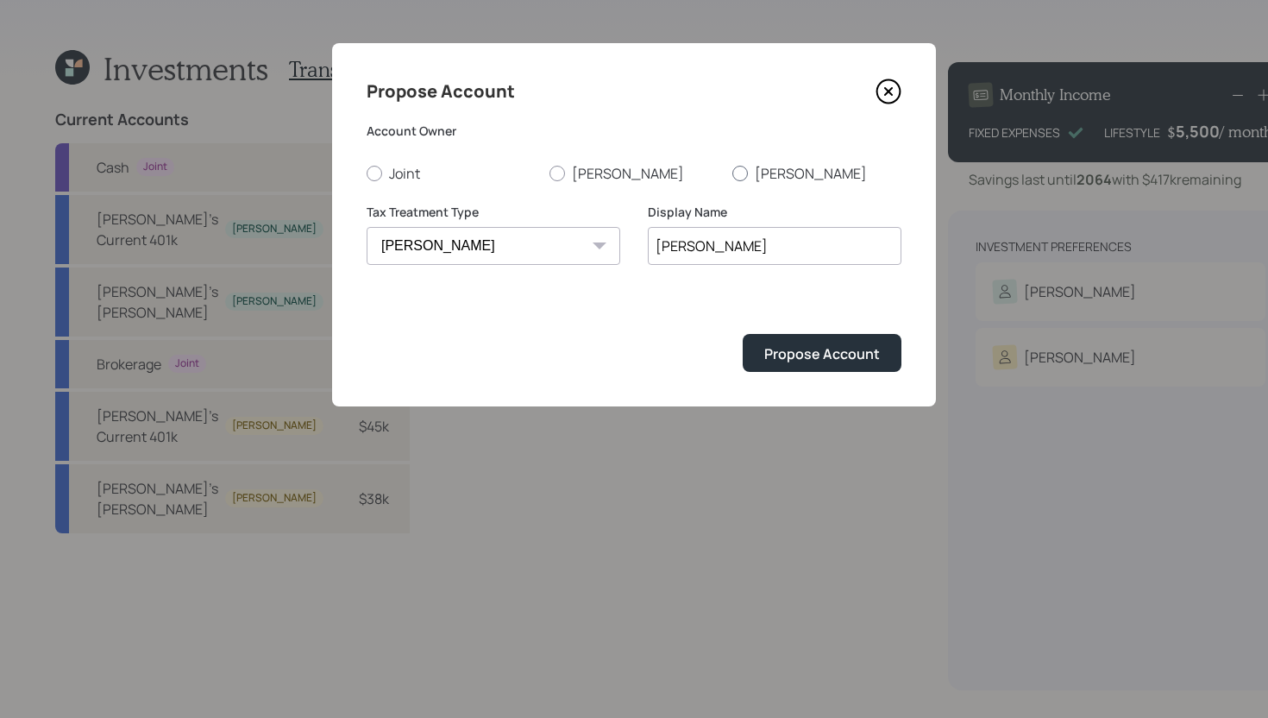
click at [732, 172] on input "[PERSON_NAME]" at bounding box center [731, 172] width 1 height 1
radio input "true"
click at [658, 248] on input "[PERSON_NAME]" at bounding box center [775, 246] width 254 height 38
type input "[PERSON_NAME]'s [PERSON_NAME]"
click at [806, 345] on div "Propose Account" at bounding box center [822, 353] width 116 height 19
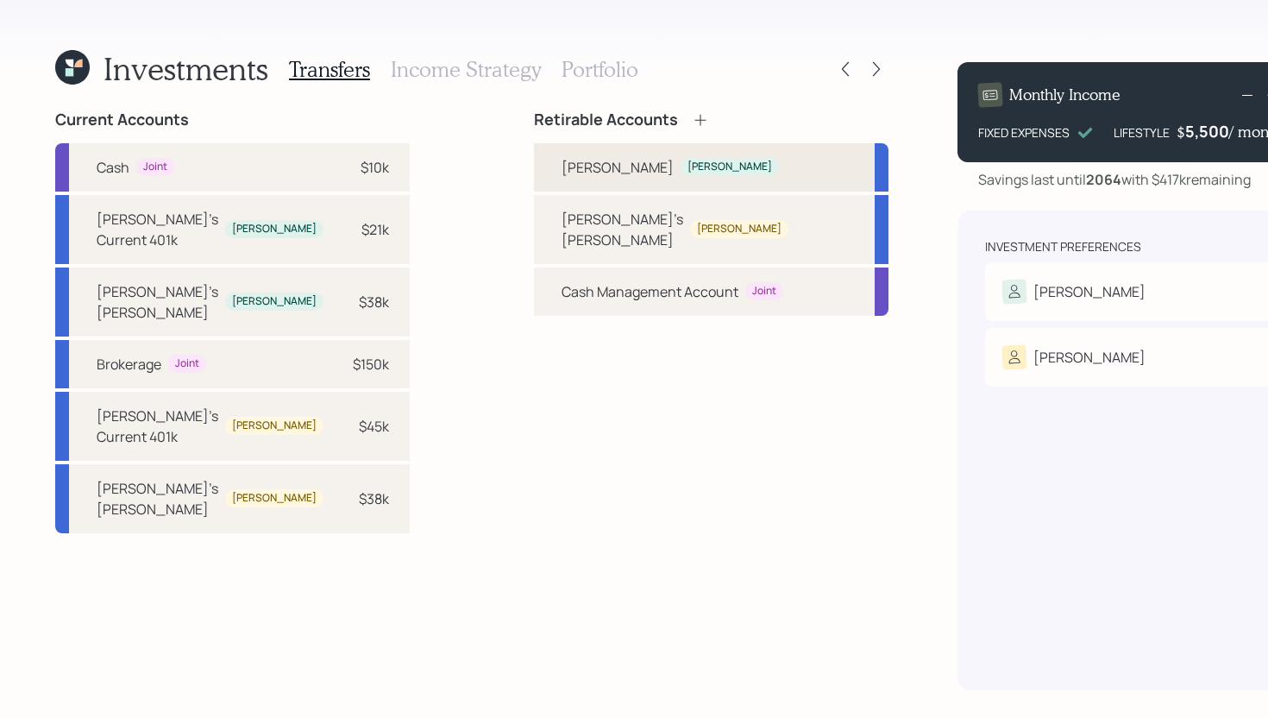
click at [561, 169] on div "[PERSON_NAME]" at bounding box center [617, 167] width 112 height 21
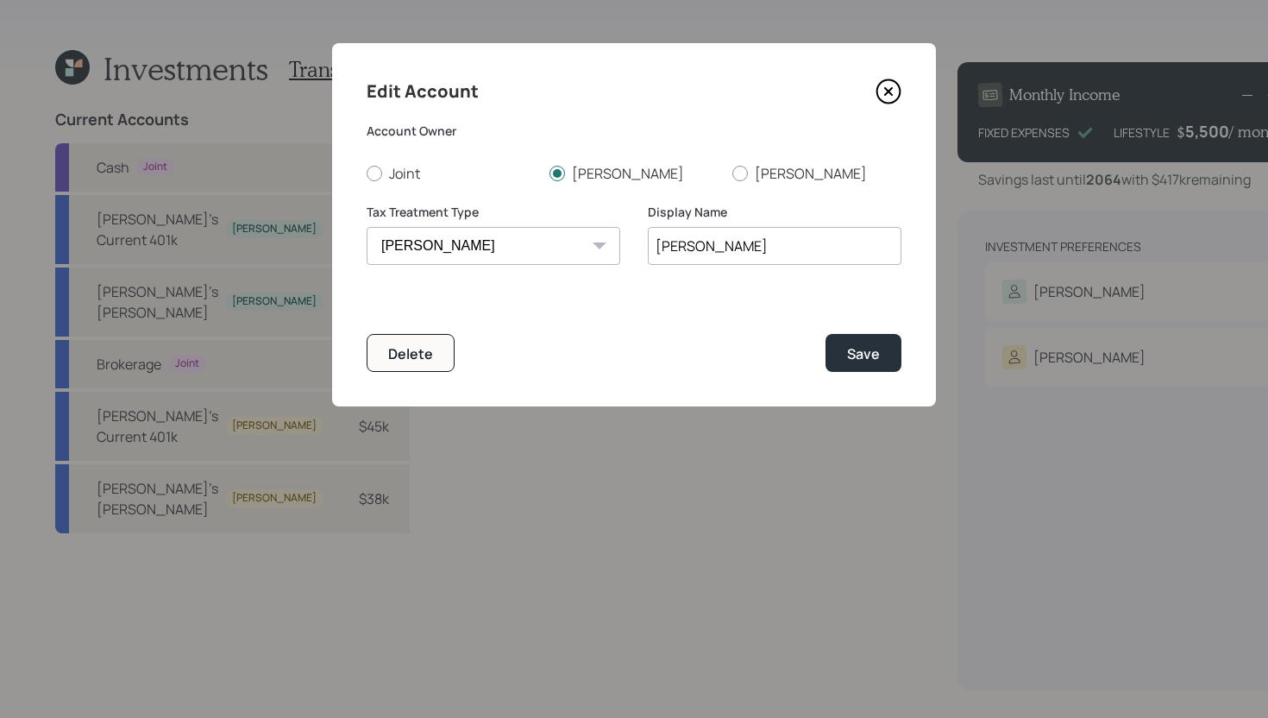
click at [658, 245] on input "[PERSON_NAME]" at bounding box center [775, 246] width 254 height 38
type input "[PERSON_NAME]'s [PERSON_NAME]"
click at [883, 357] on button "Save" at bounding box center [863, 352] width 76 height 37
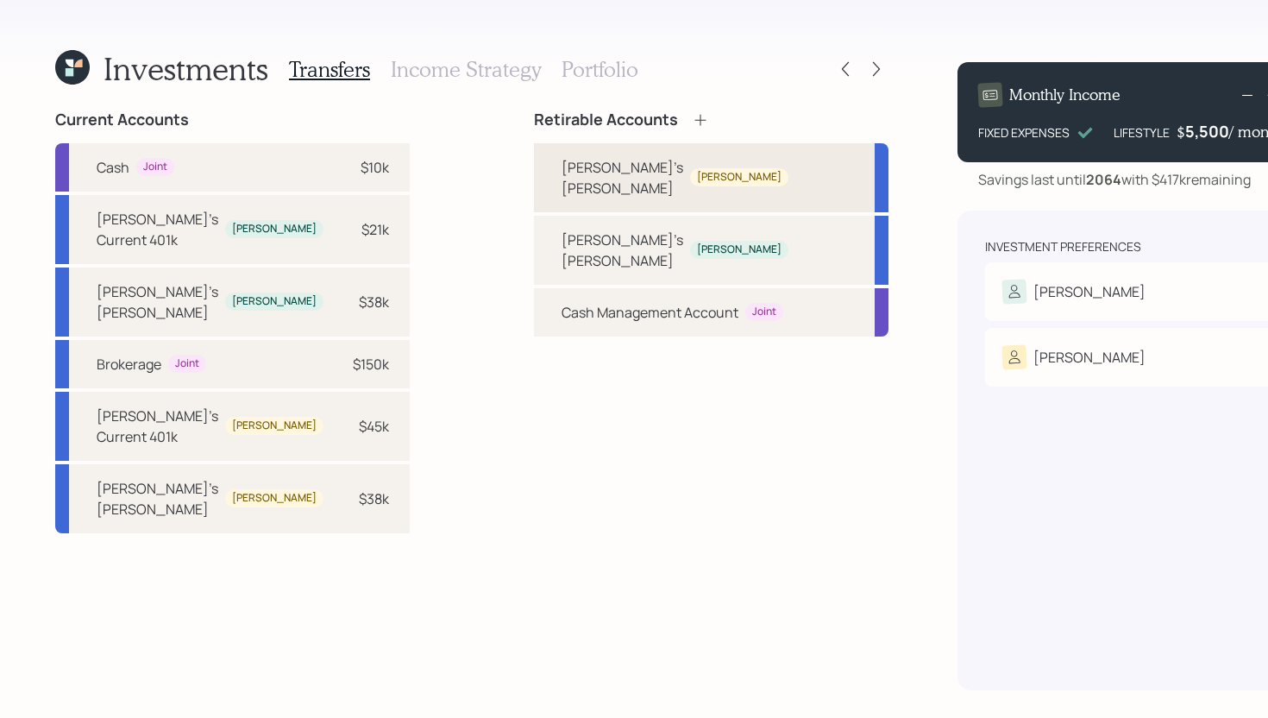
click at [561, 176] on div "[PERSON_NAME]'s [PERSON_NAME]" at bounding box center [622, 177] width 122 height 41
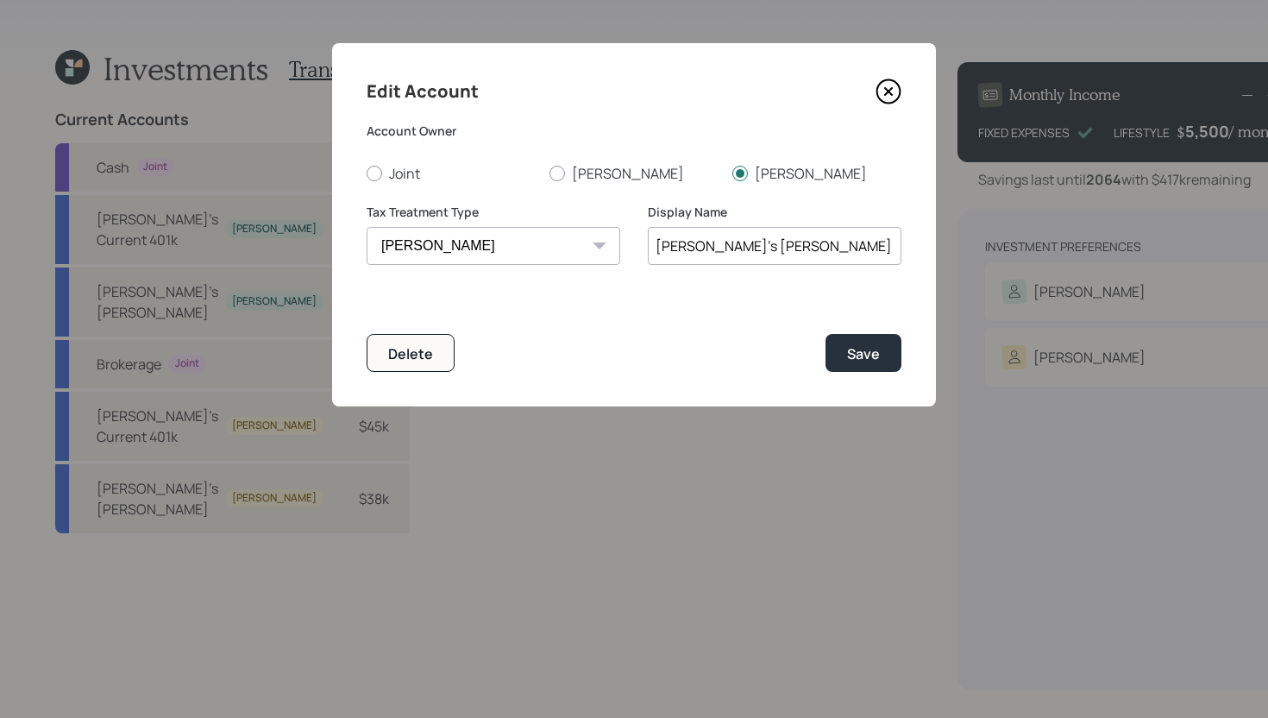
click at [777, 249] on input "[PERSON_NAME]'s [PERSON_NAME]" at bounding box center [775, 246] width 254 height 38
type input "[PERSON_NAME]'s [PERSON_NAME]"
click at [869, 360] on div "Save" at bounding box center [863, 353] width 33 height 19
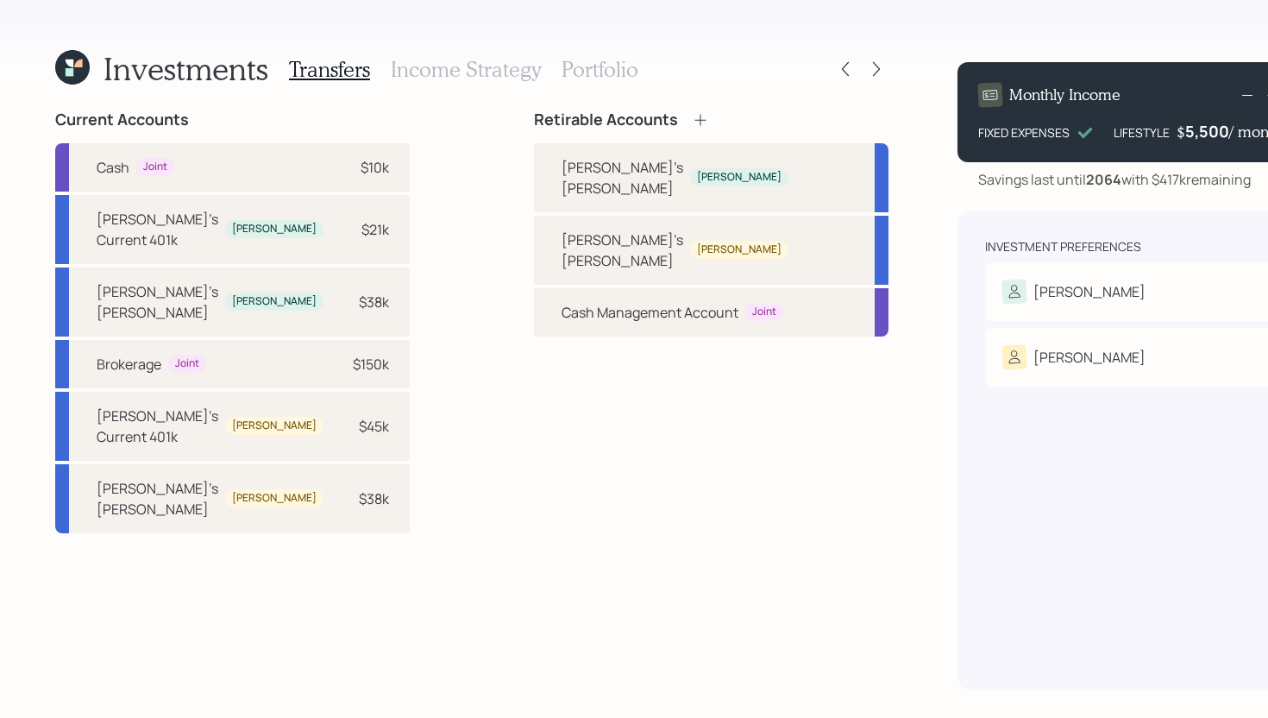
click at [692, 122] on icon at bounding box center [700, 119] width 17 height 17
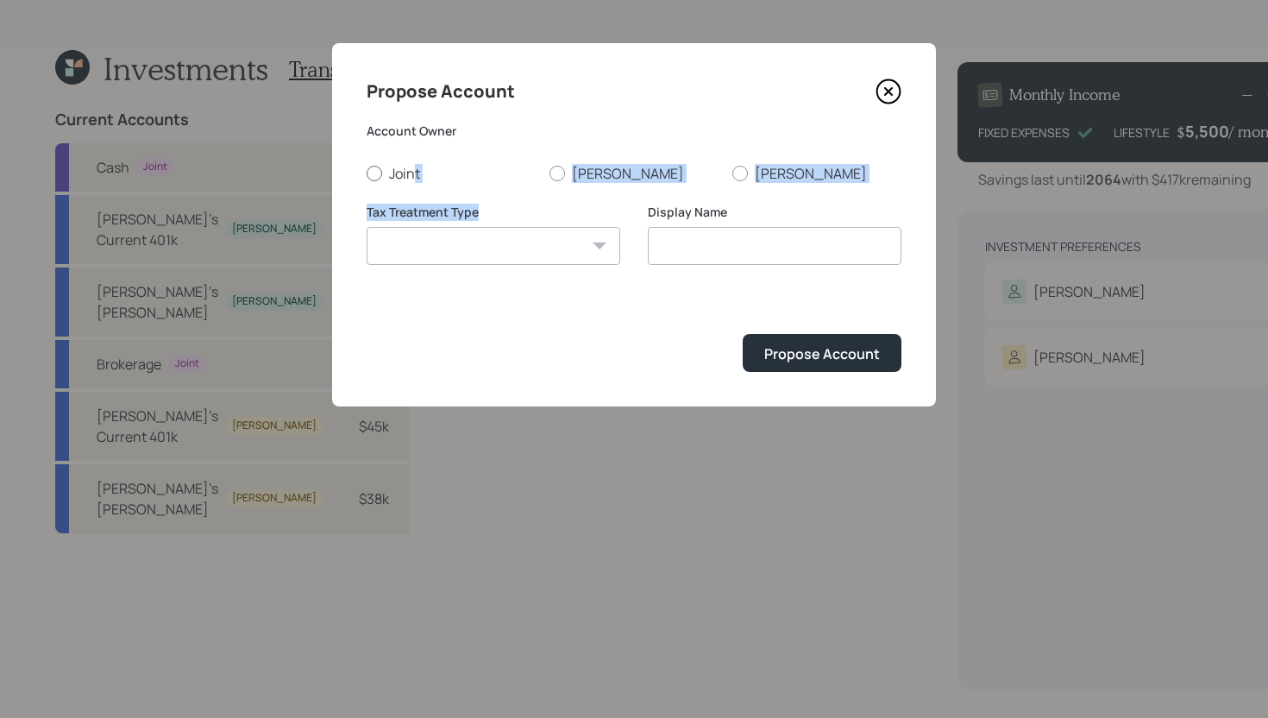
drag, startPoint x: 488, startPoint y: 215, endPoint x: 416, endPoint y: 177, distance: 81.8
click at [416, 177] on form "Account Owner Joint [PERSON_NAME] [PERSON_NAME] Tax Treatment Type [PERSON_NAME…" at bounding box center [634, 246] width 535 height 249
click at [416, 177] on label "Joint" at bounding box center [451, 173] width 169 height 19
click at [367, 173] on input "Joint" at bounding box center [366, 172] width 1 height 1
radio input "true"
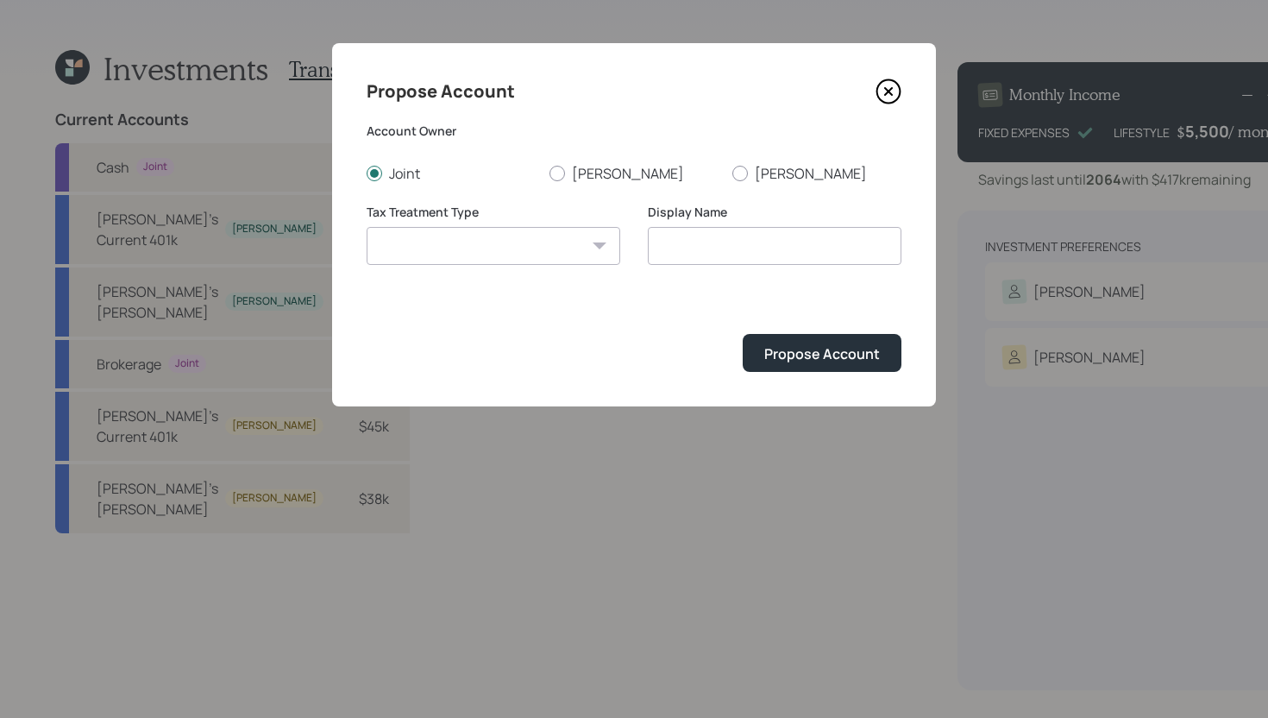
click at [461, 257] on select "[PERSON_NAME] Taxable Traditional" at bounding box center [494, 246] width 254 height 38
select select "taxable"
click at [367, 227] on select "[PERSON_NAME] Taxable Traditional" at bounding box center [494, 246] width 254 height 38
click at [713, 254] on input "Taxable" at bounding box center [775, 246] width 254 height 38
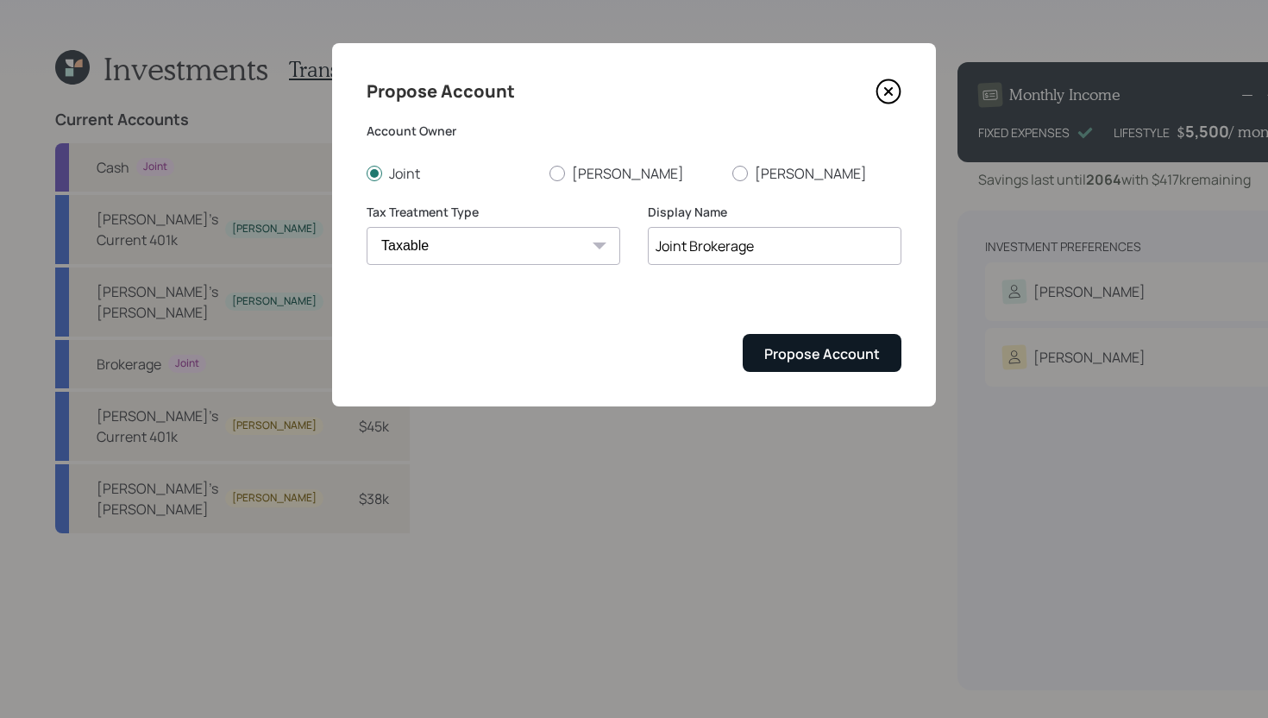
type input "Joint Brokerage"
click at [862, 364] on button "Propose Account" at bounding box center [822, 352] width 159 height 37
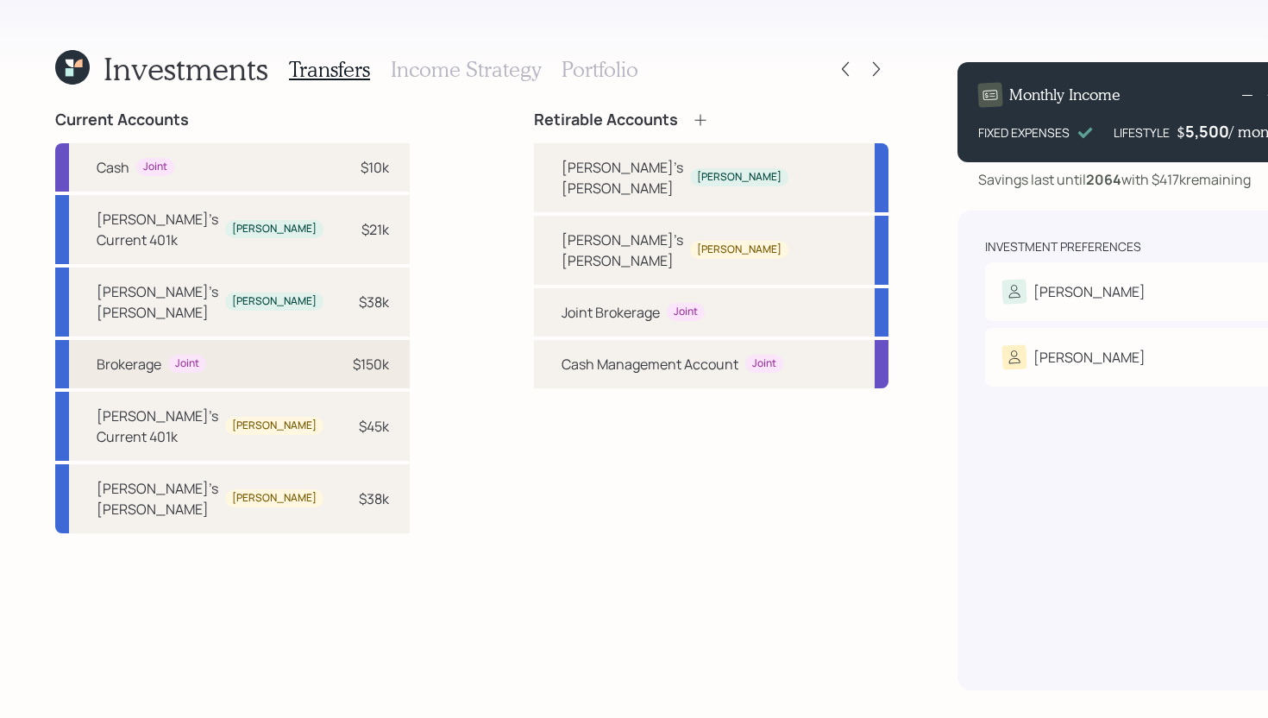
click at [329, 349] on div "Brokerage Joint $150k" at bounding box center [232, 364] width 354 height 48
click at [534, 288] on div "Joint Brokerage Joint" at bounding box center [711, 312] width 354 height 48
select select "5890d160-57a2-4351-944c-66533e8937a9"
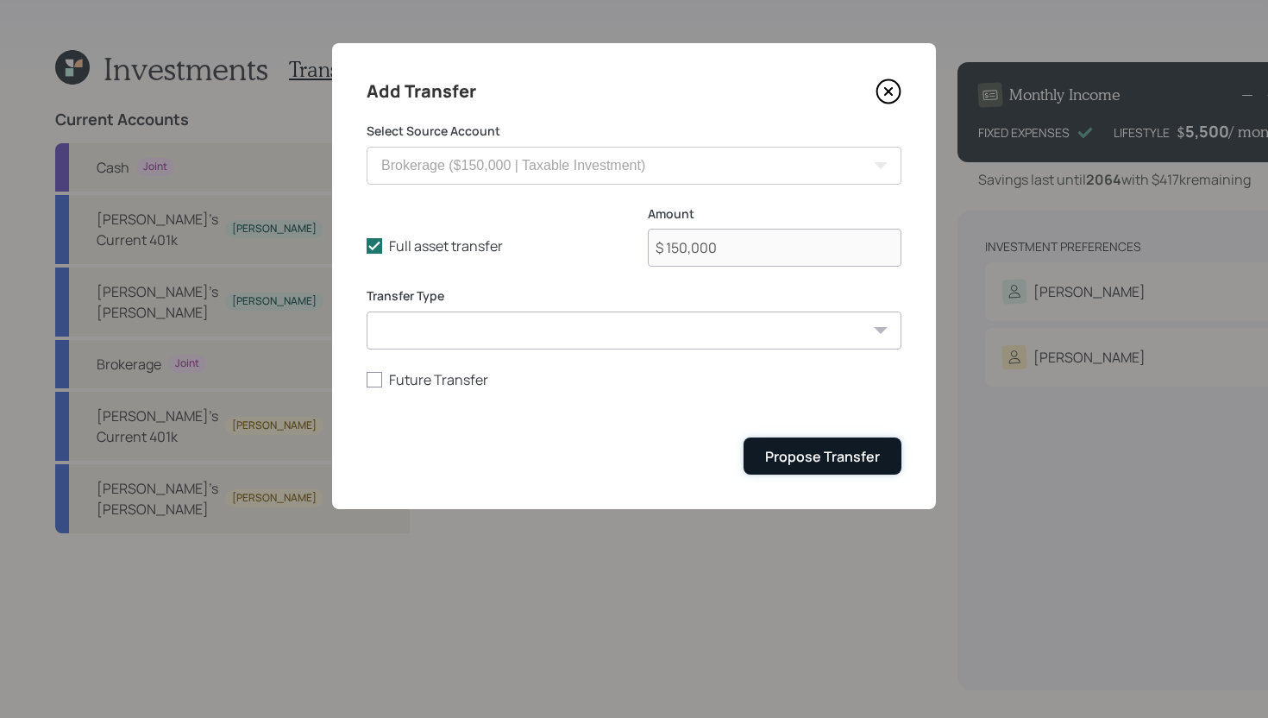
click at [812, 462] on div "Propose Transfer" at bounding box center [822, 456] width 115 height 19
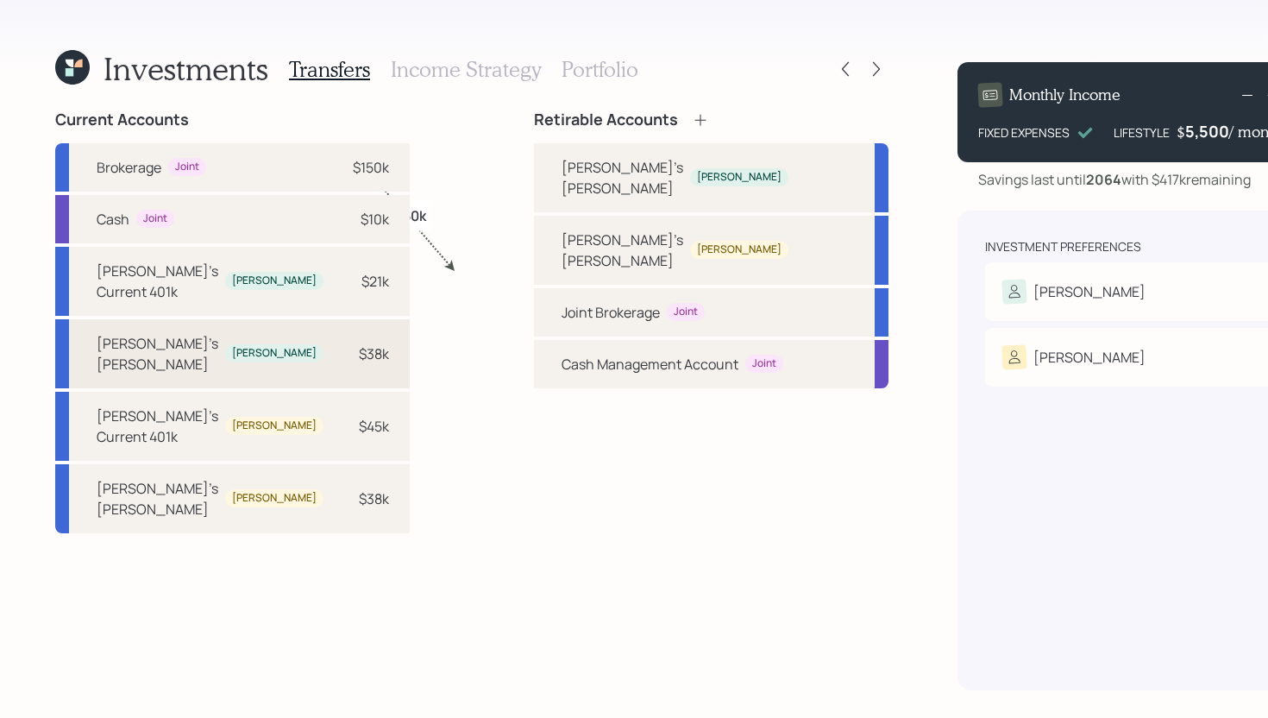
click at [337, 343] on div "[PERSON_NAME]'s [PERSON_NAME] [PERSON_NAME] $38k" at bounding box center [232, 353] width 354 height 69
click at [534, 175] on div "[PERSON_NAME]'s [PERSON_NAME] [PERSON_NAME]" at bounding box center [711, 177] width 354 height 69
select select "910fc0c0-c054-4f0f-a830-7b83918ad17c"
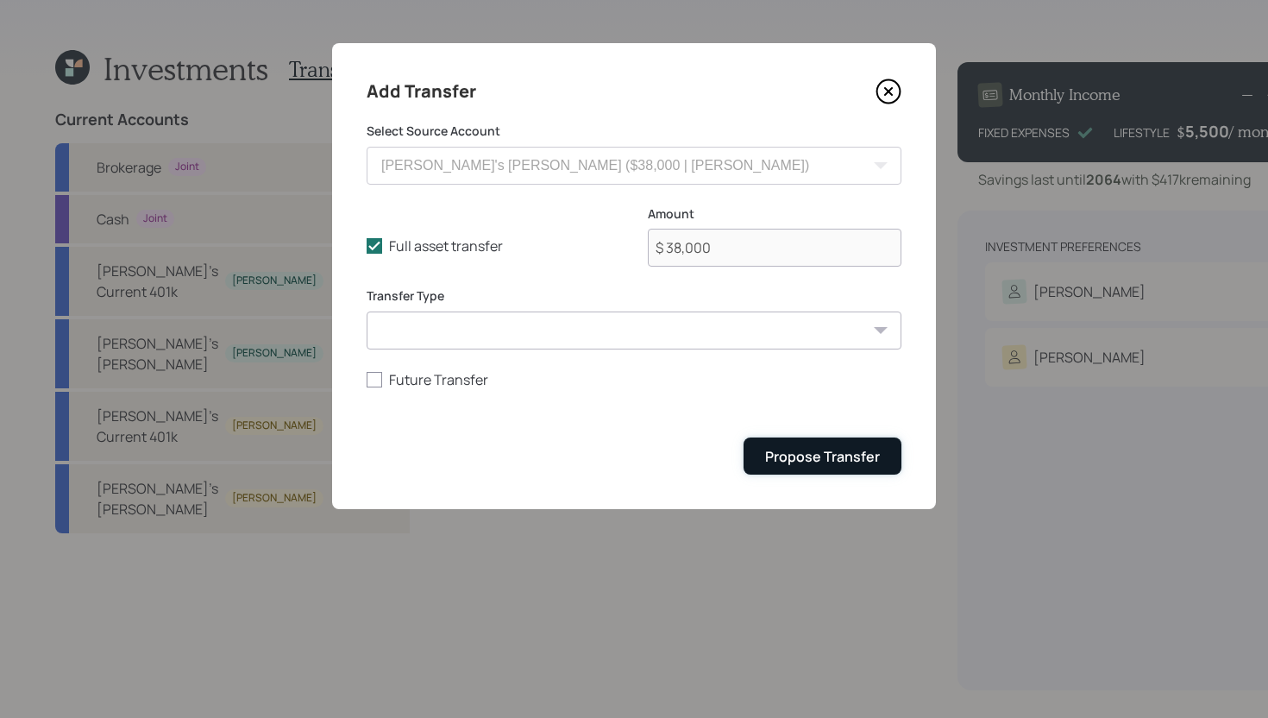
click at [776, 464] on div "Propose Transfer" at bounding box center [822, 456] width 115 height 19
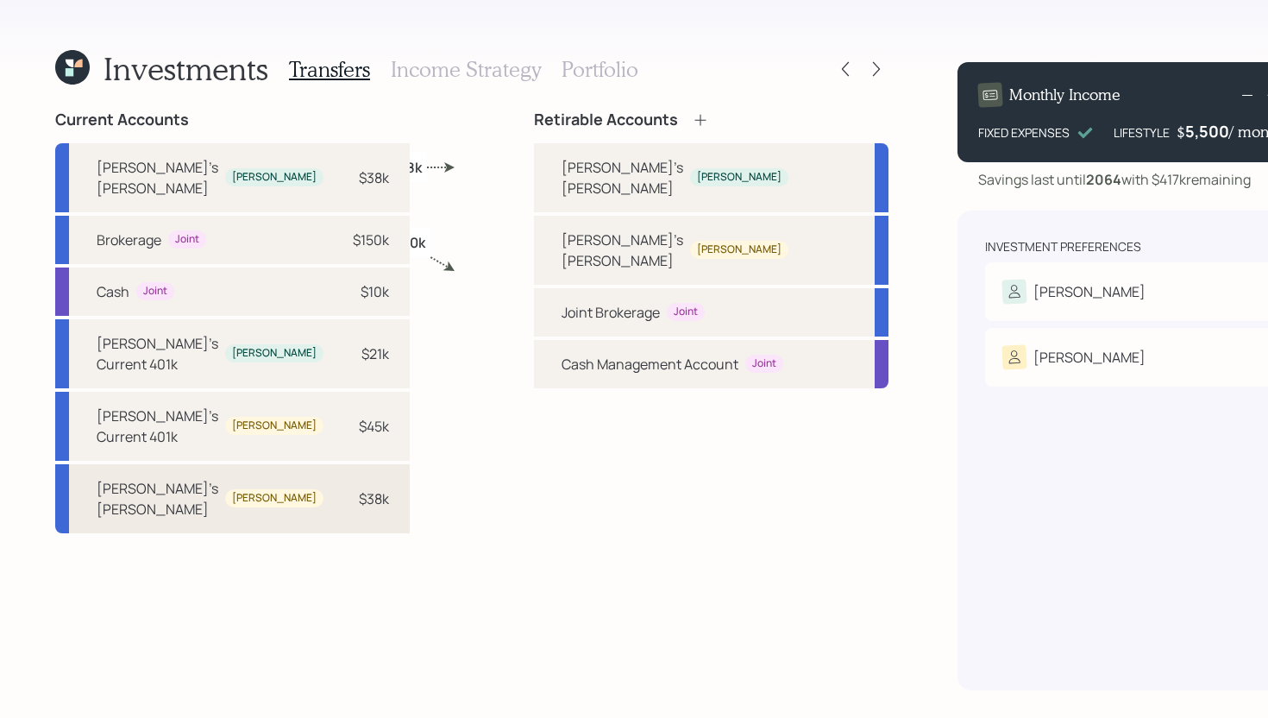
click at [359, 488] on div "$38k" at bounding box center [374, 498] width 30 height 21
click at [561, 229] on div "[PERSON_NAME]'s [PERSON_NAME]" at bounding box center [622, 249] width 122 height 41
select select "ffc38db6-b7bc-4204-abd5-35414a377362"
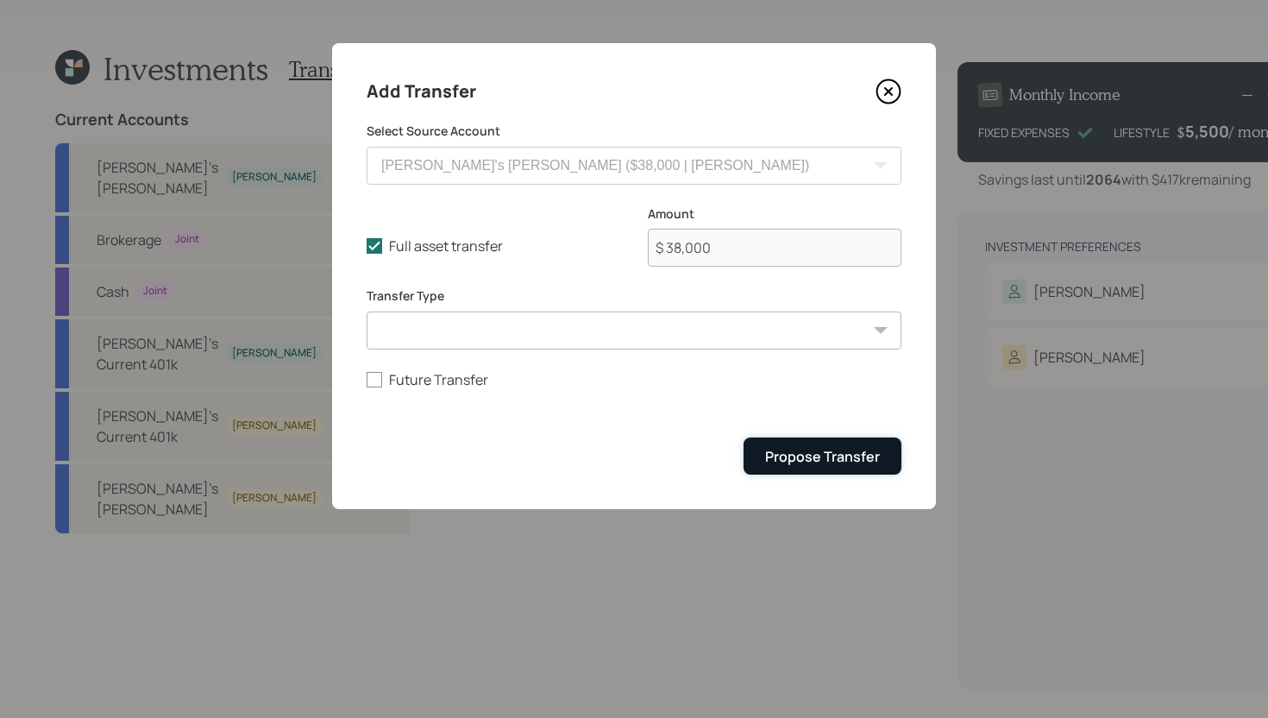
click at [778, 454] on div "Propose Transfer" at bounding box center [822, 456] width 115 height 19
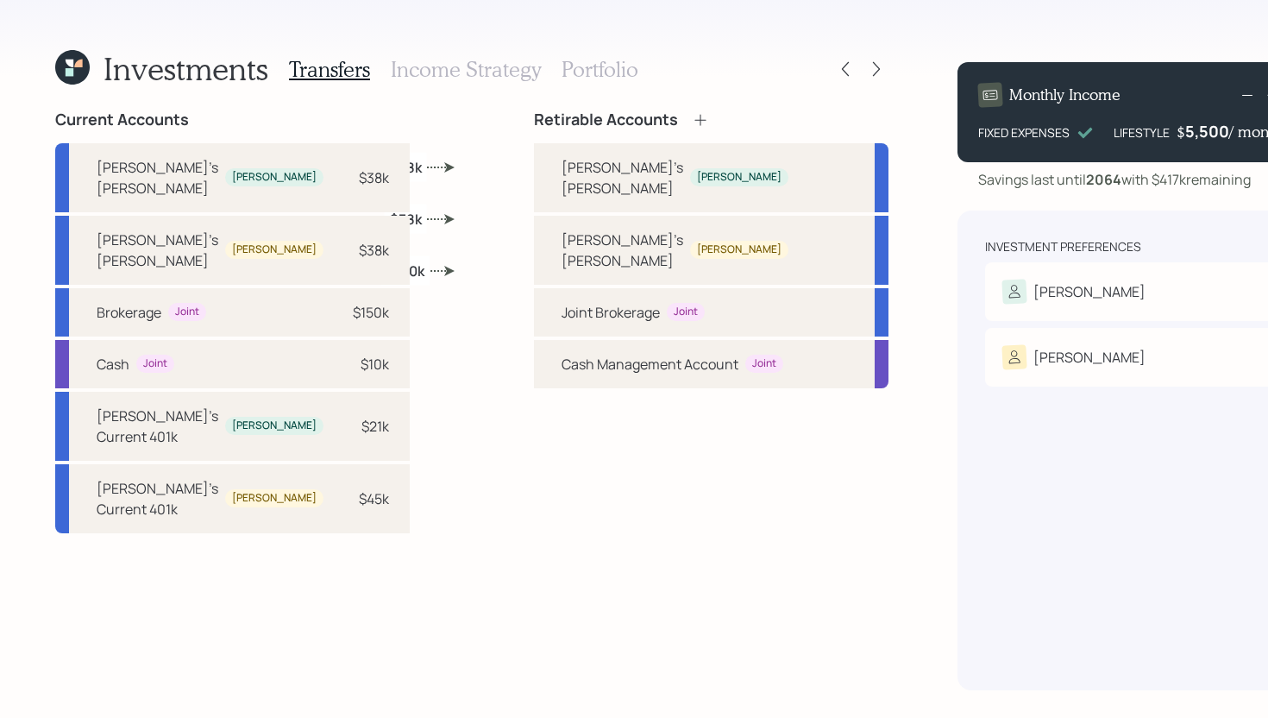
click at [449, 69] on h3 "Income Strategy" at bounding box center [466, 69] width 150 height 25
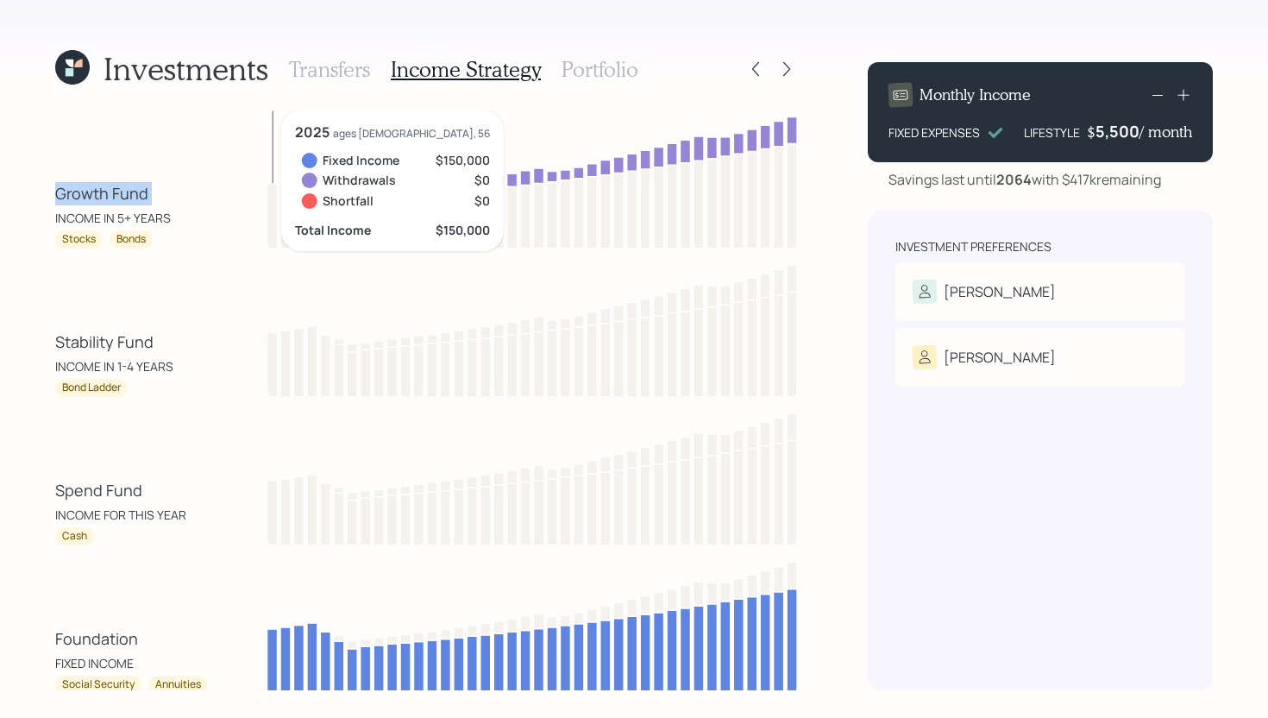
drag, startPoint x: 53, startPoint y: 196, endPoint x: 166, endPoint y: 194, distance: 113.0
click at [166, 194] on div "Investments Transfers Income Strategy Portfolio Growth Fund INCOME IN 5+ YEARS …" at bounding box center [634, 359] width 1268 height 718
click at [201, 272] on div "Stability Fund INCOME IN 1-4 YEARS Bond Ladder" at bounding box center [426, 328] width 743 height 138
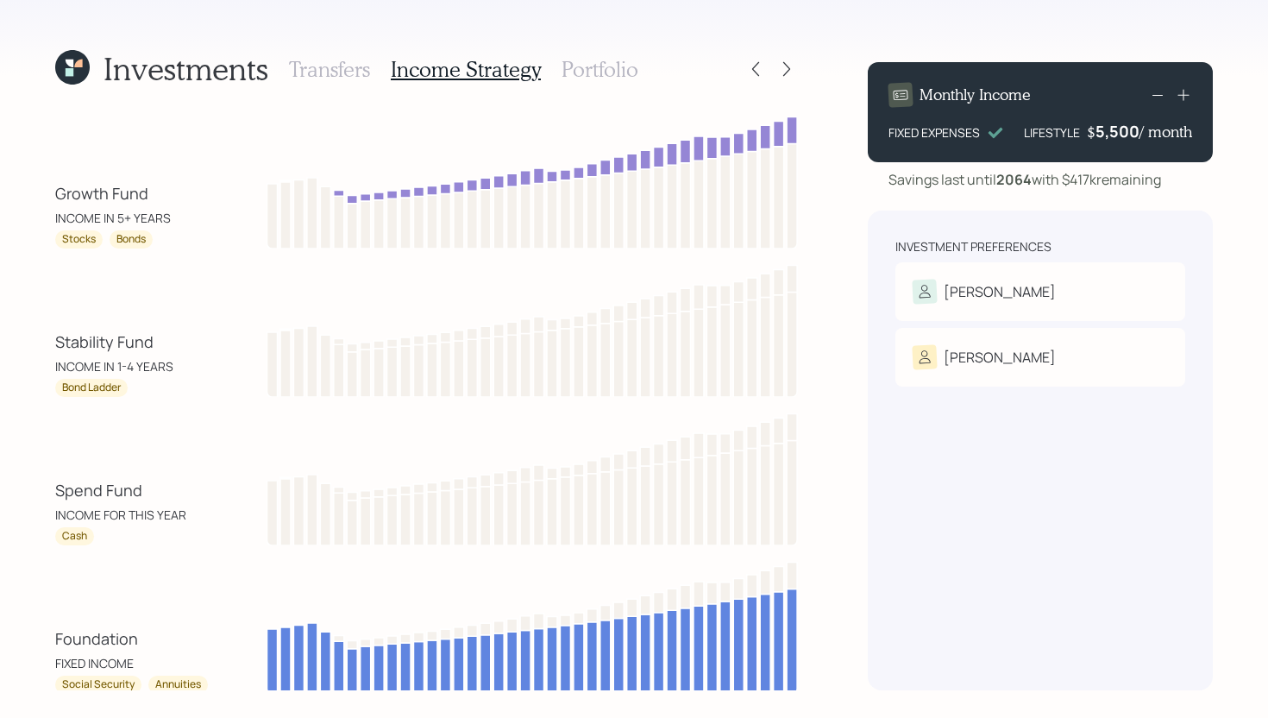
scroll to position [60, 0]
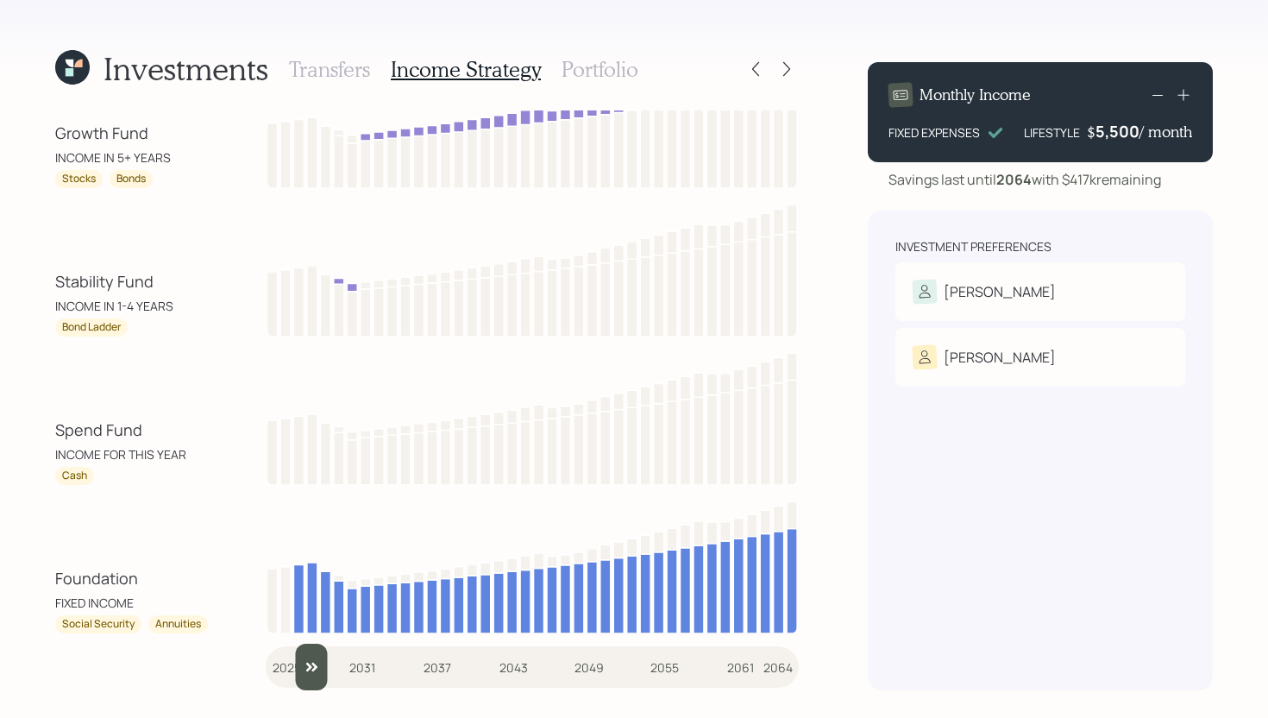
click at [295, 668] on input "slider" at bounding box center [532, 666] width 533 height 47
click at [298, 667] on input "slider" at bounding box center [532, 666] width 533 height 47
click at [314, 668] on input "slider" at bounding box center [532, 666] width 533 height 47
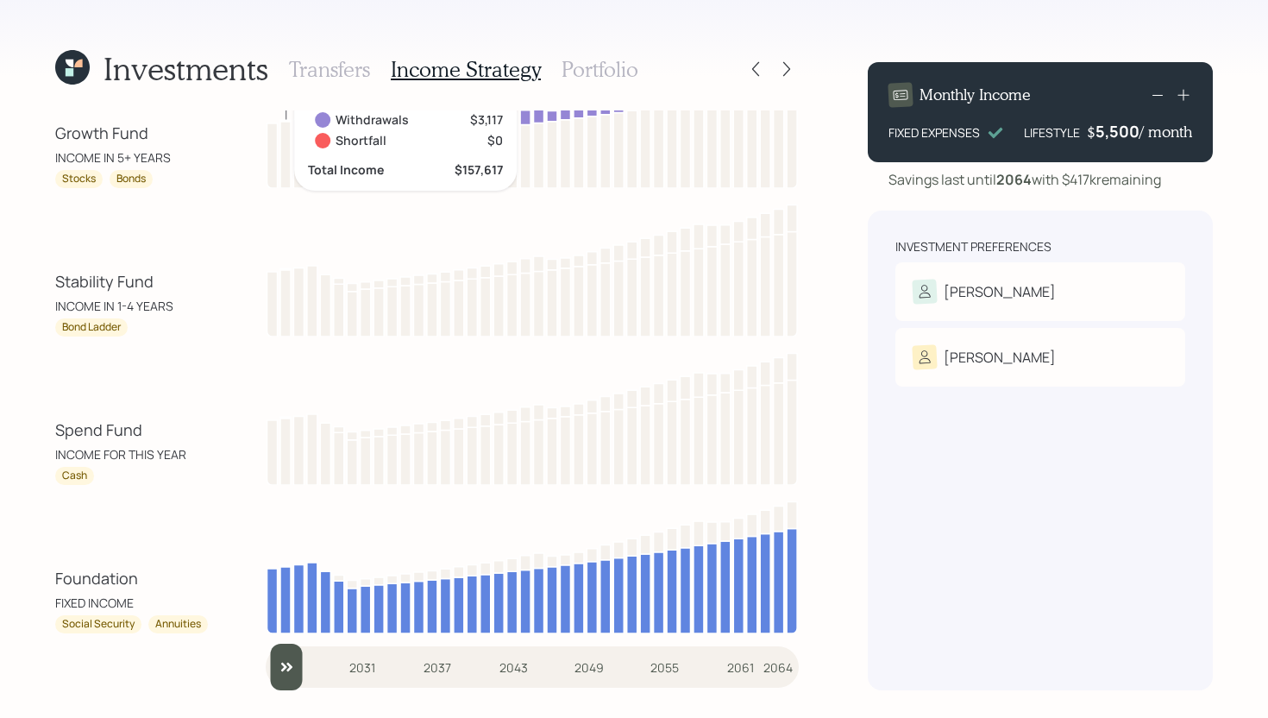
drag, startPoint x: 323, startPoint y: 670, endPoint x: 241, endPoint y: 671, distance: 81.9
click at [241, 671] on div "Growth Fund INCOME IN 5+ YEARS Stocks Bonds 2026 ages [DEMOGRAPHIC_DATA], 57 Fi…" at bounding box center [426, 400] width 743 height 580
click at [292, 666] on input "slider" at bounding box center [532, 666] width 533 height 47
click at [308, 664] on input "slider" at bounding box center [532, 666] width 533 height 47
click at [325, 665] on input "slider" at bounding box center [532, 666] width 533 height 47
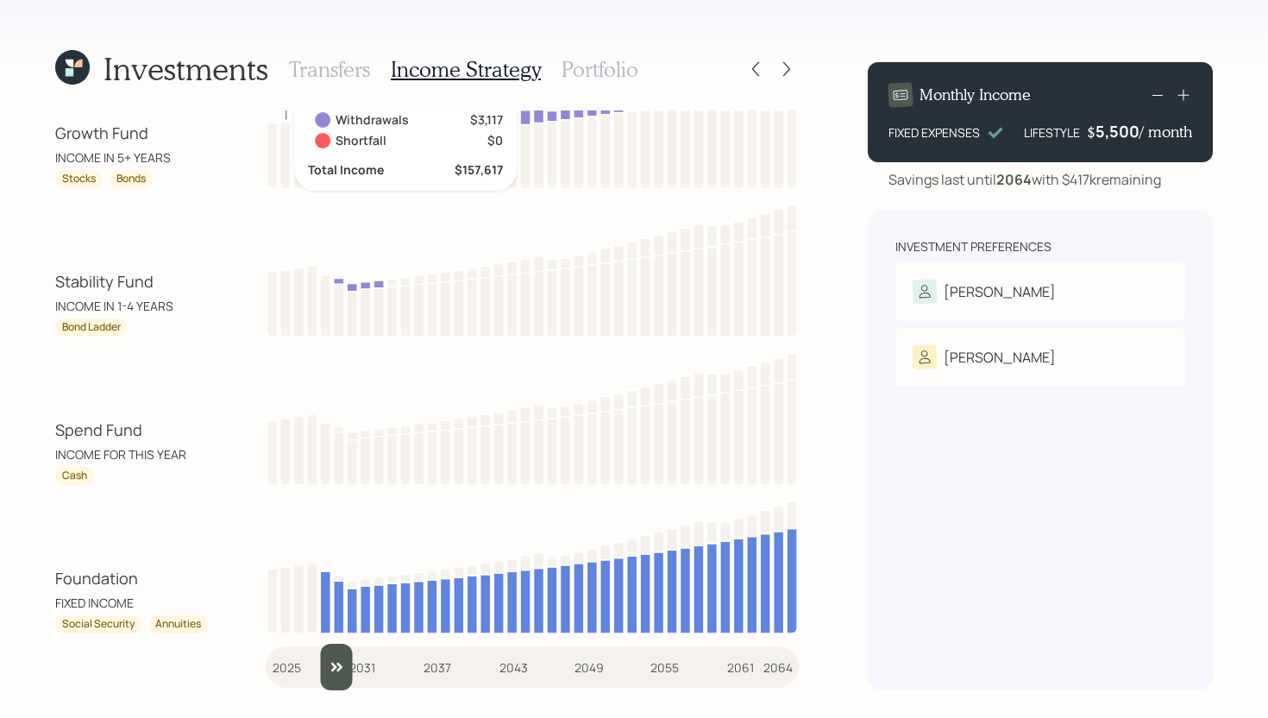
click at [340, 666] on input "slider" at bounding box center [532, 666] width 533 height 47
drag, startPoint x: 349, startPoint y: 662, endPoint x: 328, endPoint y: 662, distance: 21.6
click at [328, 662] on input "slider" at bounding box center [532, 666] width 533 height 47
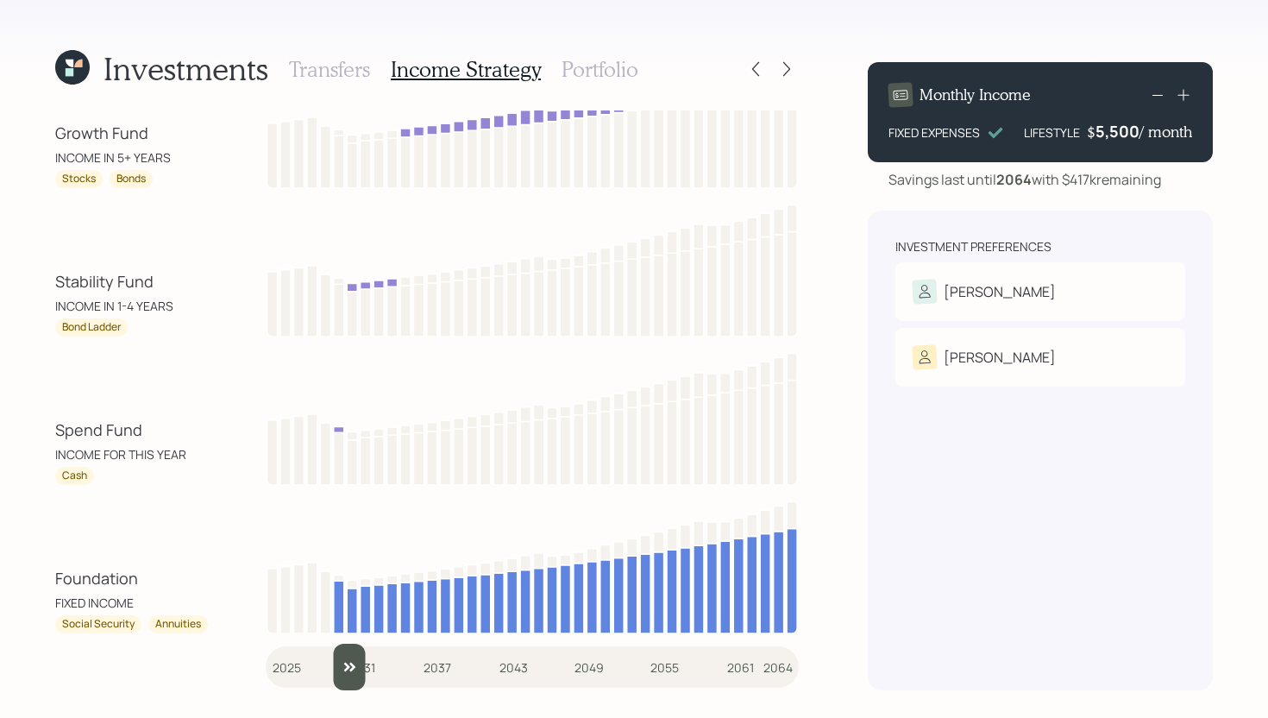
click at [341, 666] on input "slider" at bounding box center [532, 666] width 533 height 47
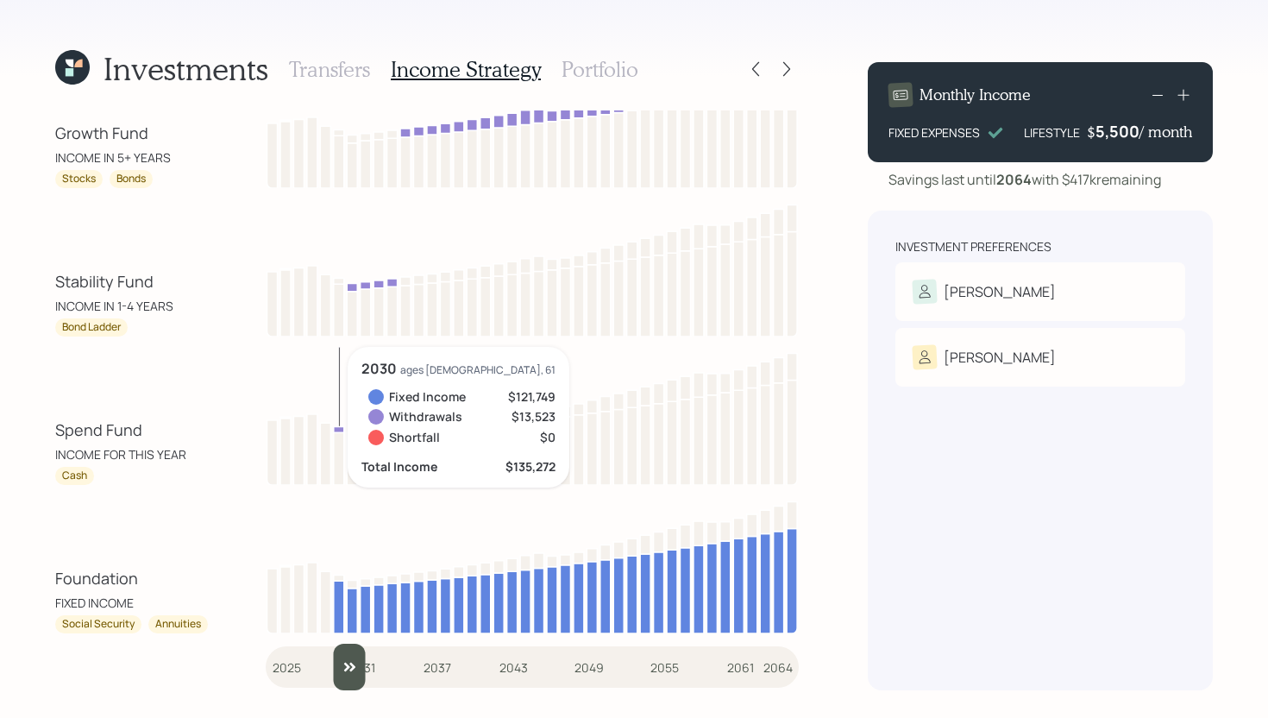
click at [359, 660] on input "slider" at bounding box center [532, 666] width 533 height 47
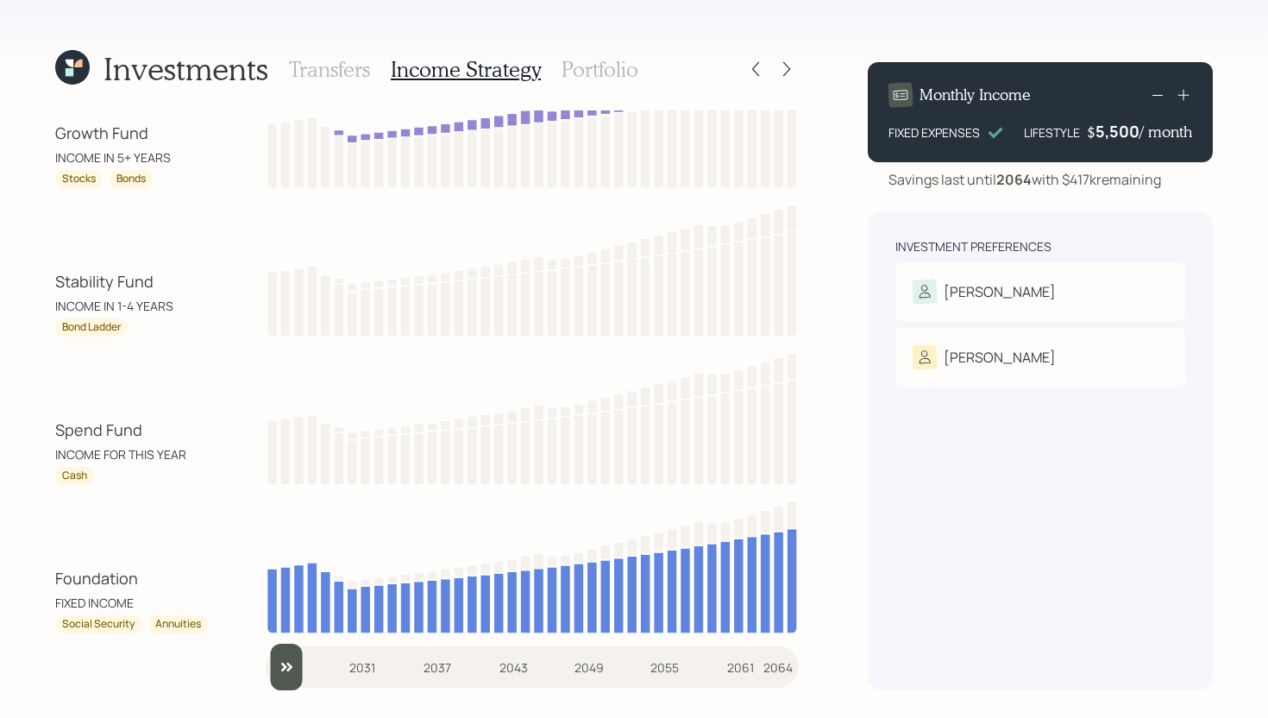
drag, startPoint x: 380, startPoint y: 671, endPoint x: 244, endPoint y: 678, distance: 136.4
click at [266, 678] on input "slider" at bounding box center [532, 666] width 533 height 47
click at [295, 669] on input "slider" at bounding box center [532, 666] width 533 height 47
drag, startPoint x: 305, startPoint y: 669, endPoint x: 223, endPoint y: 669, distance: 81.9
type input "2025"
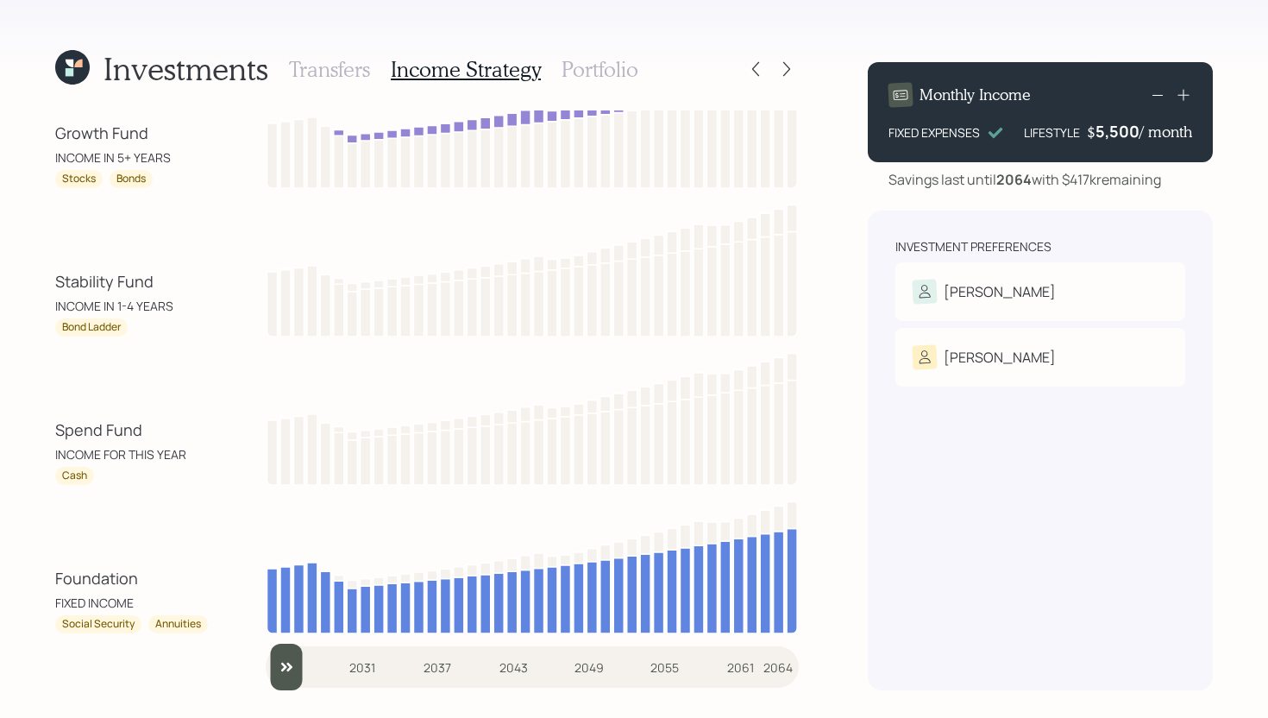
click at [266, 669] on input "slider" at bounding box center [532, 666] width 533 height 47
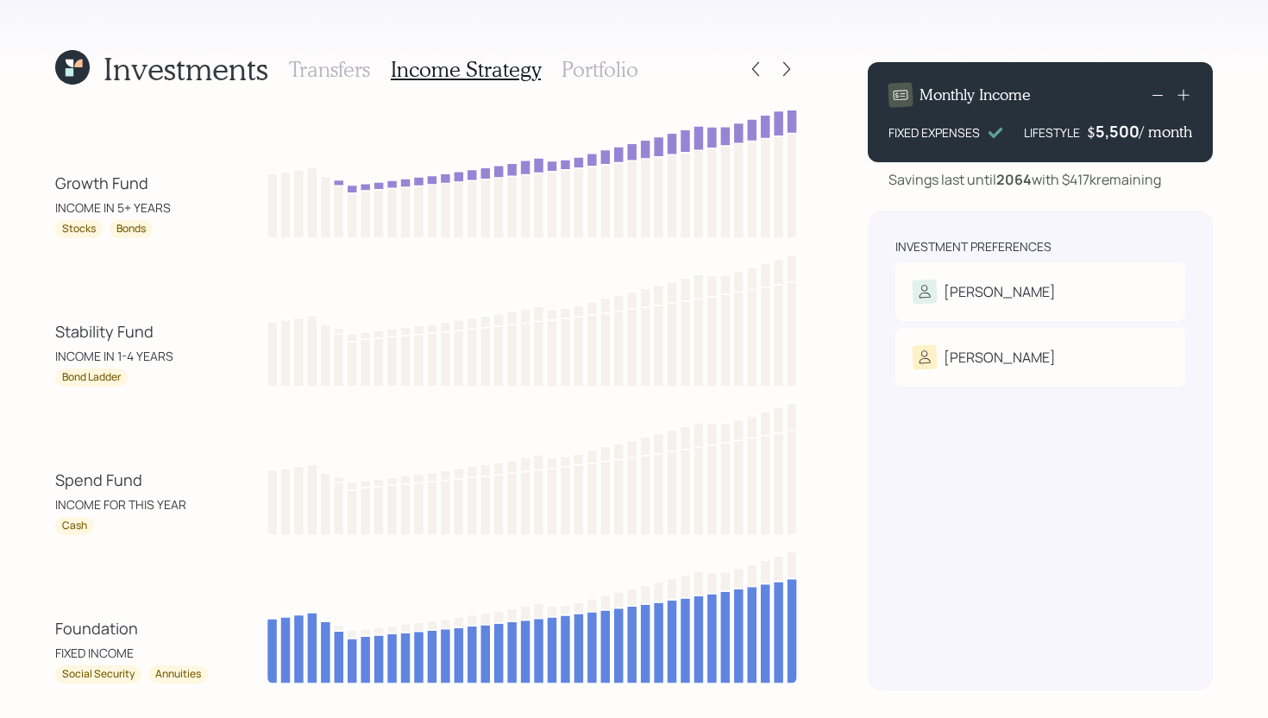
scroll to position [0, 0]
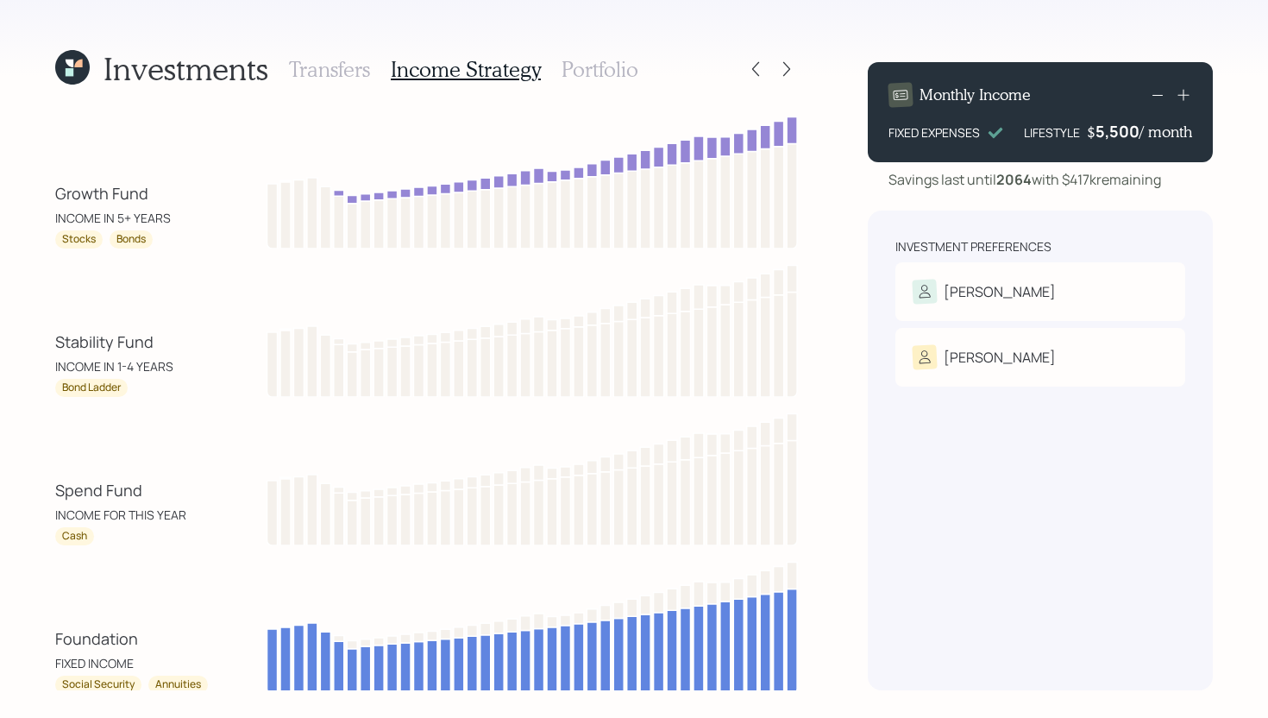
click at [608, 67] on h3 "Portfolio" at bounding box center [599, 69] width 77 height 25
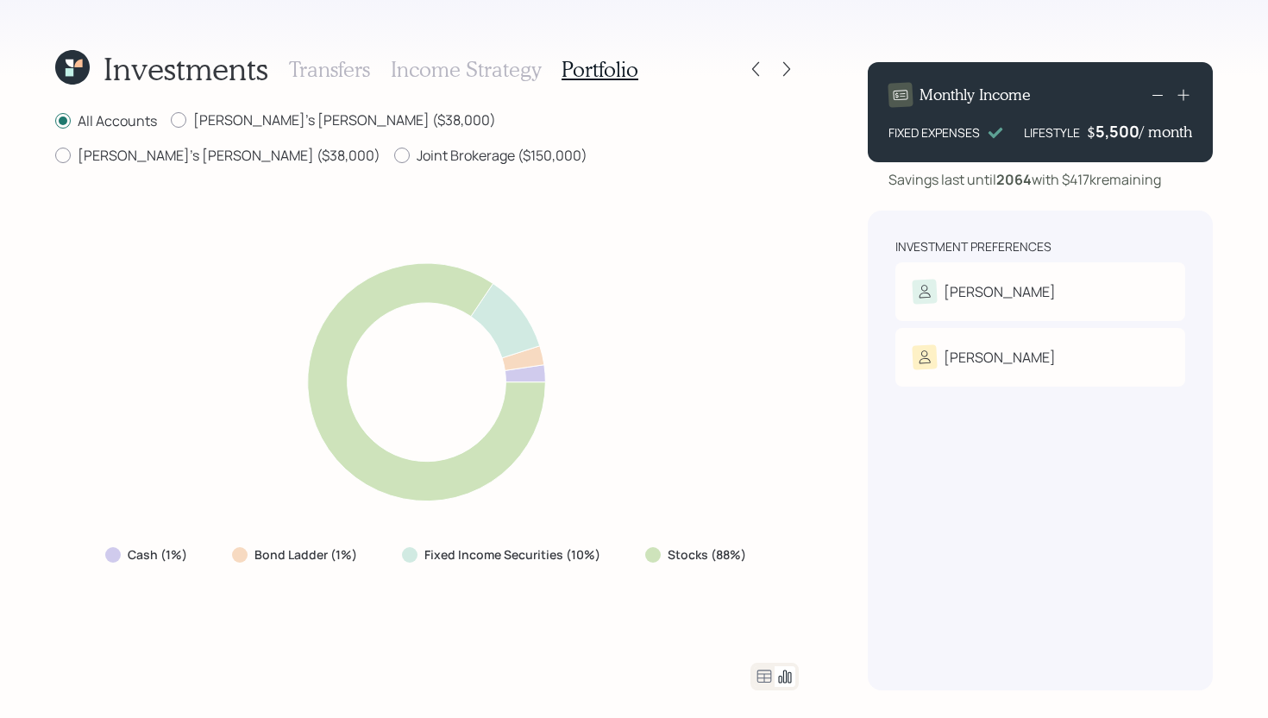
click at [768, 674] on icon at bounding box center [764, 675] width 15 height 13
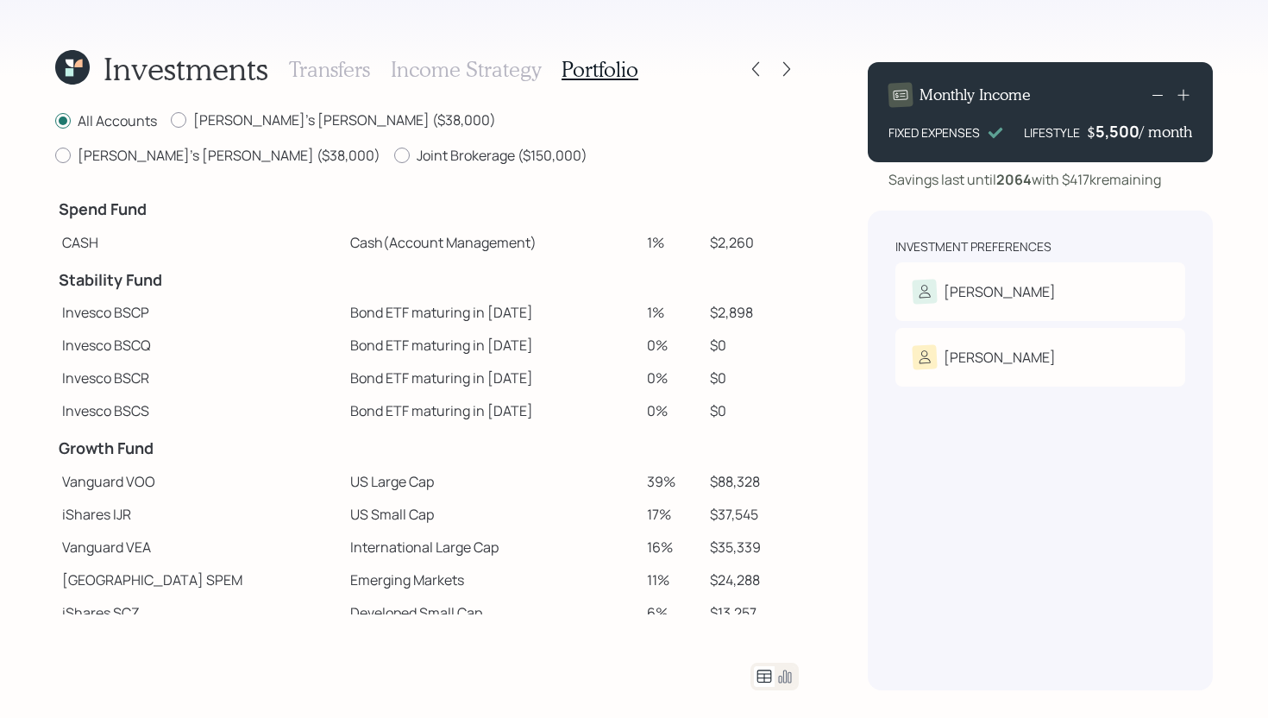
drag, startPoint x: 644, startPoint y: 204, endPoint x: 606, endPoint y: 204, distance: 37.9
click at [606, 226] on tr "CASH Cash (Account Management) 1% $2,260" at bounding box center [426, 242] width 743 height 33
click at [654, 226] on td "1%" at bounding box center [671, 242] width 63 height 33
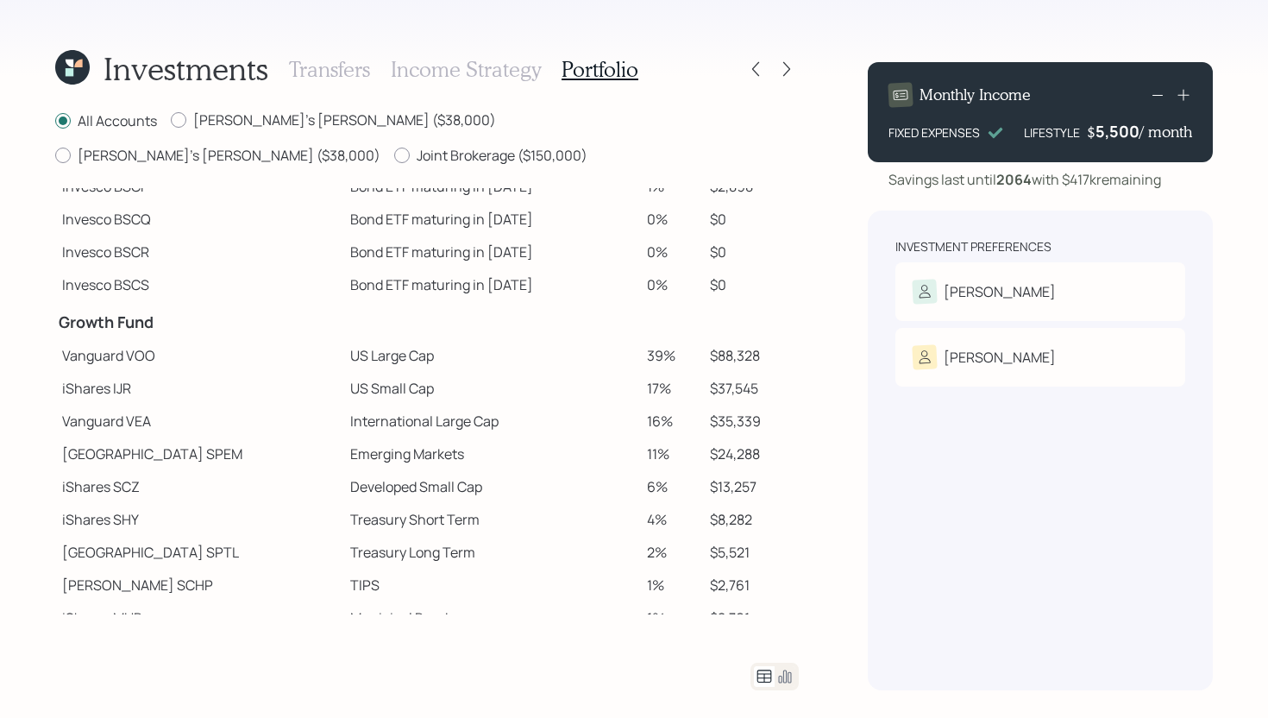
scroll to position [143, 0]
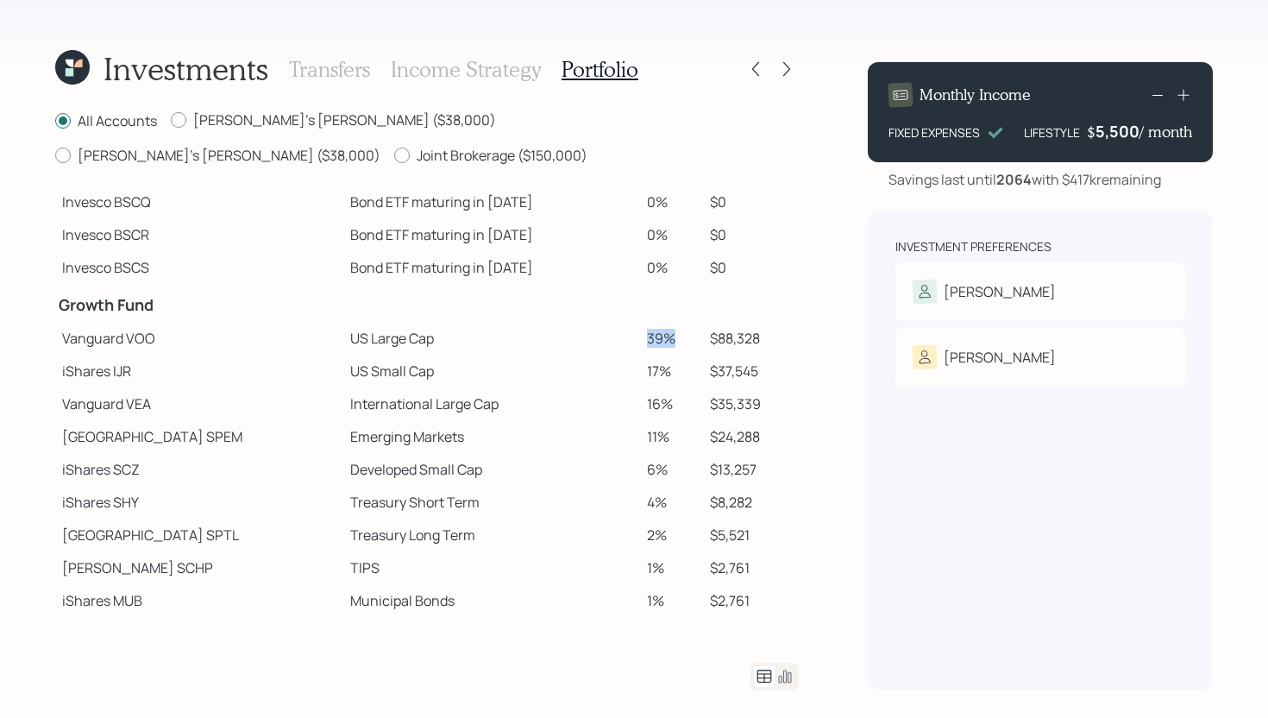
drag, startPoint x: 655, startPoint y: 299, endPoint x: 617, endPoint y: 299, distance: 38.8
click at [640, 322] on td "39%" at bounding box center [671, 338] width 63 height 33
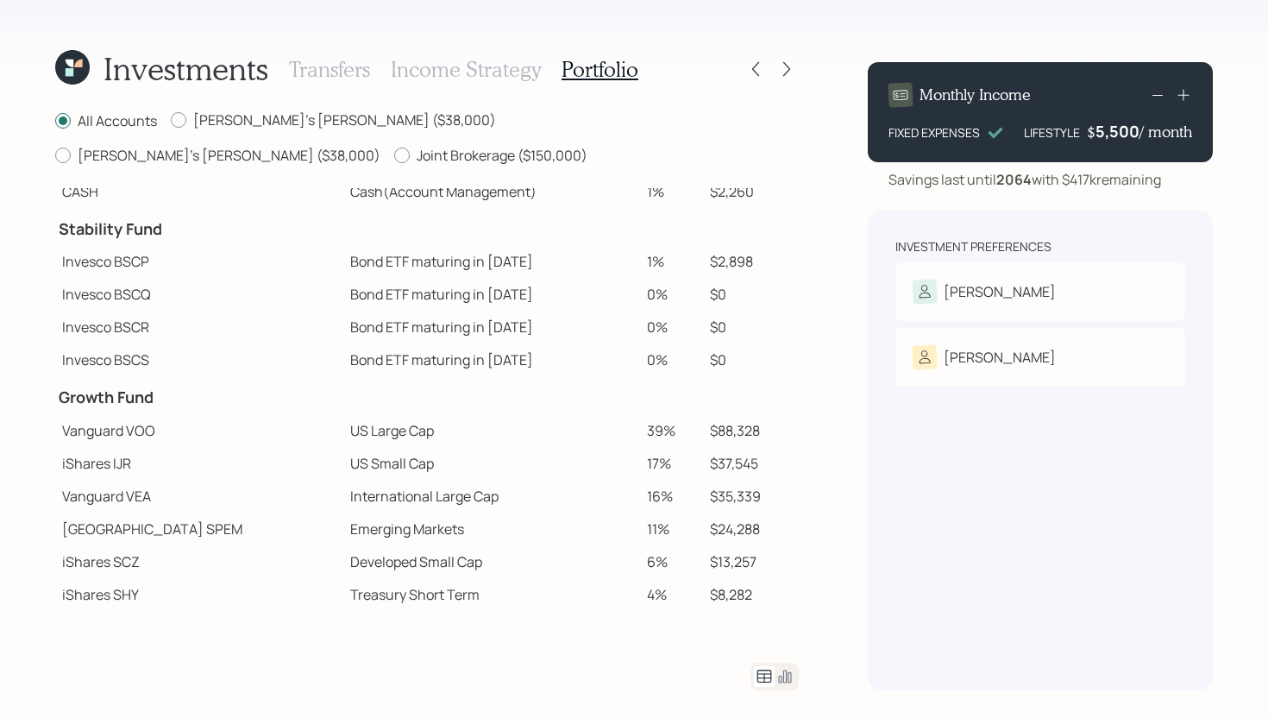
scroll to position [0, 0]
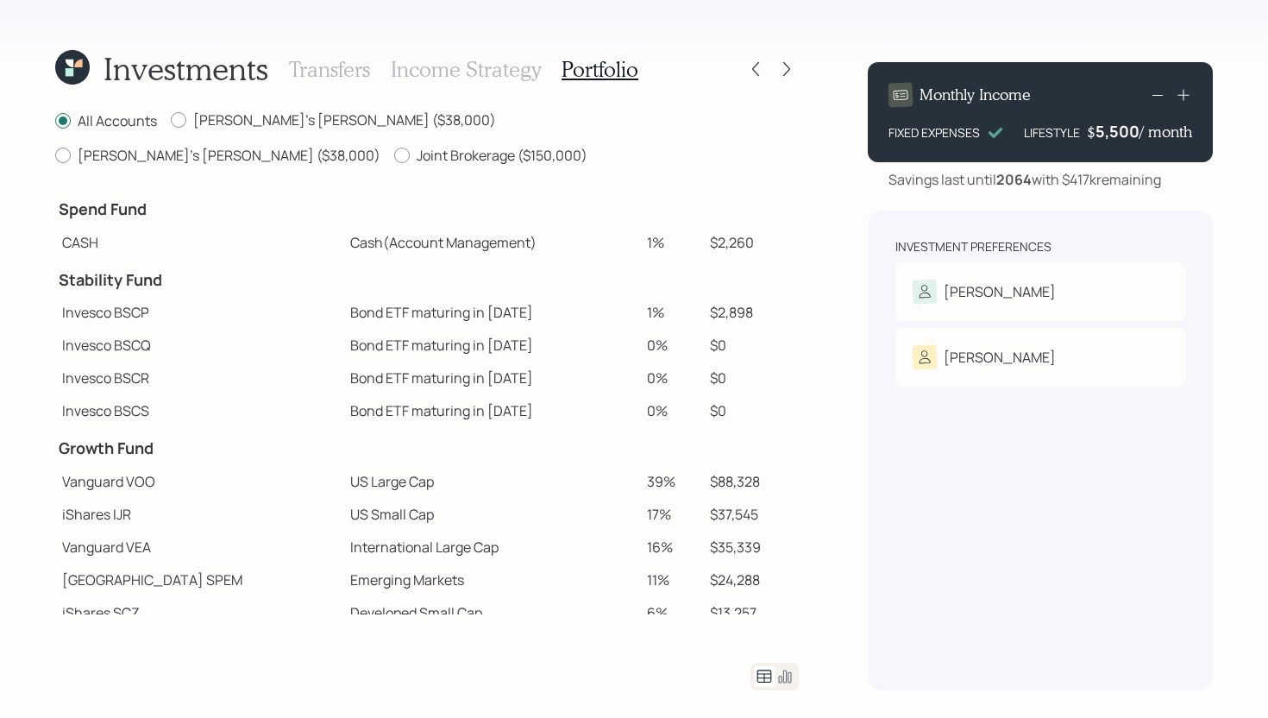
drag, startPoint x: 650, startPoint y: 205, endPoint x: 611, endPoint y: 207, distance: 38.8
click at [611, 226] on tr "CASH Cash (Account Management) 1% $2,260" at bounding box center [426, 242] width 743 height 33
click at [611, 226] on td "Cash (Account Management)" at bounding box center [491, 242] width 297 height 33
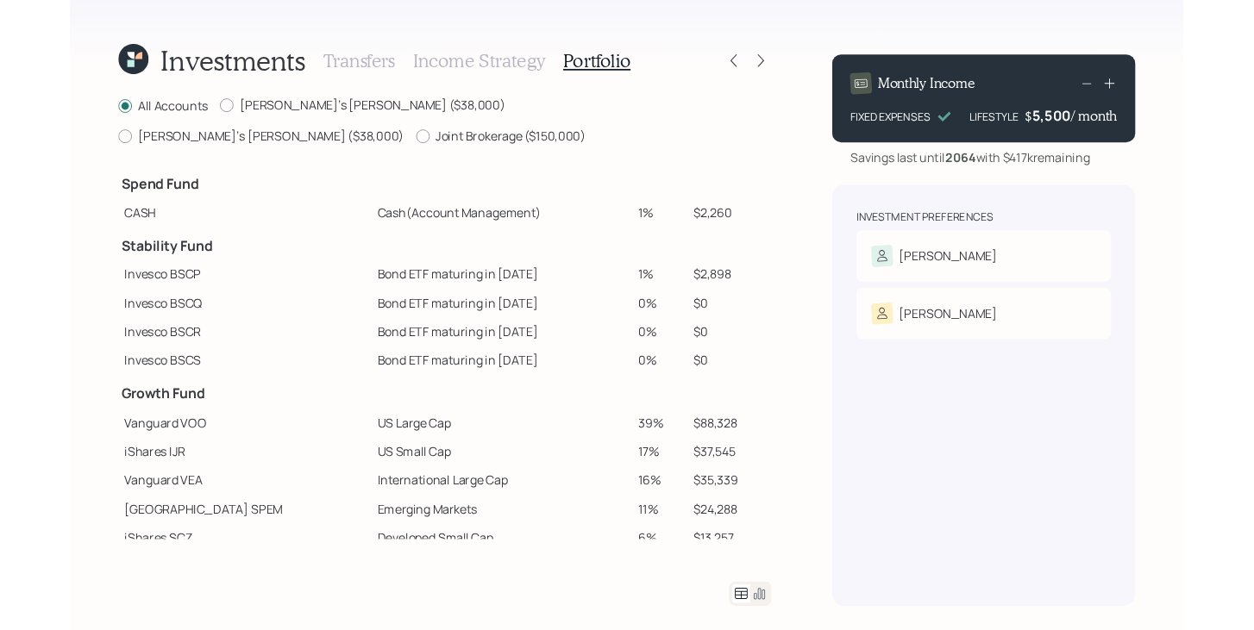
scroll to position [143, 0]
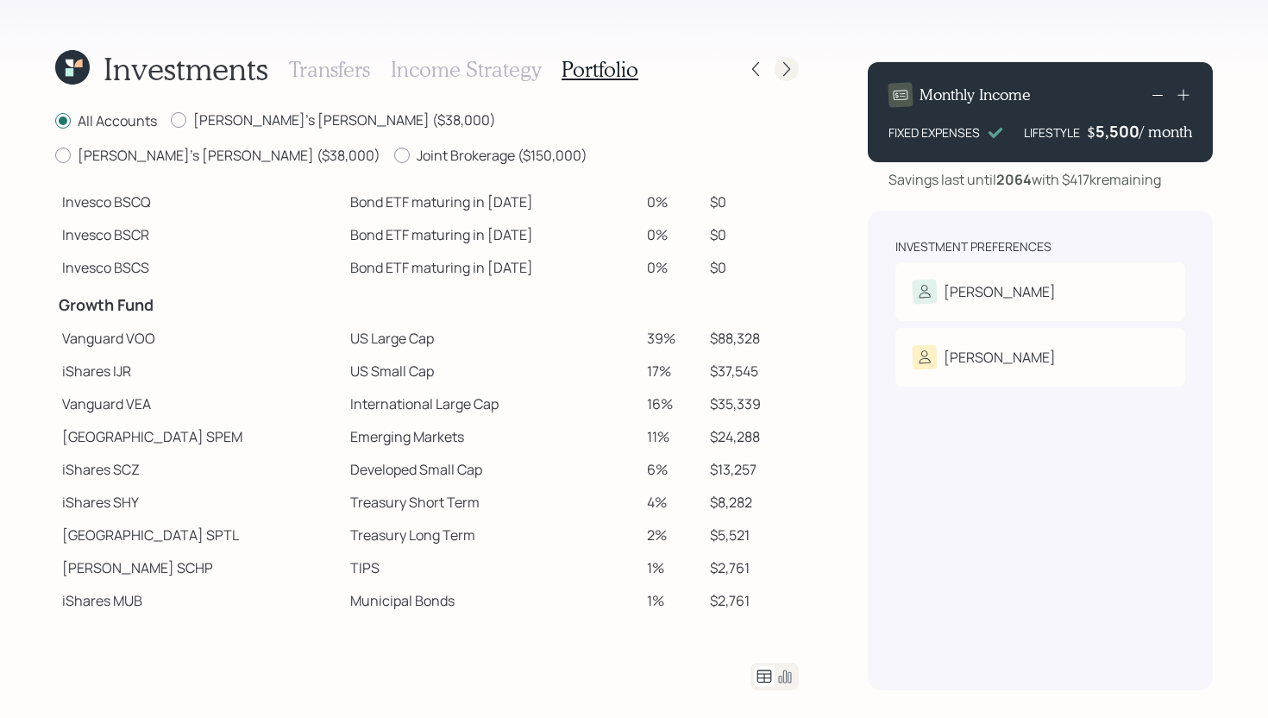
click at [789, 76] on icon at bounding box center [786, 68] width 17 height 17
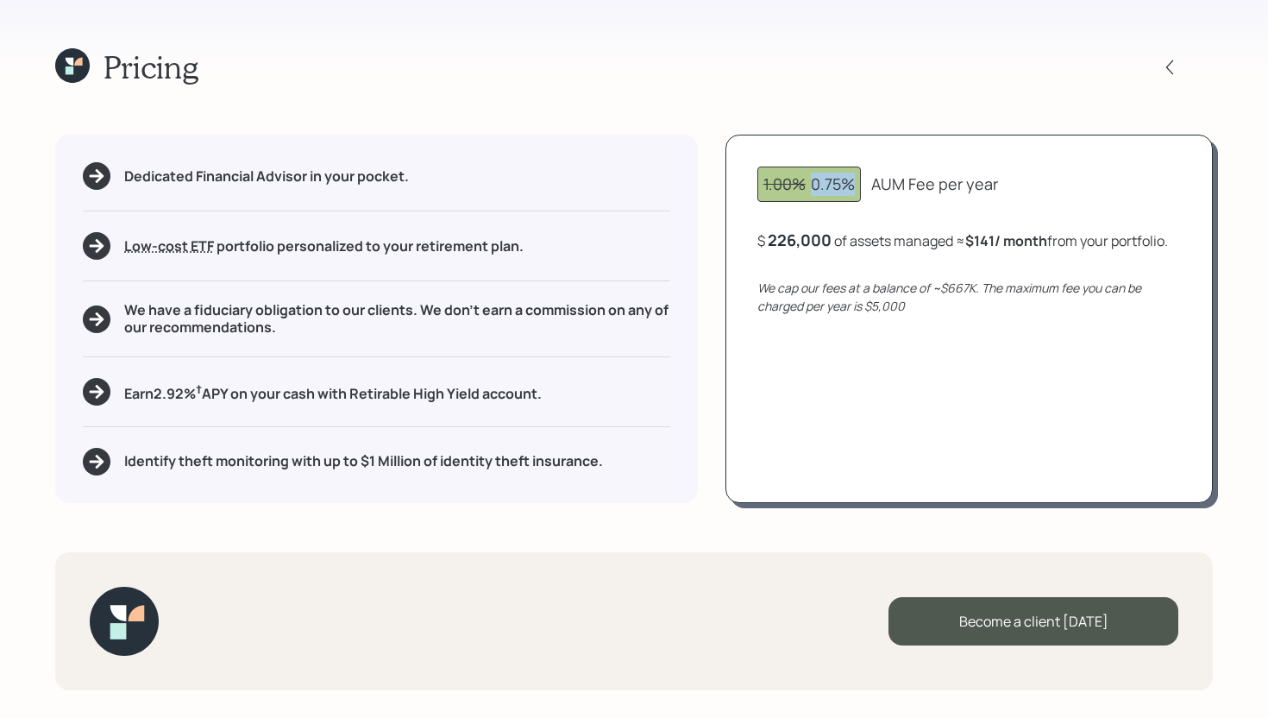
drag, startPoint x: 858, startPoint y: 183, endPoint x: 803, endPoint y: 182, distance: 55.2
click at [802, 182] on div "1.00% 0.75%" at bounding box center [808, 183] width 103 height 35
click at [871, 183] on div "1.00% 0.75% AUM Fee per year" at bounding box center [968, 183] width 423 height 35
drag, startPoint x: 565, startPoint y: 401, endPoint x: 122, endPoint y: 394, distance: 443.4
click at [121, 394] on div "Earn 2.92 % † APY on your cash with Retirable High Yield account." at bounding box center [376, 392] width 587 height 28
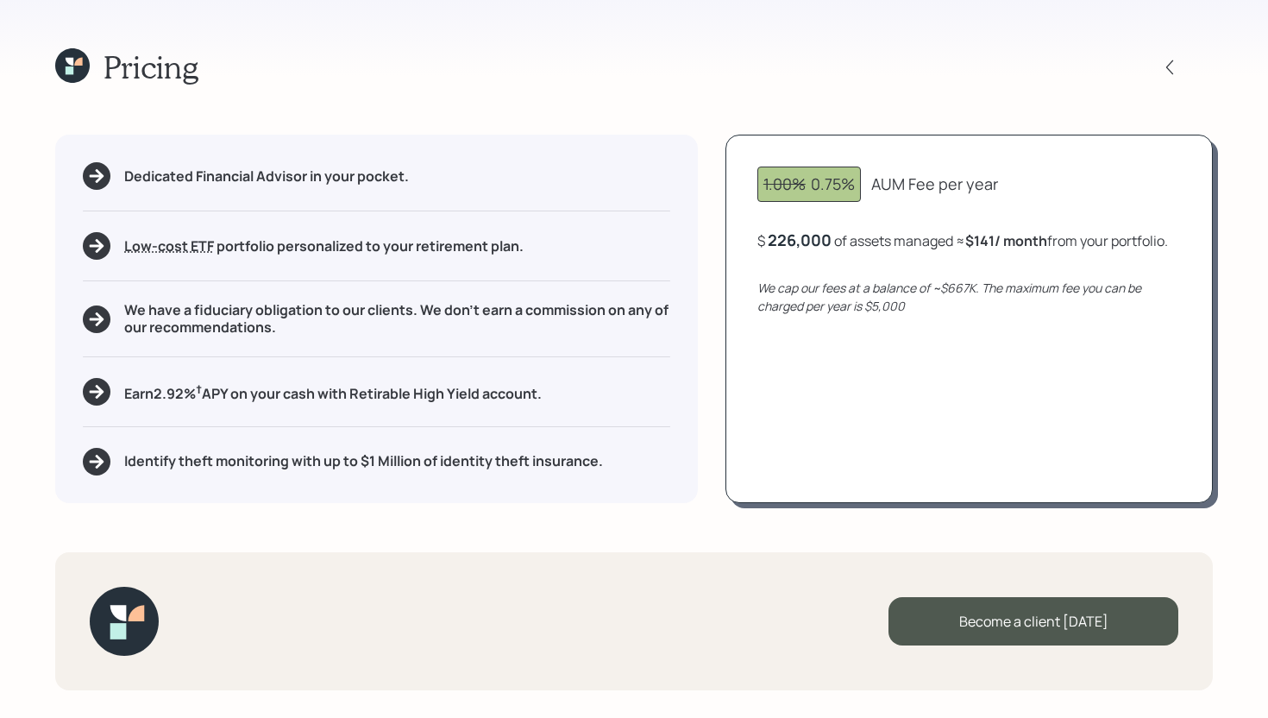
click at [605, 382] on div "Earn 2.92 % † APY on your cash with Retirable High Yield account." at bounding box center [376, 392] width 587 height 28
drag, startPoint x: 578, startPoint y: 386, endPoint x: 348, endPoint y: 380, distance: 229.5
click at [348, 380] on div "Earn 2.92 % † APY on your cash with Retirable High Yield account." at bounding box center [376, 392] width 587 height 28
click at [584, 388] on div "Earn 2.92 % † APY on your cash with Retirable High Yield account." at bounding box center [376, 392] width 587 height 28
drag, startPoint x: 559, startPoint y: 394, endPoint x: 104, endPoint y: 399, distance: 454.6
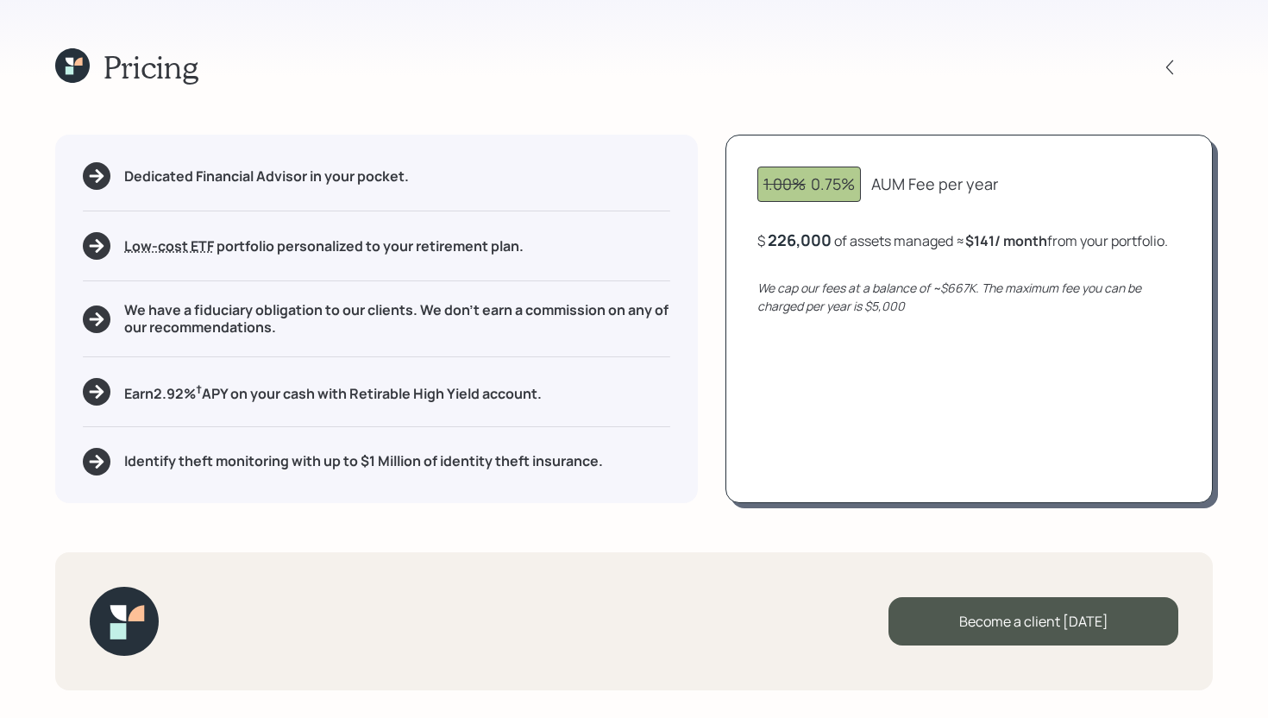
click at [104, 399] on div "Earn 2.92 % † APY on your cash with Retirable High Yield account." at bounding box center [376, 392] width 587 height 28
click at [623, 394] on div "Earn 2.92 % † APY on your cash with Retirable High Yield account." at bounding box center [376, 392] width 587 height 28
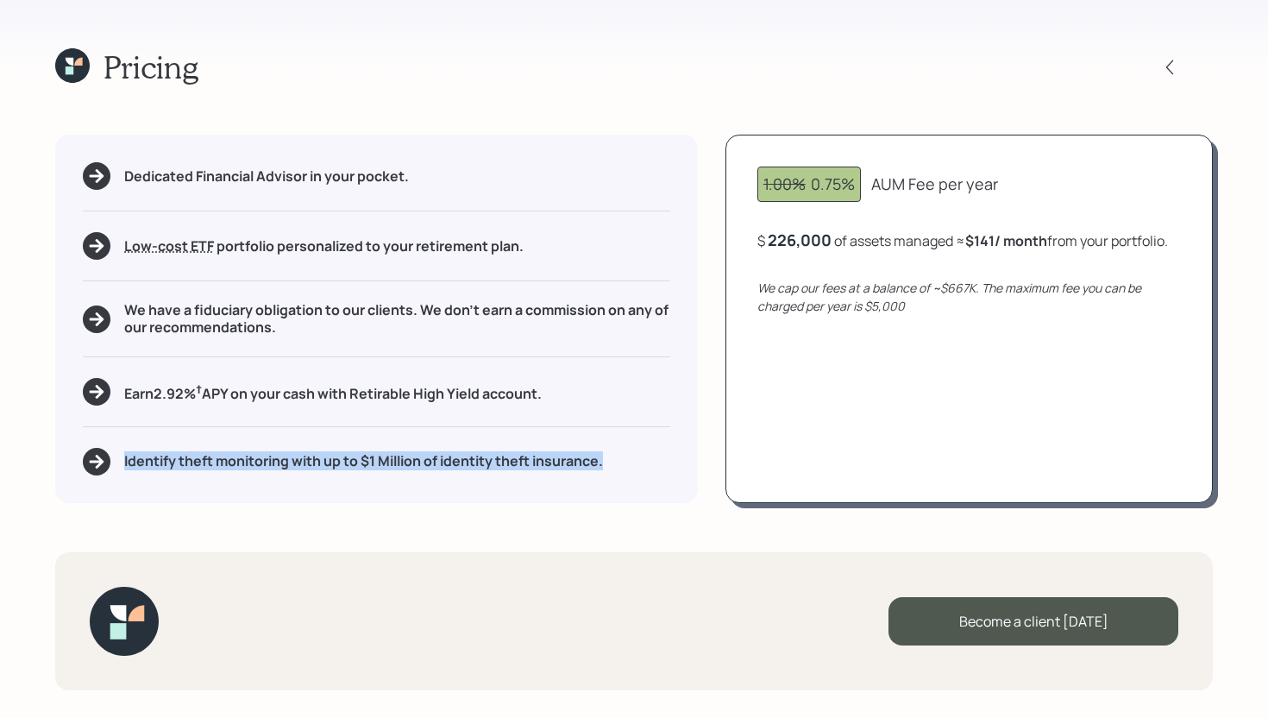
drag, startPoint x: 610, startPoint y: 461, endPoint x: 114, endPoint y: 457, distance: 495.9
click at [114, 457] on div "Identify theft monitoring with up to $1 Million of identity theft insurance." at bounding box center [376, 462] width 587 height 28
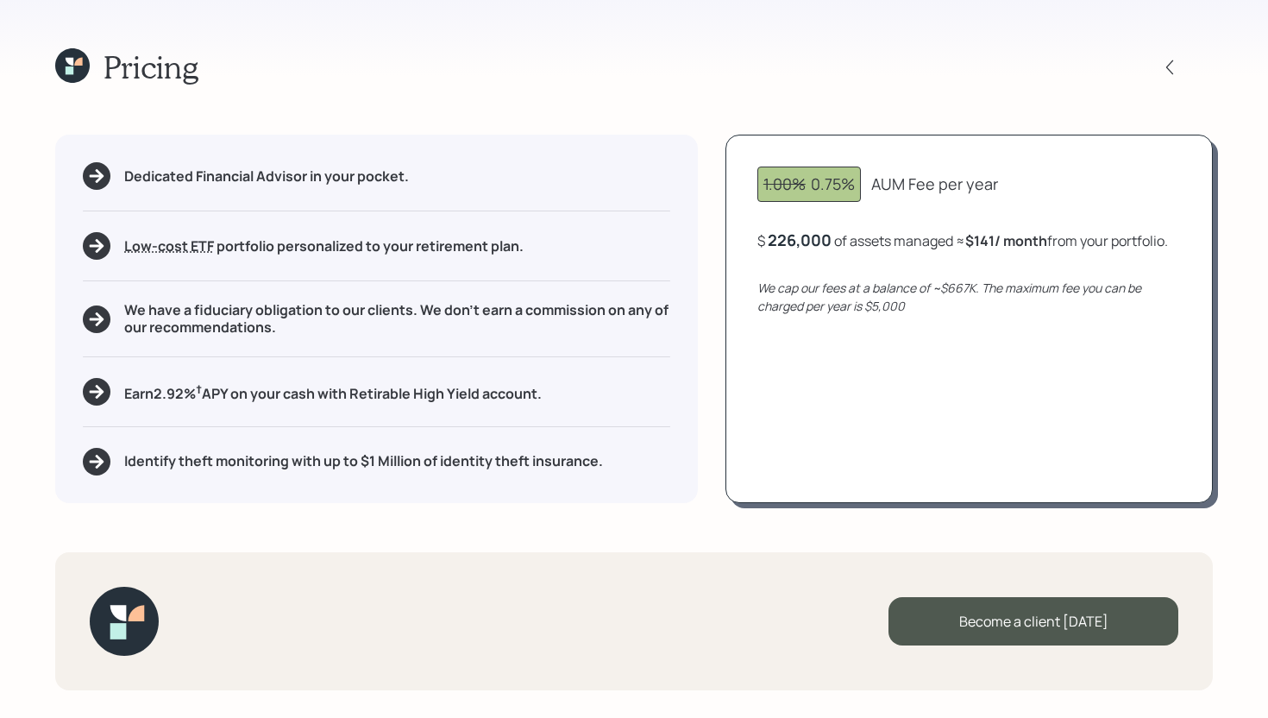
click at [434, 477] on div "Dedicated Financial Advisor in your pocket. Low-cost ETF Retirable uses diversi…" at bounding box center [376, 318] width 643 height 367
click at [616, 465] on div "Identify theft monitoring with up to $1 Million of identity theft insurance." at bounding box center [376, 462] width 587 height 28
click at [79, 55] on icon at bounding box center [72, 65] width 34 height 34
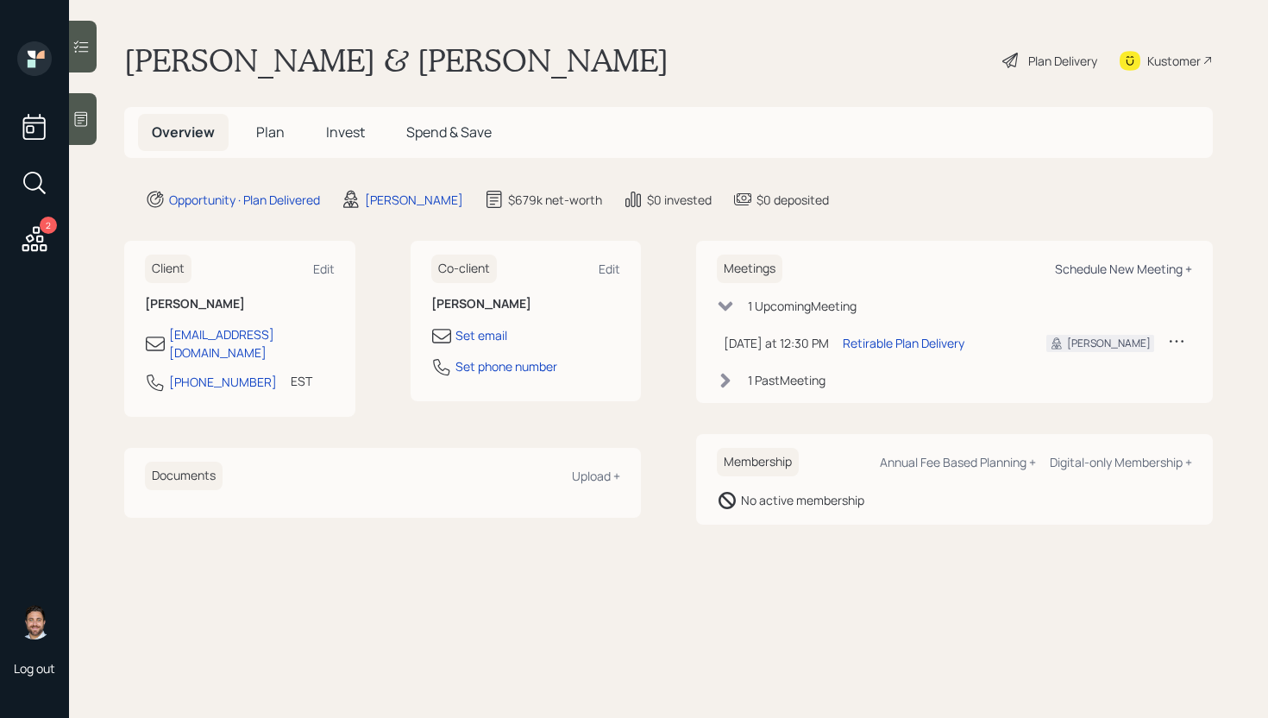
click at [1164, 273] on div "Schedule New Meeting +" at bounding box center [1123, 268] width 137 height 16
select select "bffa7908-1b2a-4c79-9bb6-f0ec9aed22d3"
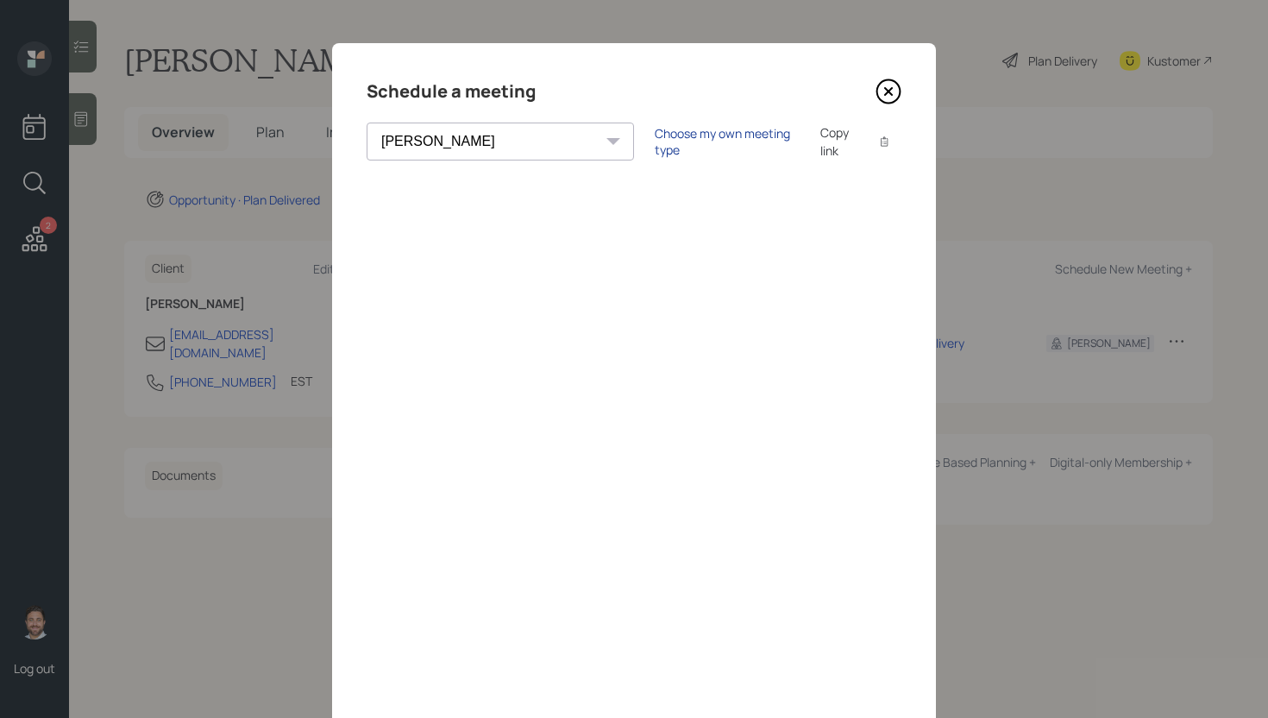
click at [655, 142] on div "Choose my own meeting type" at bounding box center [727, 141] width 145 height 33
click at [890, 89] on icon at bounding box center [888, 91] width 7 height 7
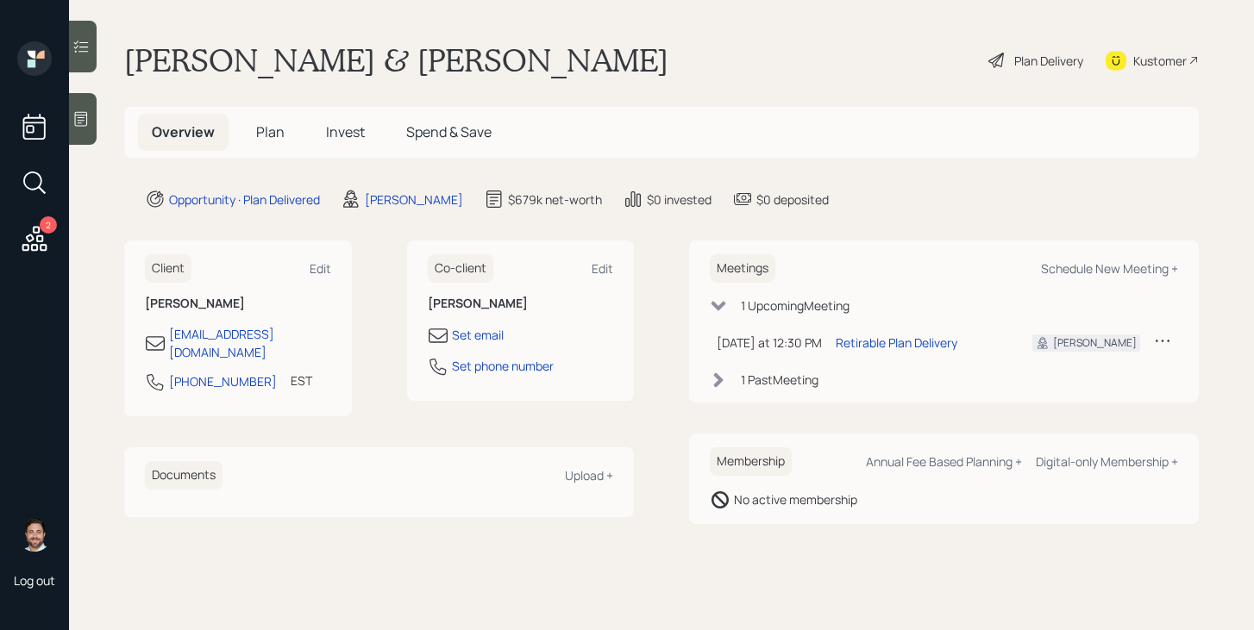
click at [273, 142] on h5 "Plan" at bounding box center [270, 132] width 56 height 37
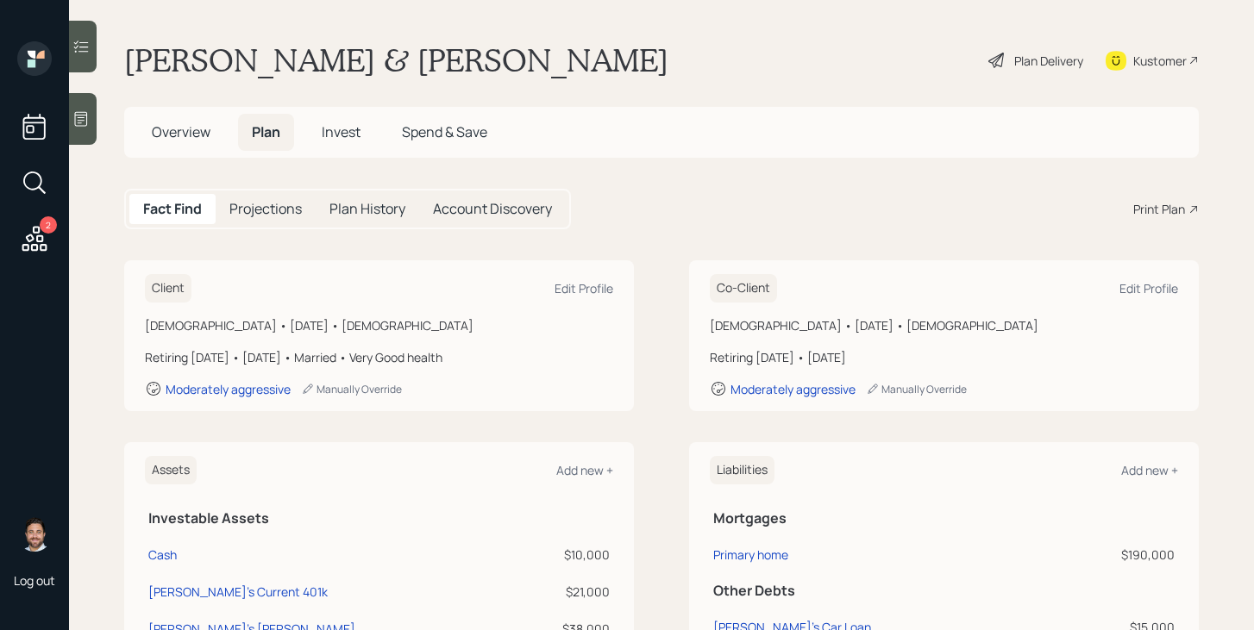
click at [1161, 212] on div "Print Plan" at bounding box center [1159, 209] width 52 height 18
